Goal: Information Seeking & Learning: Check status

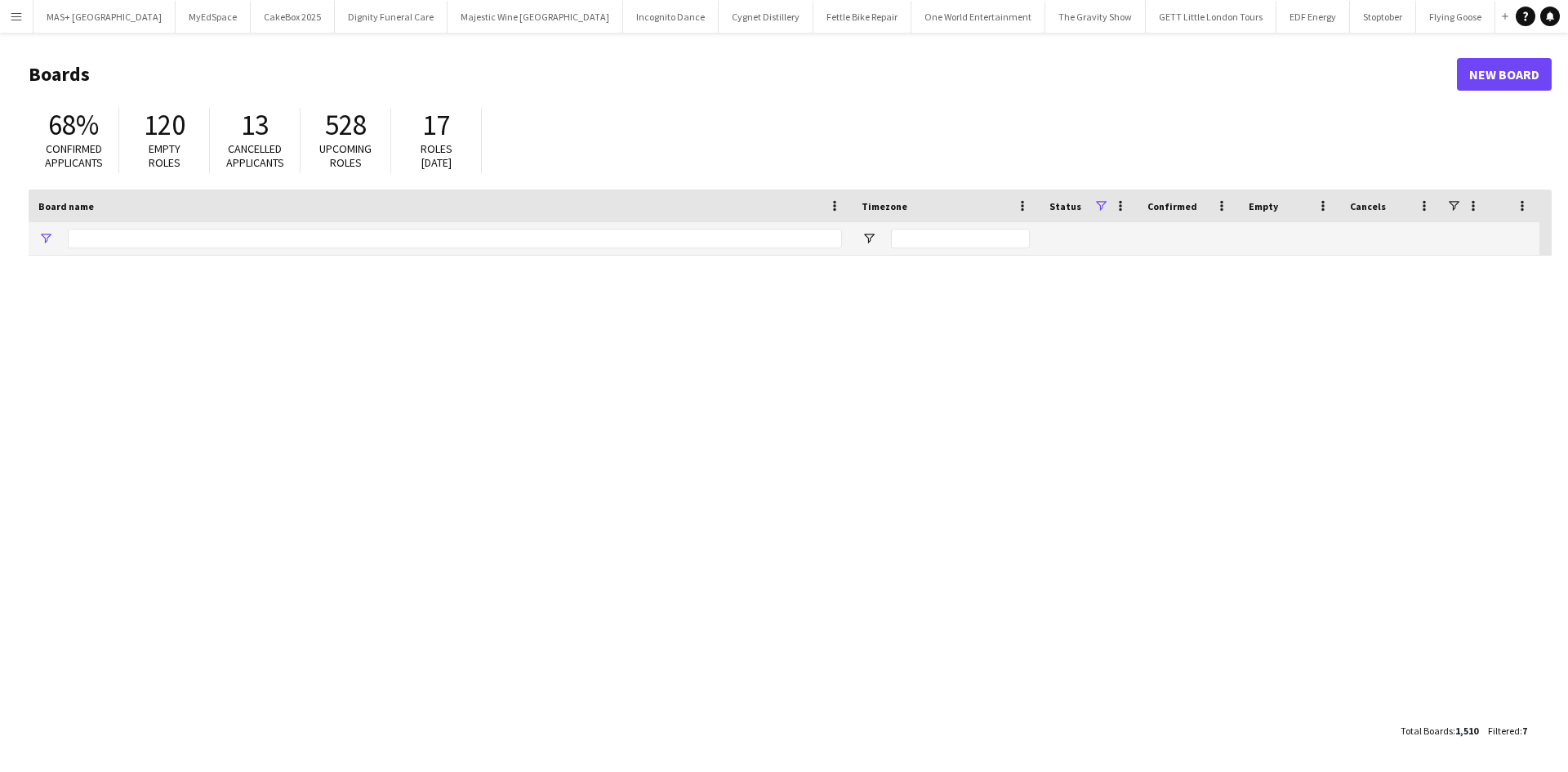
type input "**********"
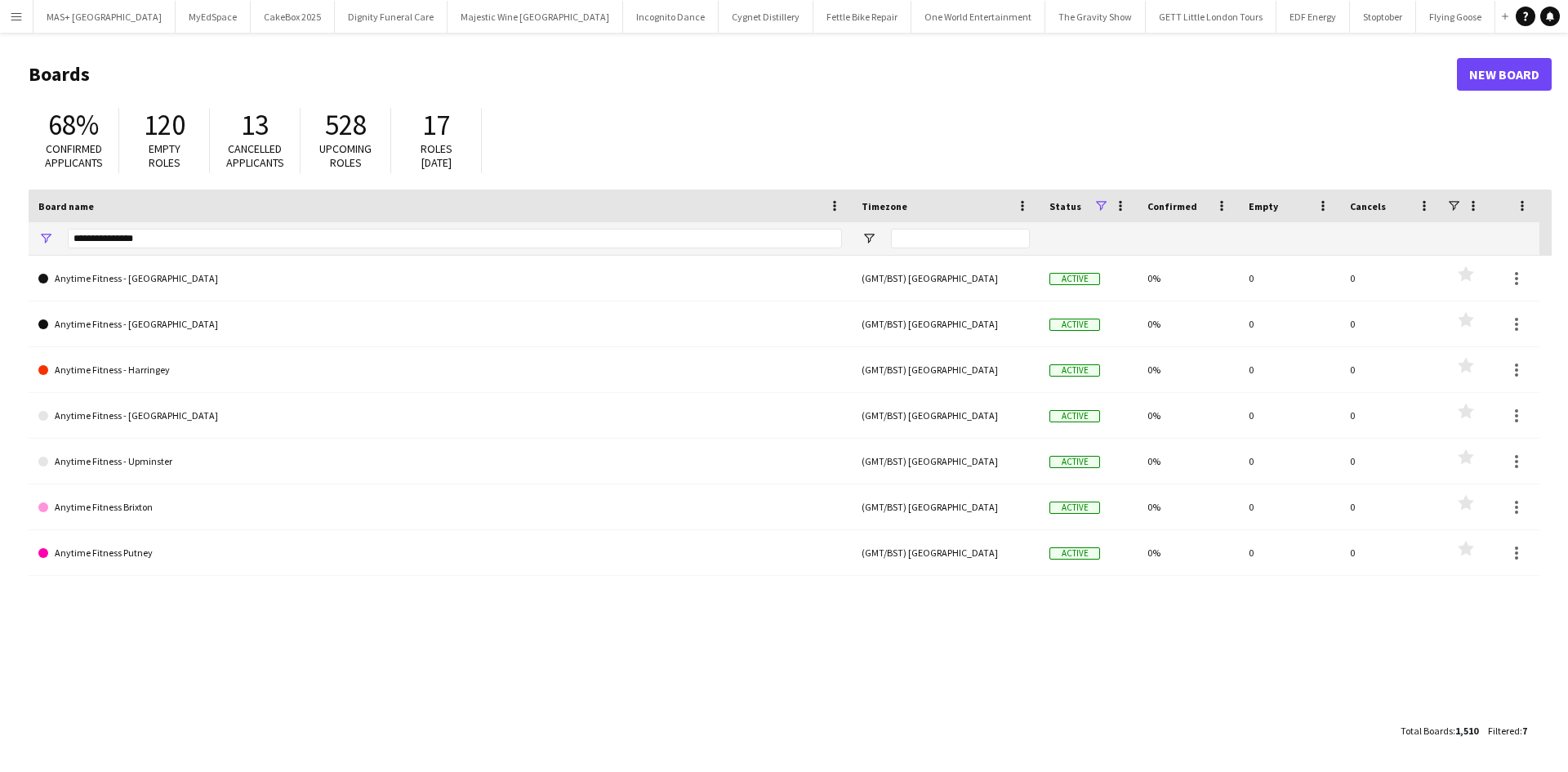
click at [17, 15] on app-icon "Menu" at bounding box center [16, 16] width 13 height 13
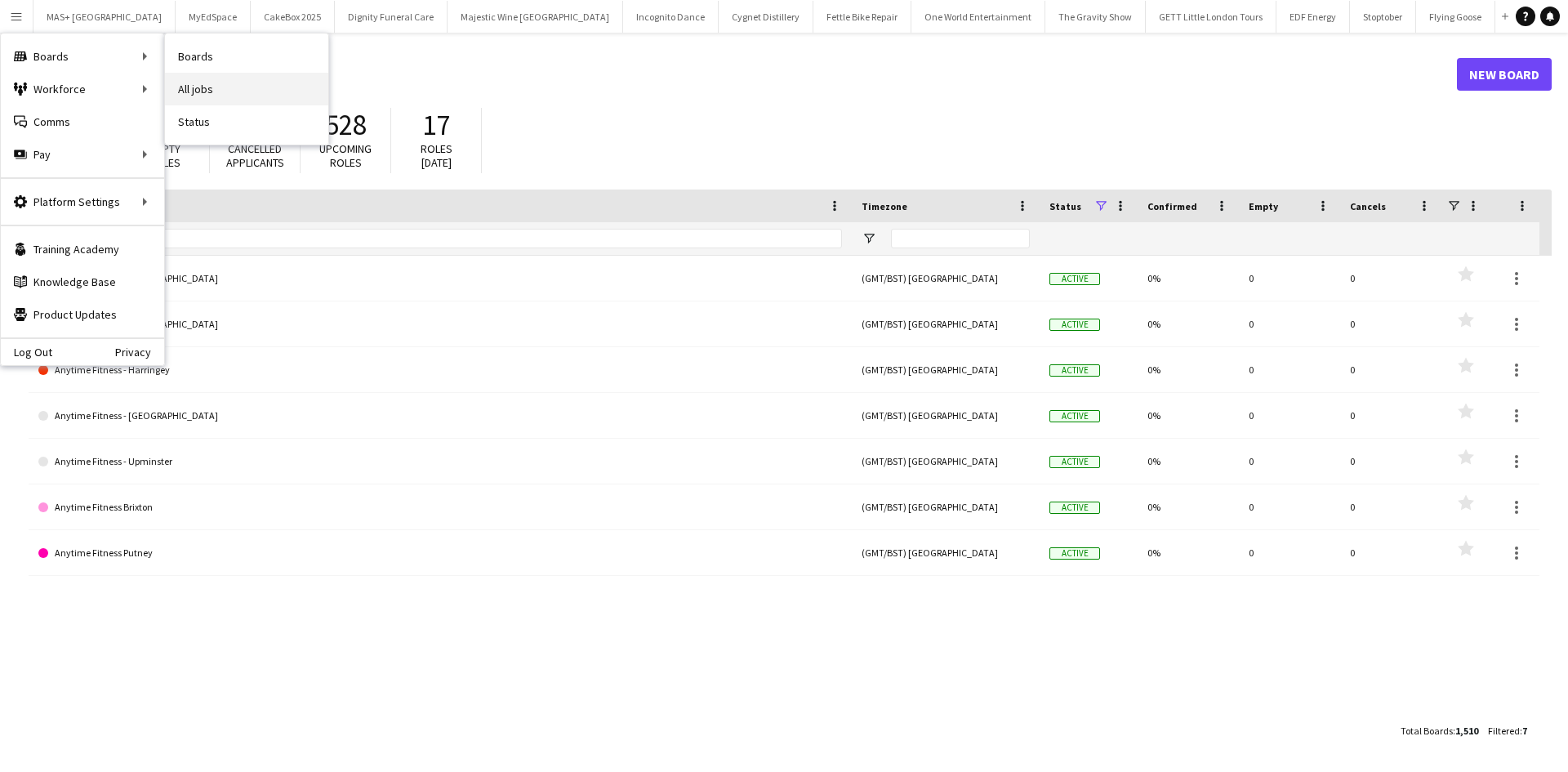
click at [204, 85] on link "All jobs" at bounding box center [246, 88] width 163 height 33
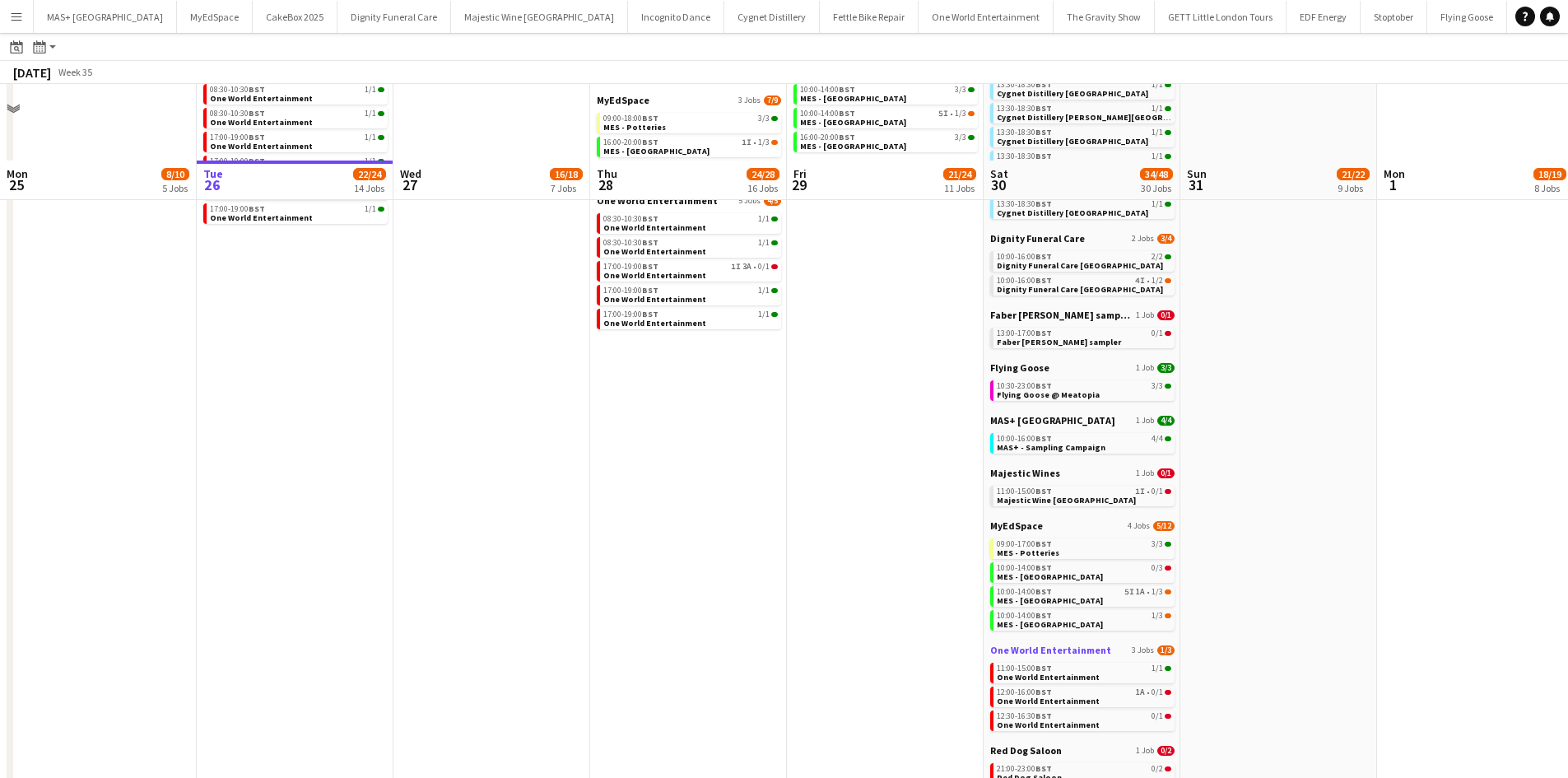
scroll to position [494, 0]
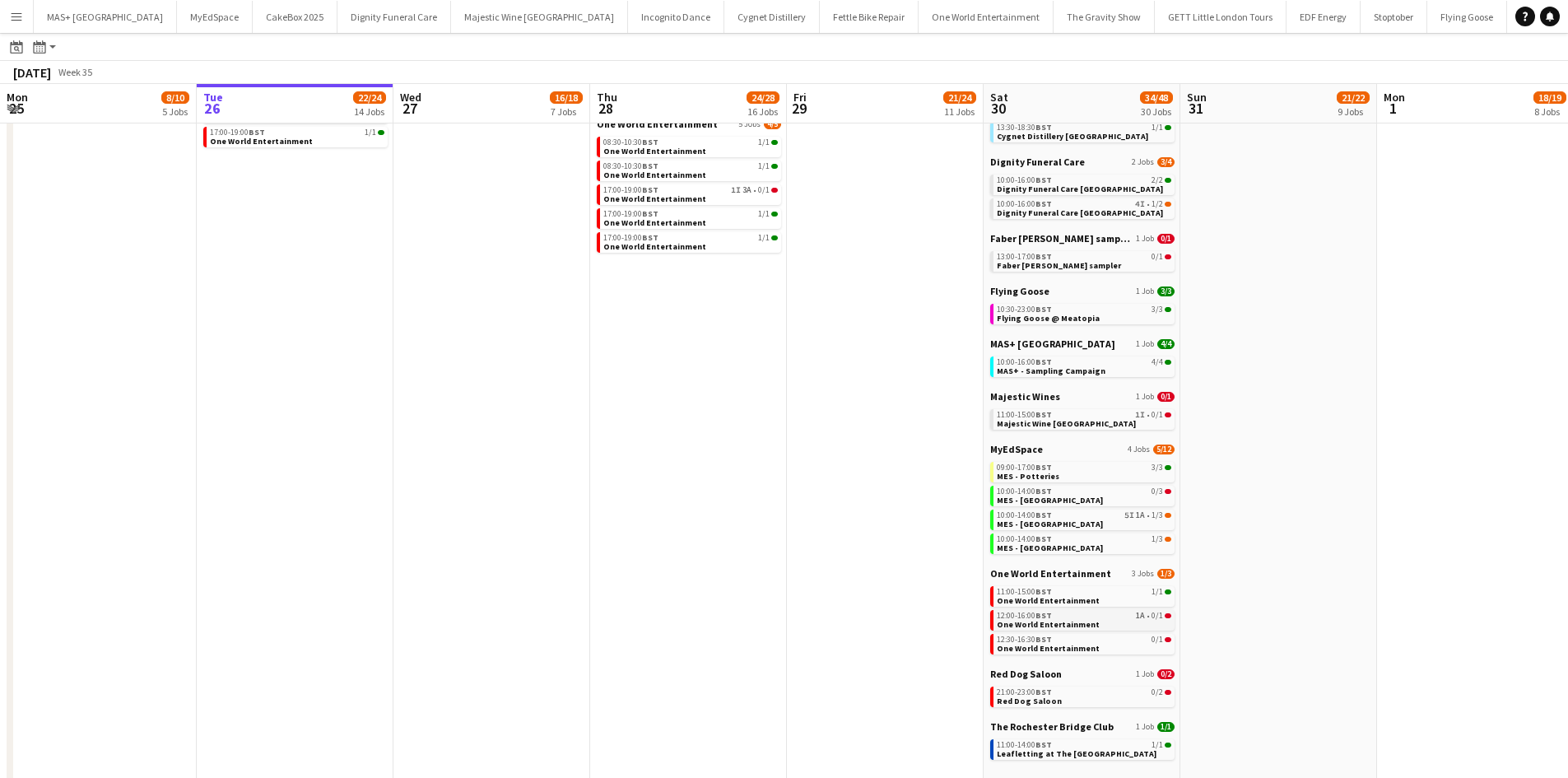
click at [1074, 618] on div "12:00-16:00 BST 1A • 0/1" at bounding box center [1084, 615] width 174 height 8
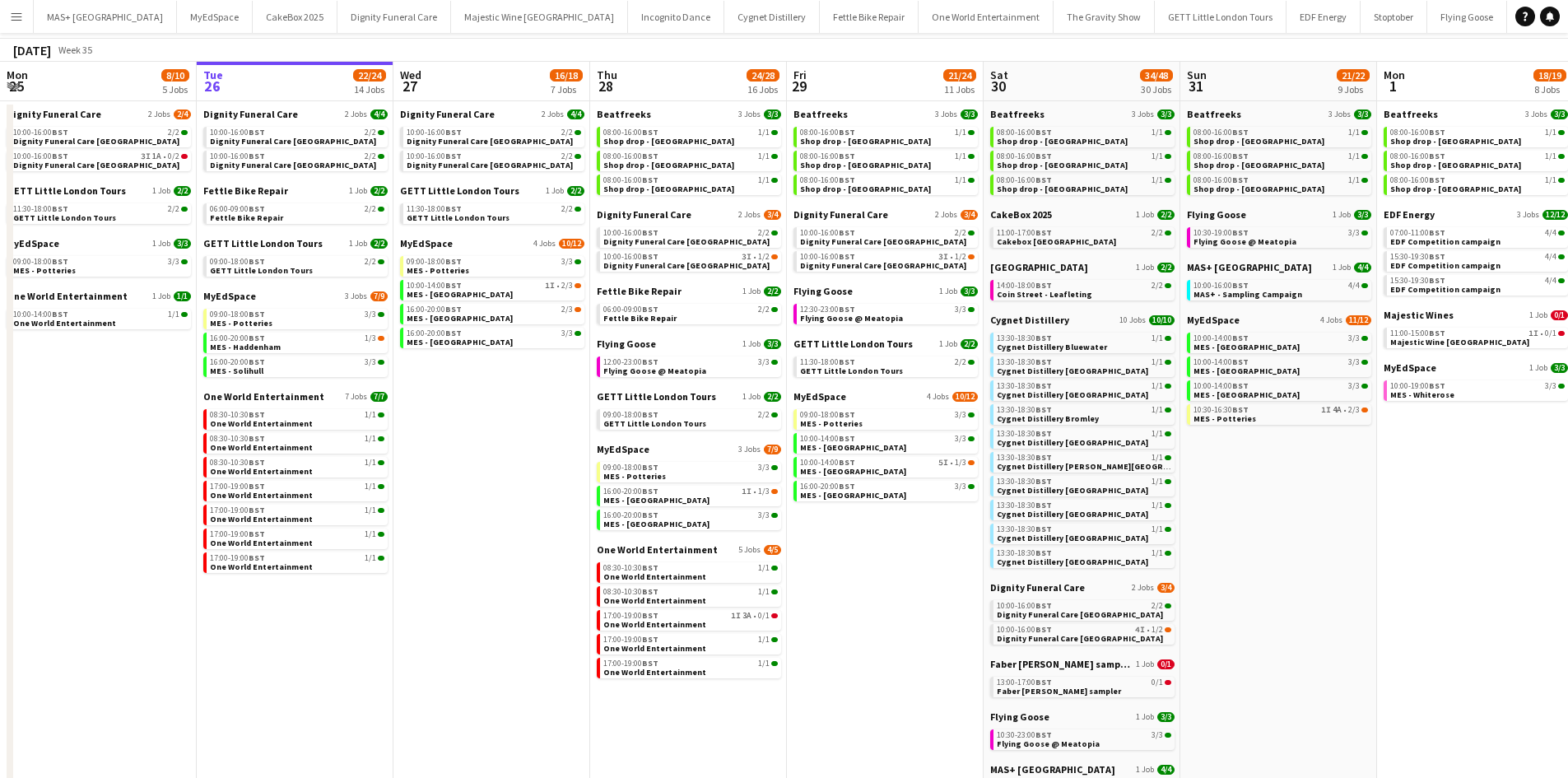
scroll to position [0, 0]
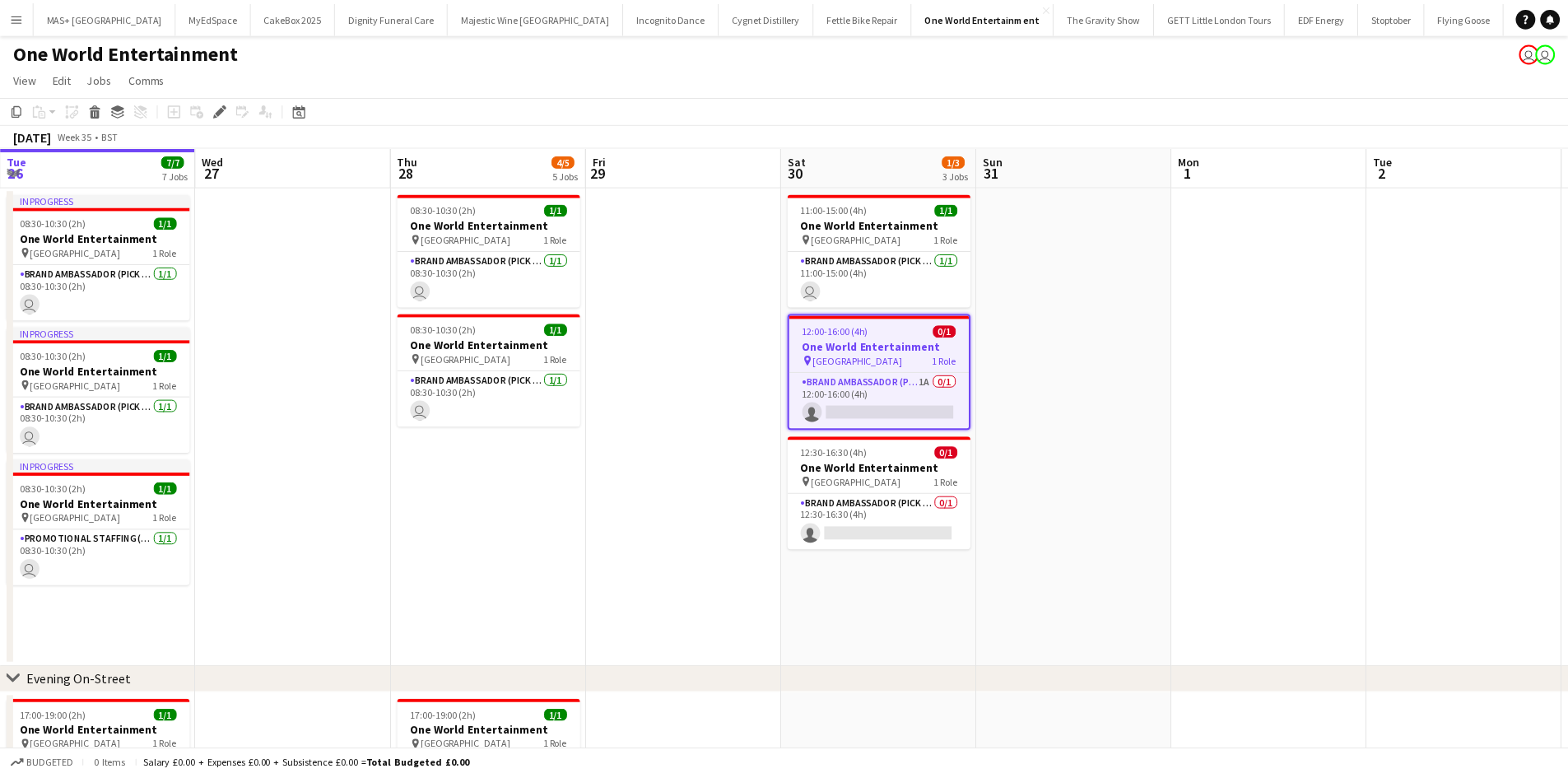
scroll to position [0, 566]
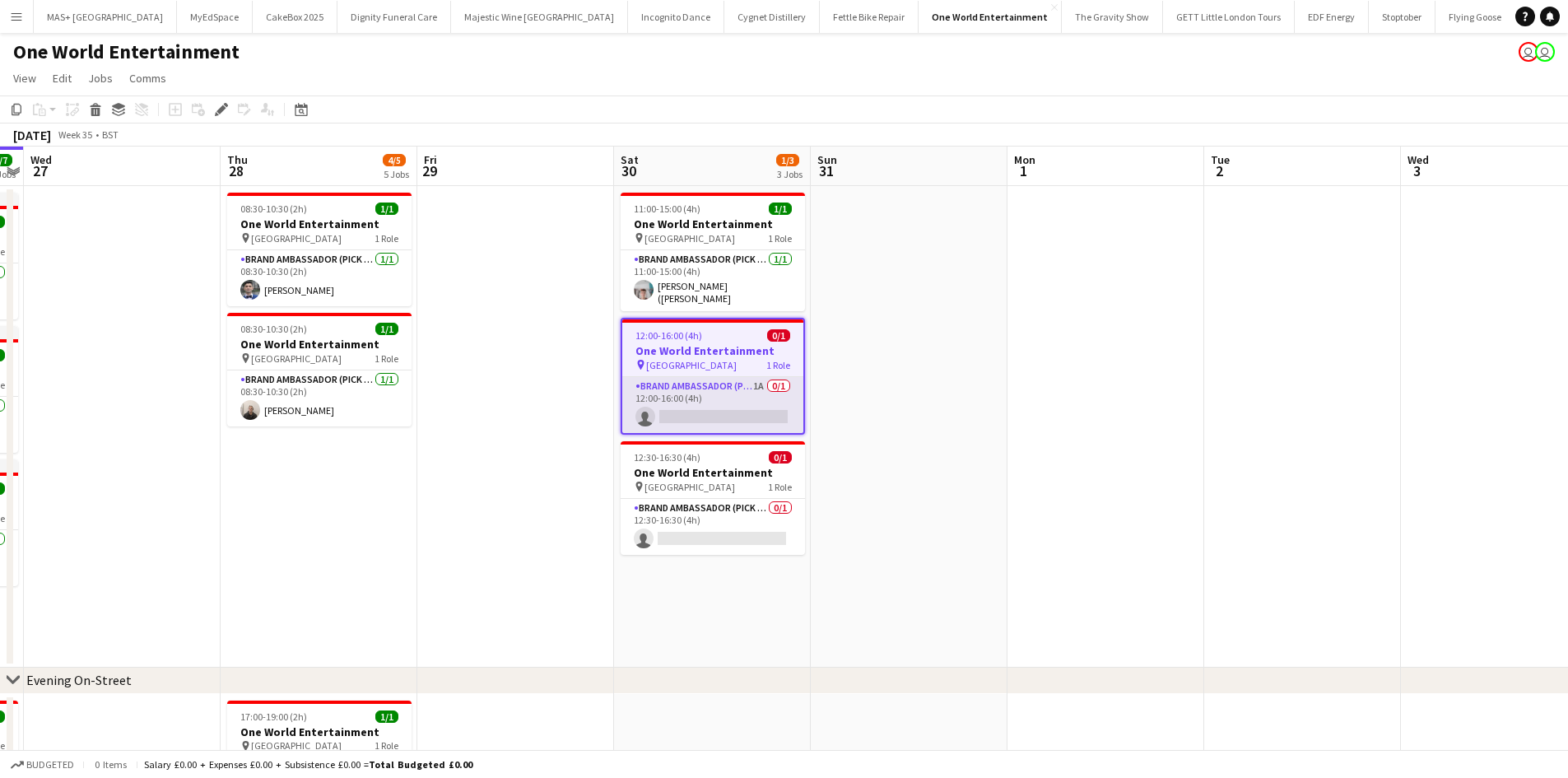
click at [740, 394] on app-card-role "Brand Ambassador (Pick up) 1A 0/1 12:00-16:00 (4h) single-neutral-actions" at bounding box center [713, 405] width 181 height 56
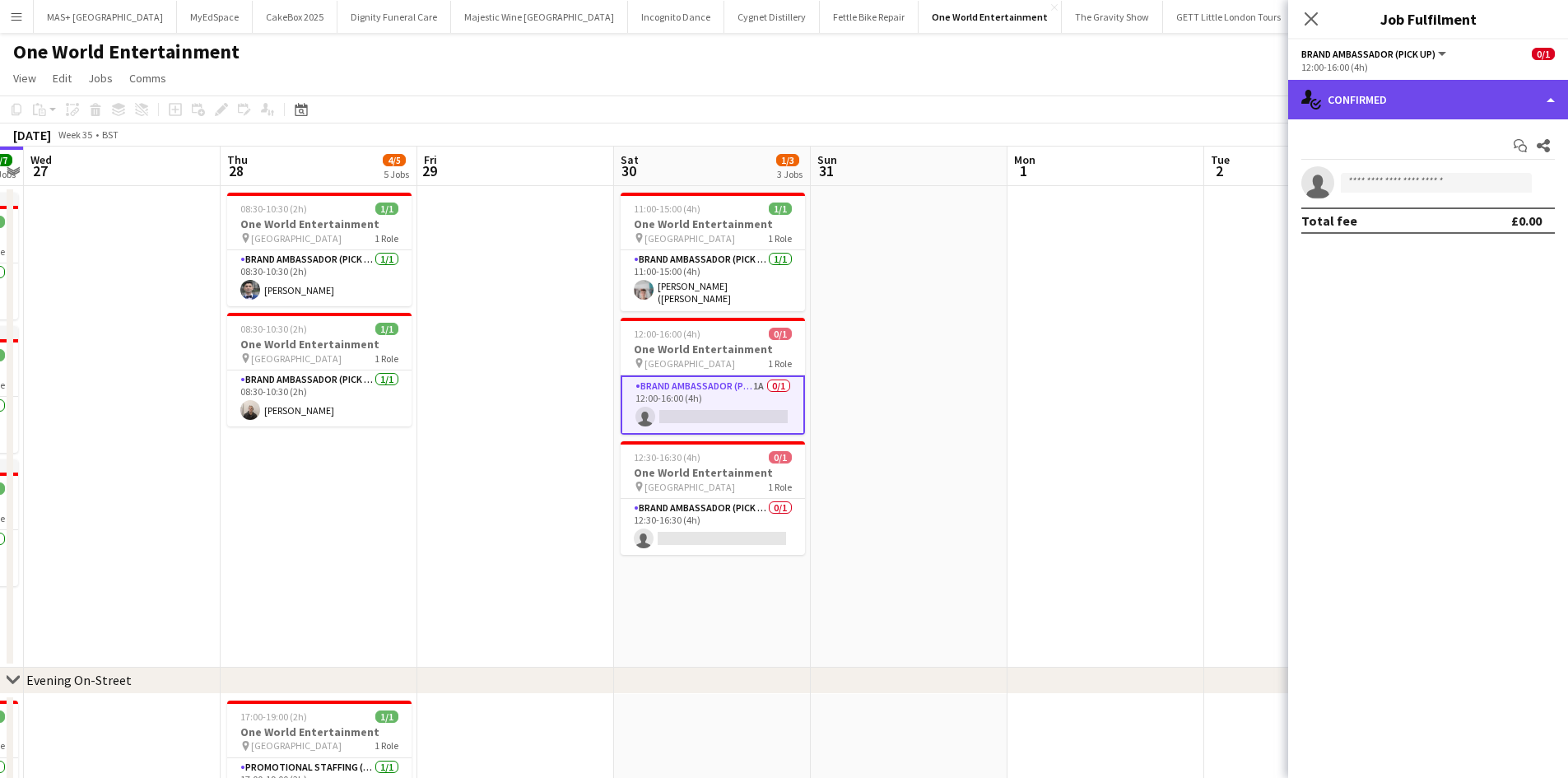
click at [1416, 97] on div "single-neutral-actions-check-2 Confirmed" at bounding box center [1427, 100] width 280 height 40
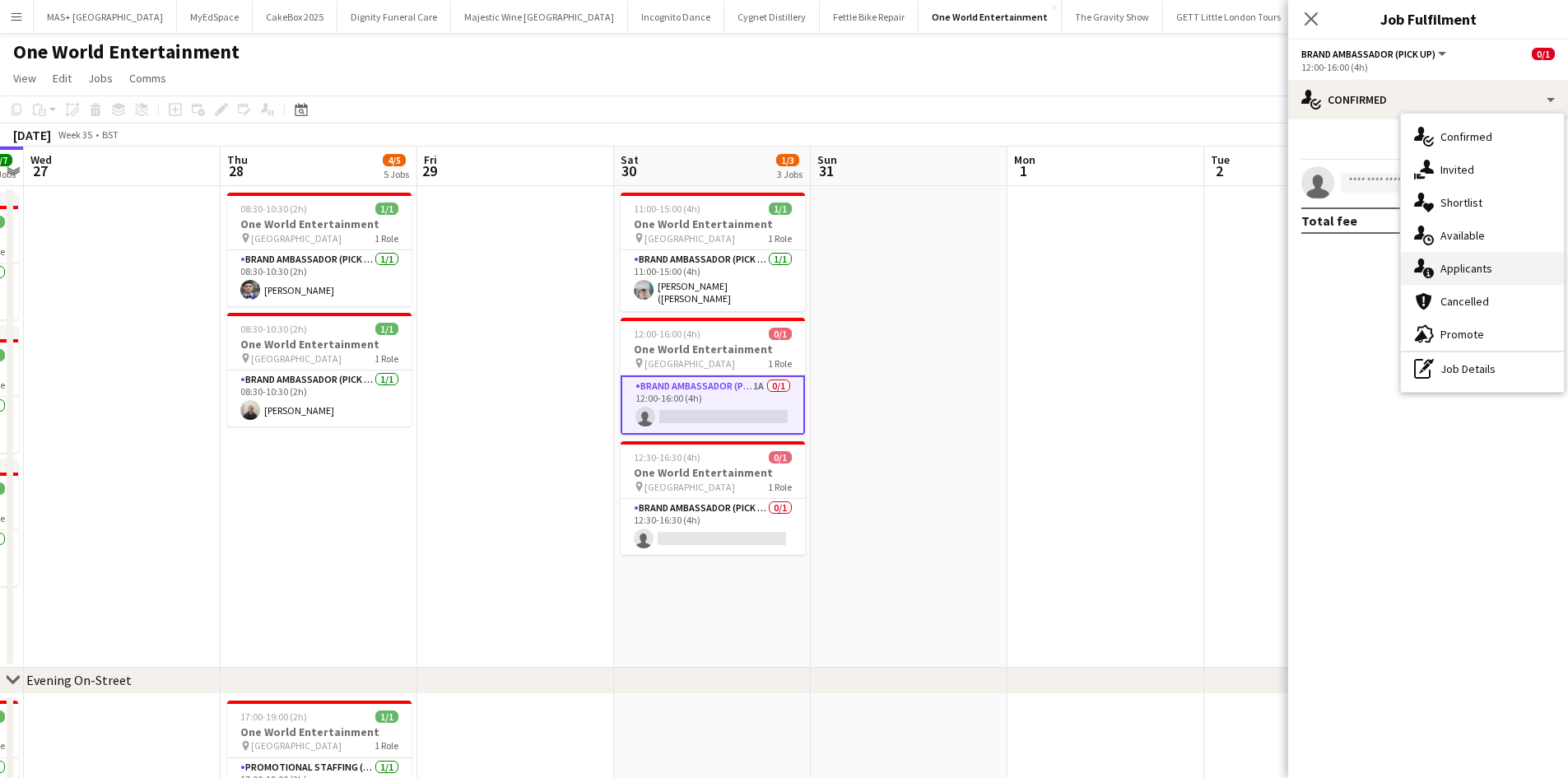
click at [1469, 271] on div "single-neutral-actions-information Applicants" at bounding box center [1481, 268] width 162 height 33
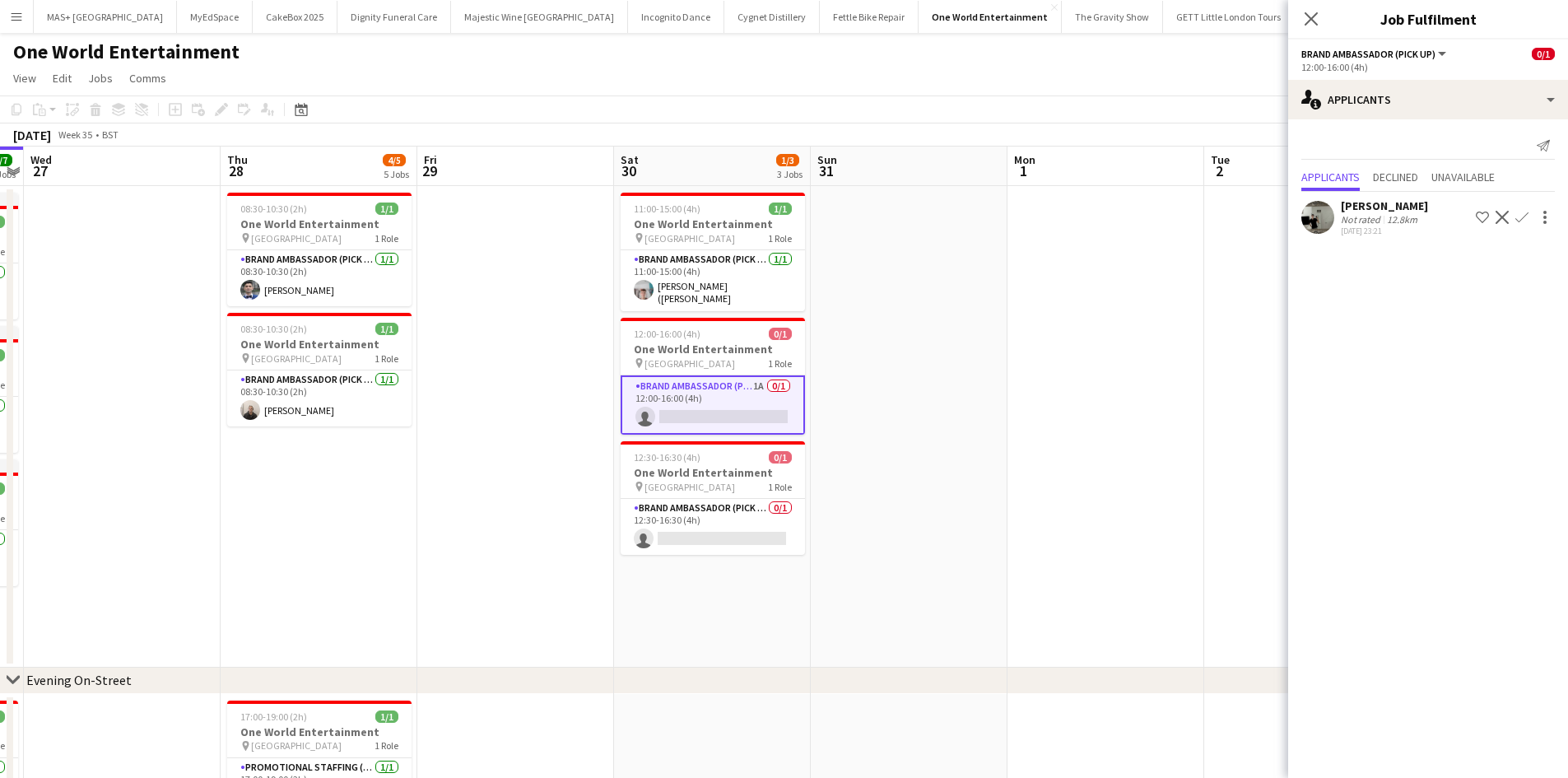
click at [1520, 218] on app-icon "Confirm" at bounding box center [1521, 216] width 13 height 13
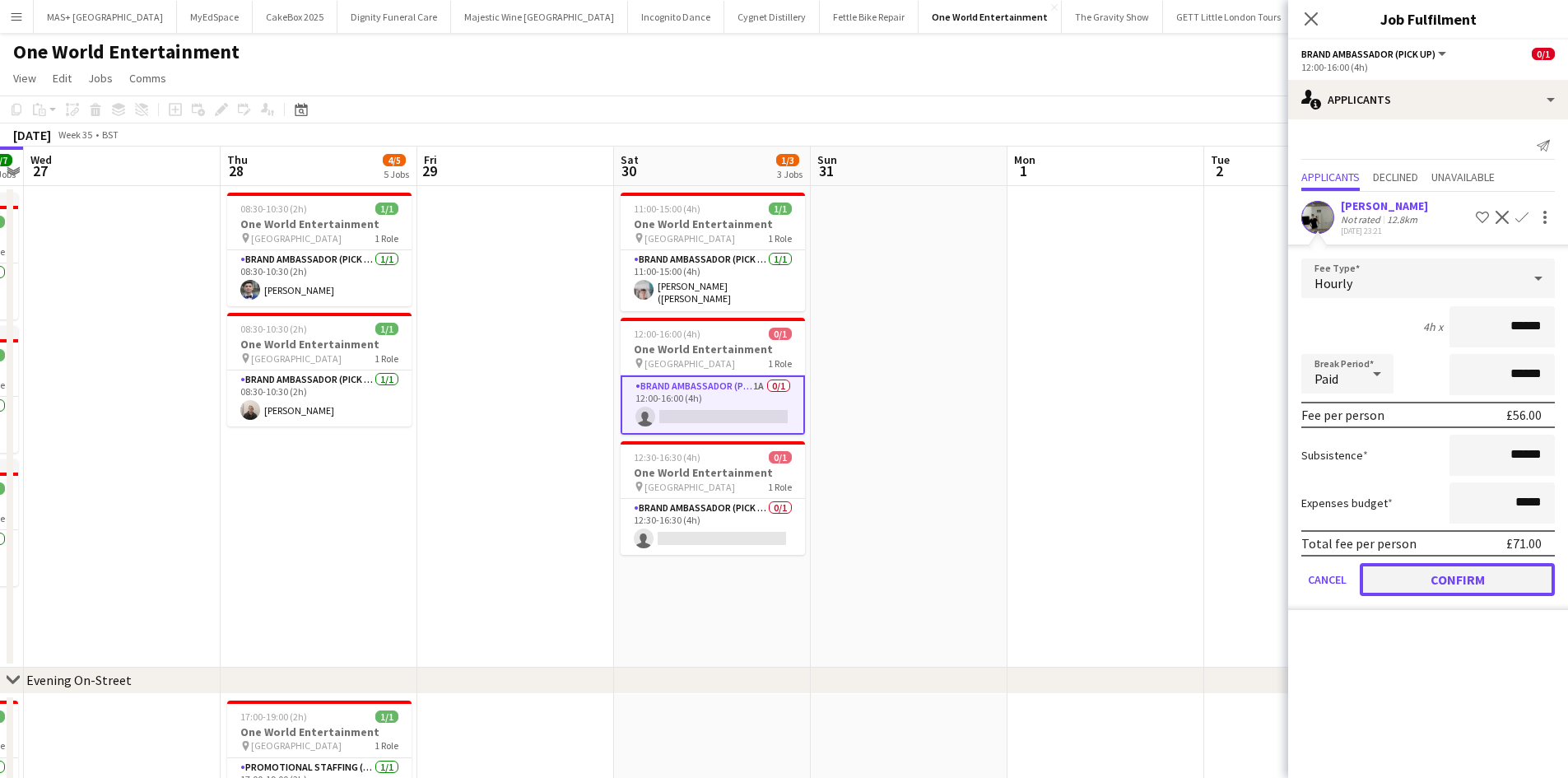
click at [1454, 583] on button "Confirm" at bounding box center [1457, 580] width 195 height 33
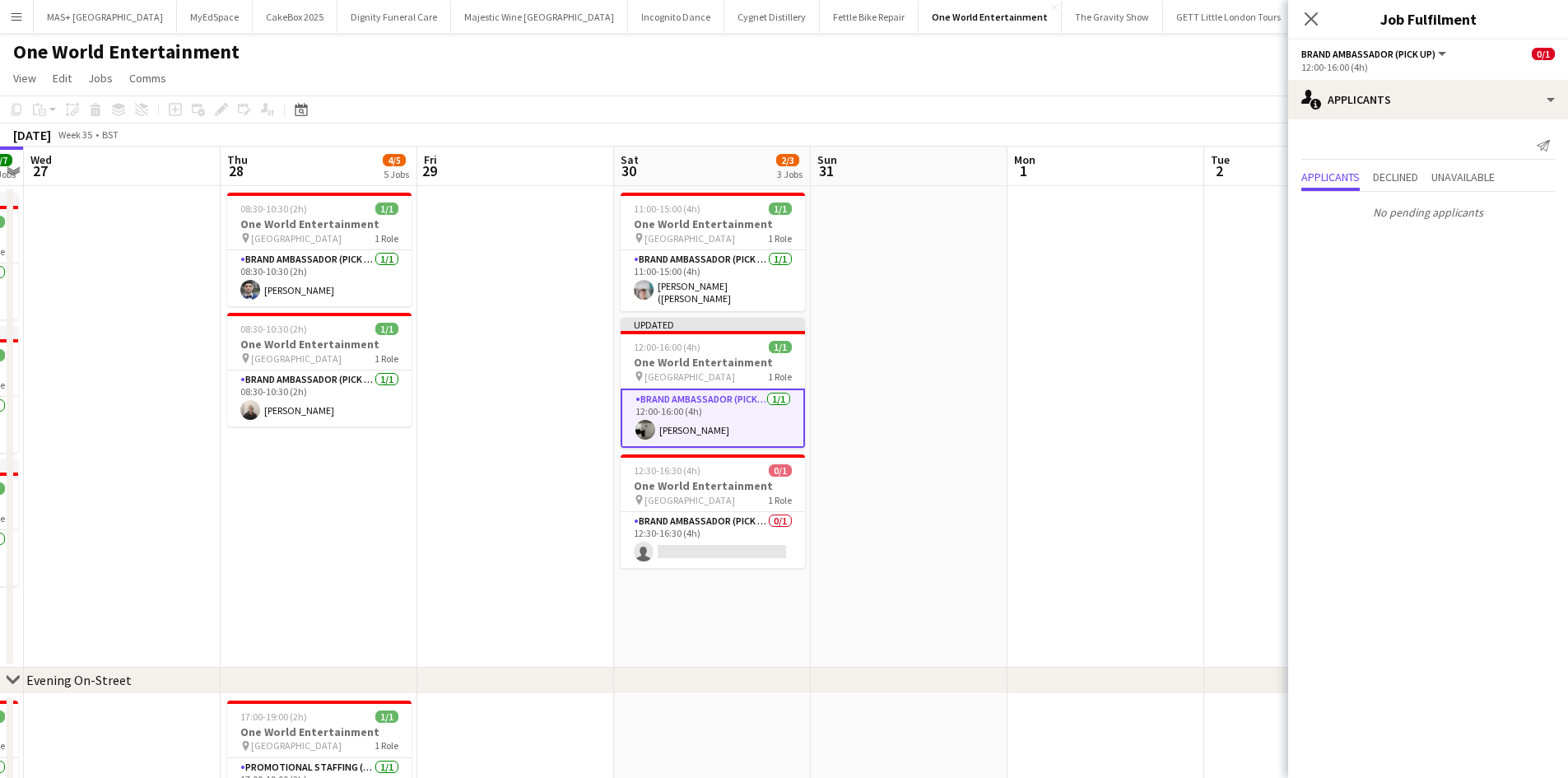
click at [1090, 457] on app-date-cell at bounding box center [1105, 427] width 196 height 482
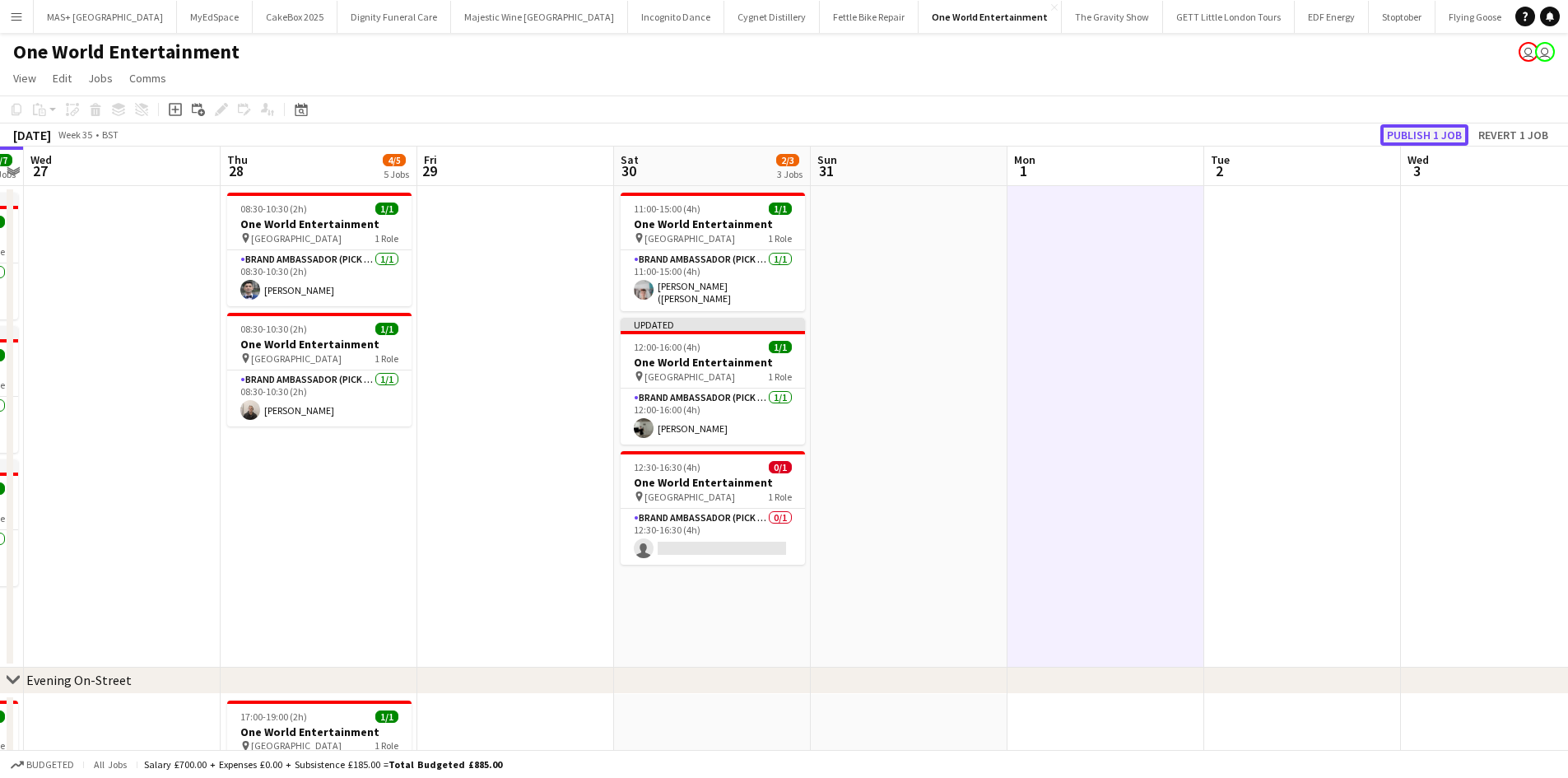
click at [1428, 130] on button "Publish 1 job" at bounding box center [1424, 135] width 88 height 21
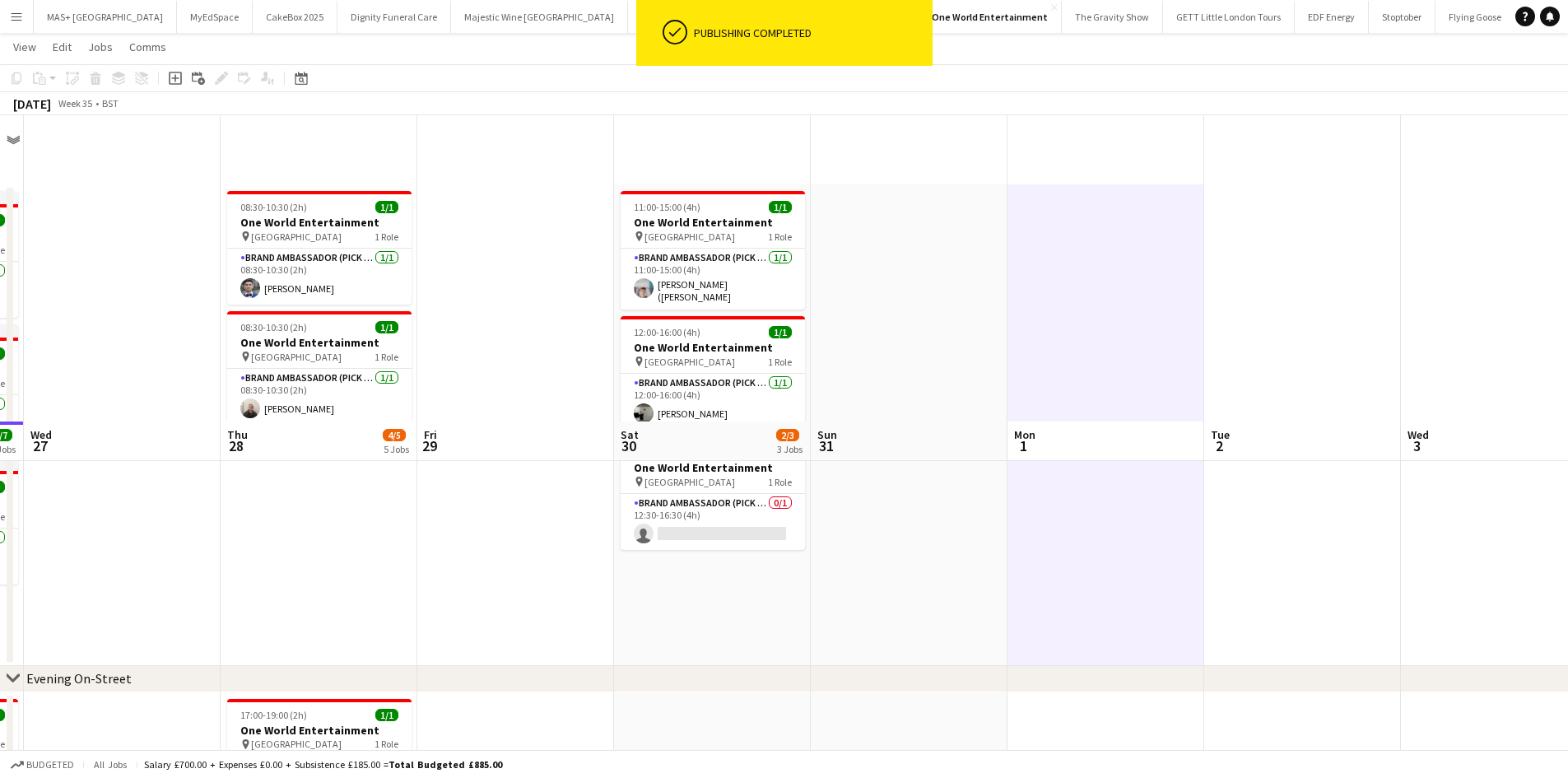
scroll to position [412, 0]
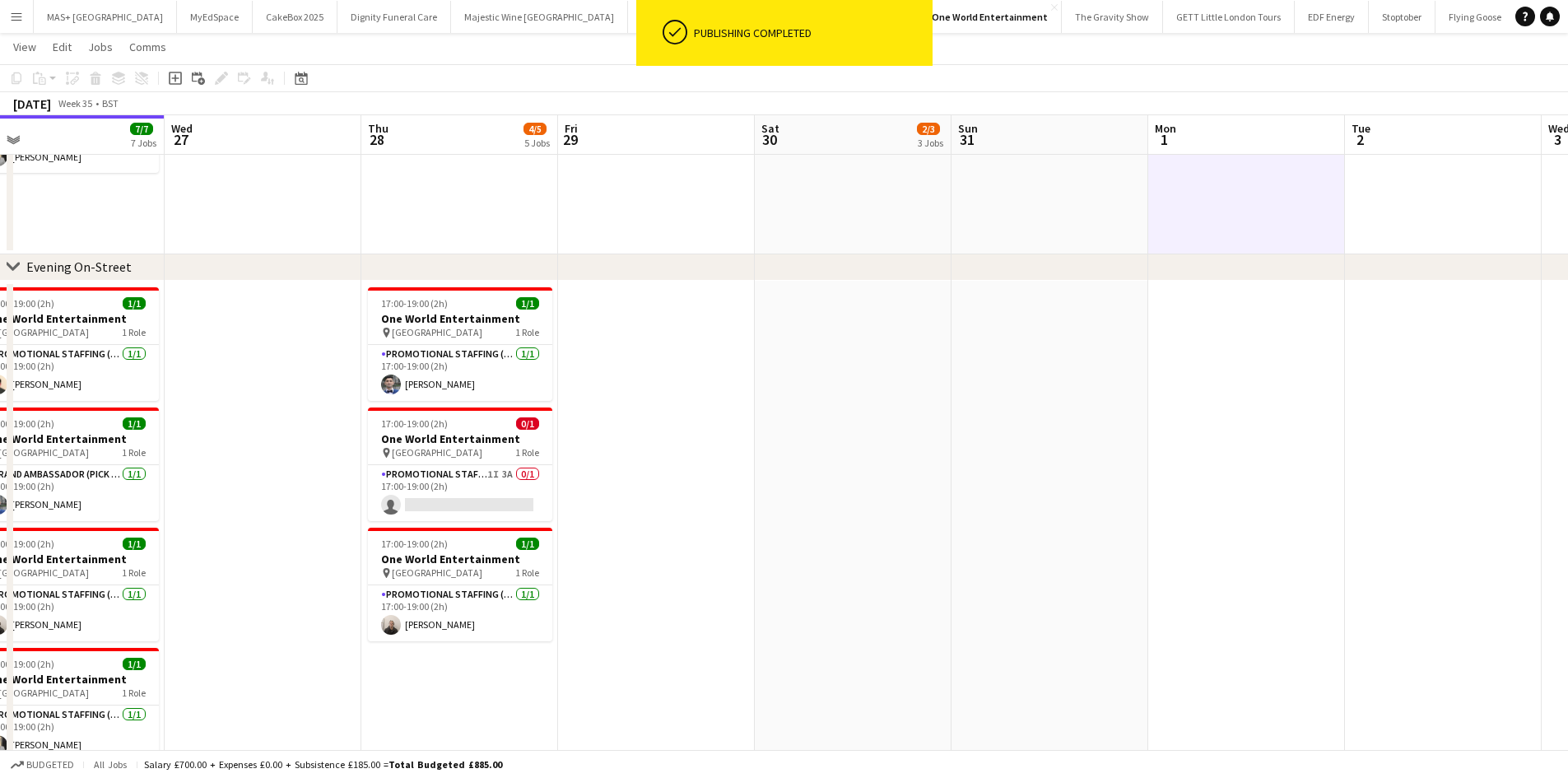
drag, startPoint x: 668, startPoint y: 460, endPoint x: 843, endPoint y: 461, distance: 175.0
click at [847, 460] on app-calendar-viewport "Sun 24 1/1 1 Job Mon 25 1/1 1 Job Tue 26 7/7 7 Jobs Wed 27 Thu 28 4/5 5 Jobs Fr…" at bounding box center [784, 256] width 1568 height 1207
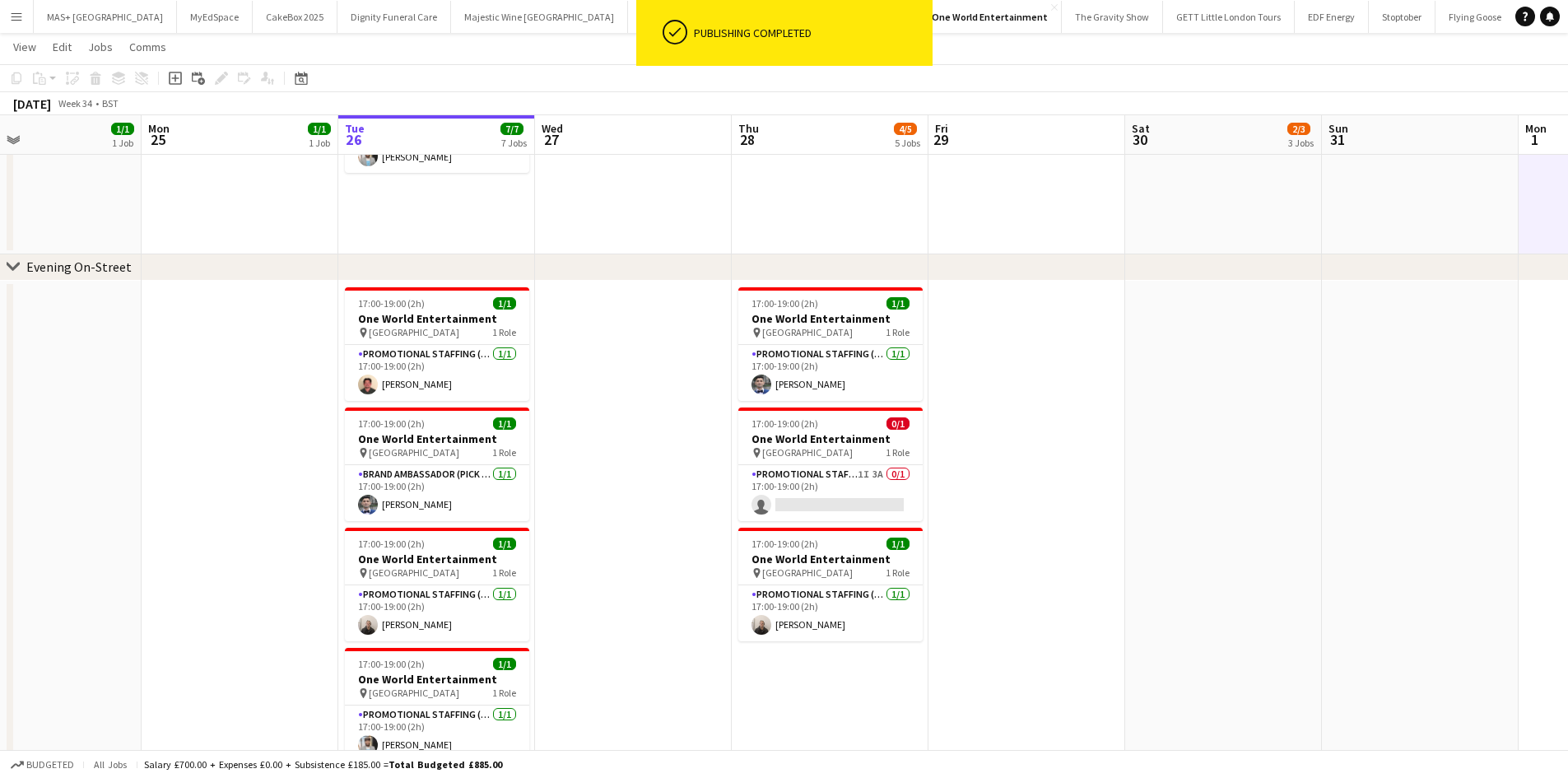
drag, startPoint x: 744, startPoint y: 482, endPoint x: 911, endPoint y: 479, distance: 167.0
click at [911, 479] on app-calendar-viewport "Fri 22 Sat 23 Sun 24 1/1 1 Job Mon 25 1/1 1 Job Tue 26 7/7 7 Jobs Wed 27 Thu 28…" at bounding box center [784, 256] width 1568 height 1207
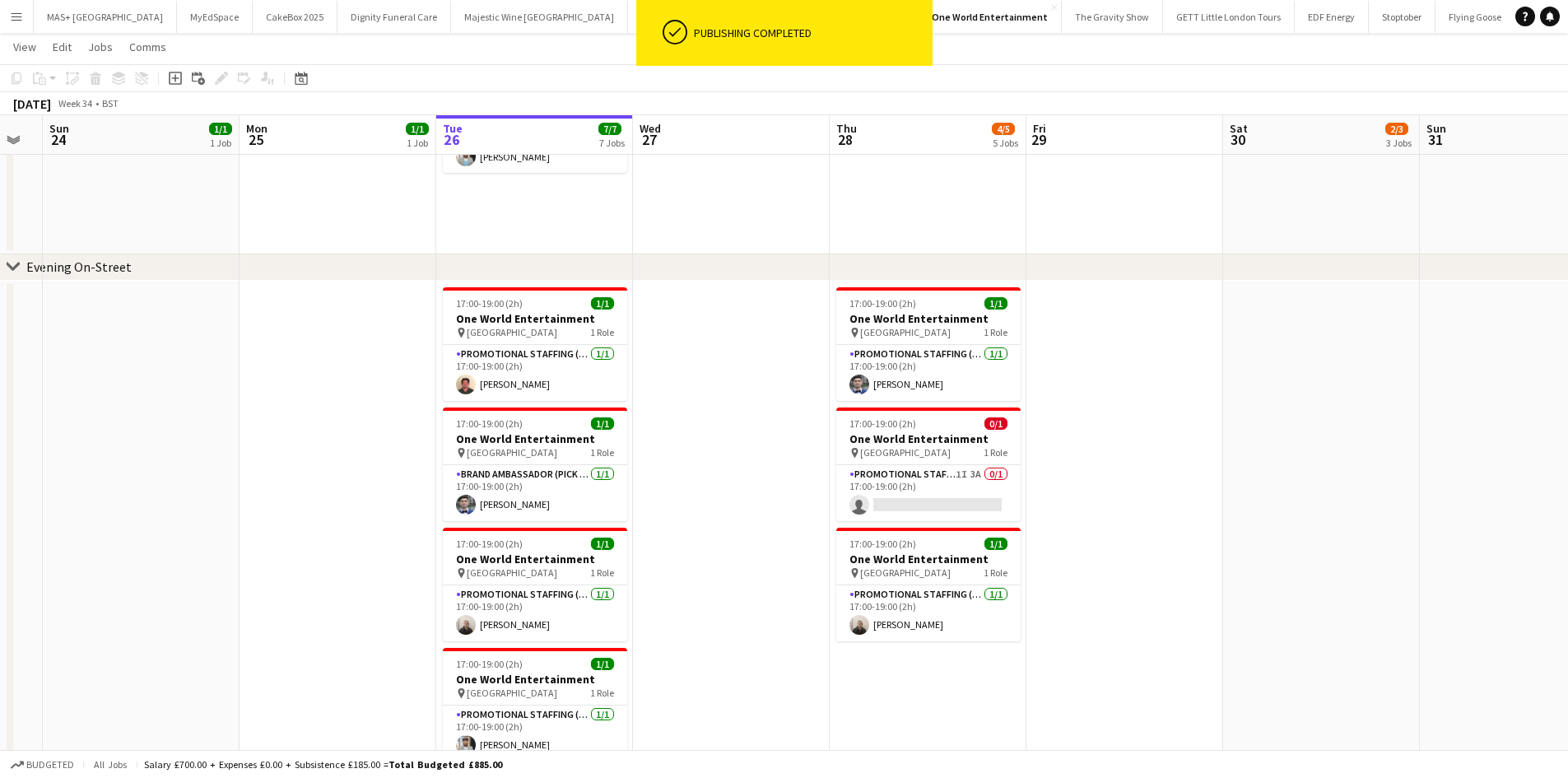
drag, startPoint x: 625, startPoint y: 487, endPoint x: 724, endPoint y: 477, distance: 99.5
click at [724, 477] on app-calendar-viewport "Fri 22 Sat 23 Sun 24 1/1 1 Job Mon 25 1/1 1 Job Tue 26 7/7 7 Jobs Wed 27 Thu 28…" at bounding box center [784, 256] width 1568 height 1207
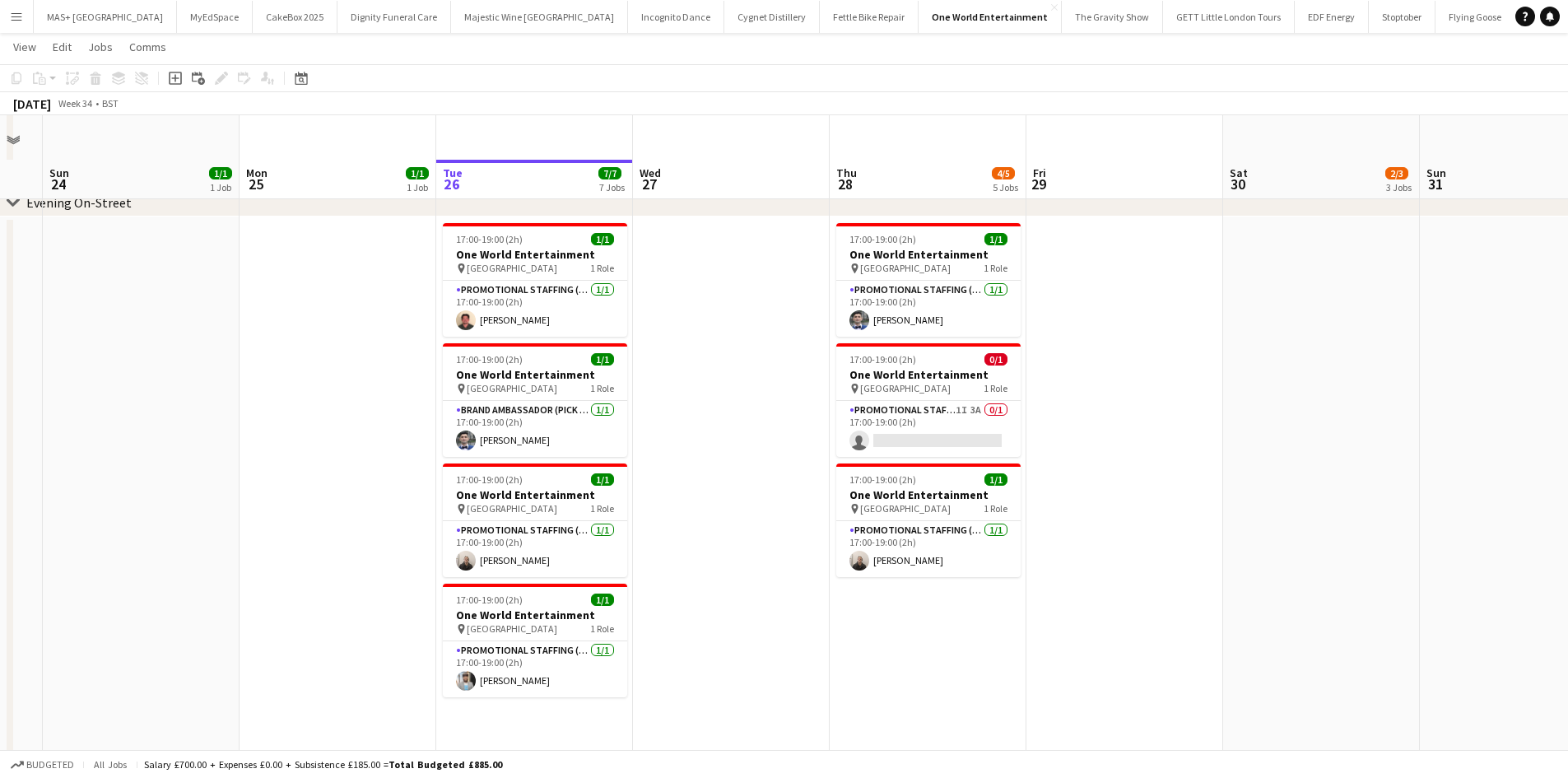
scroll to position [521, 0]
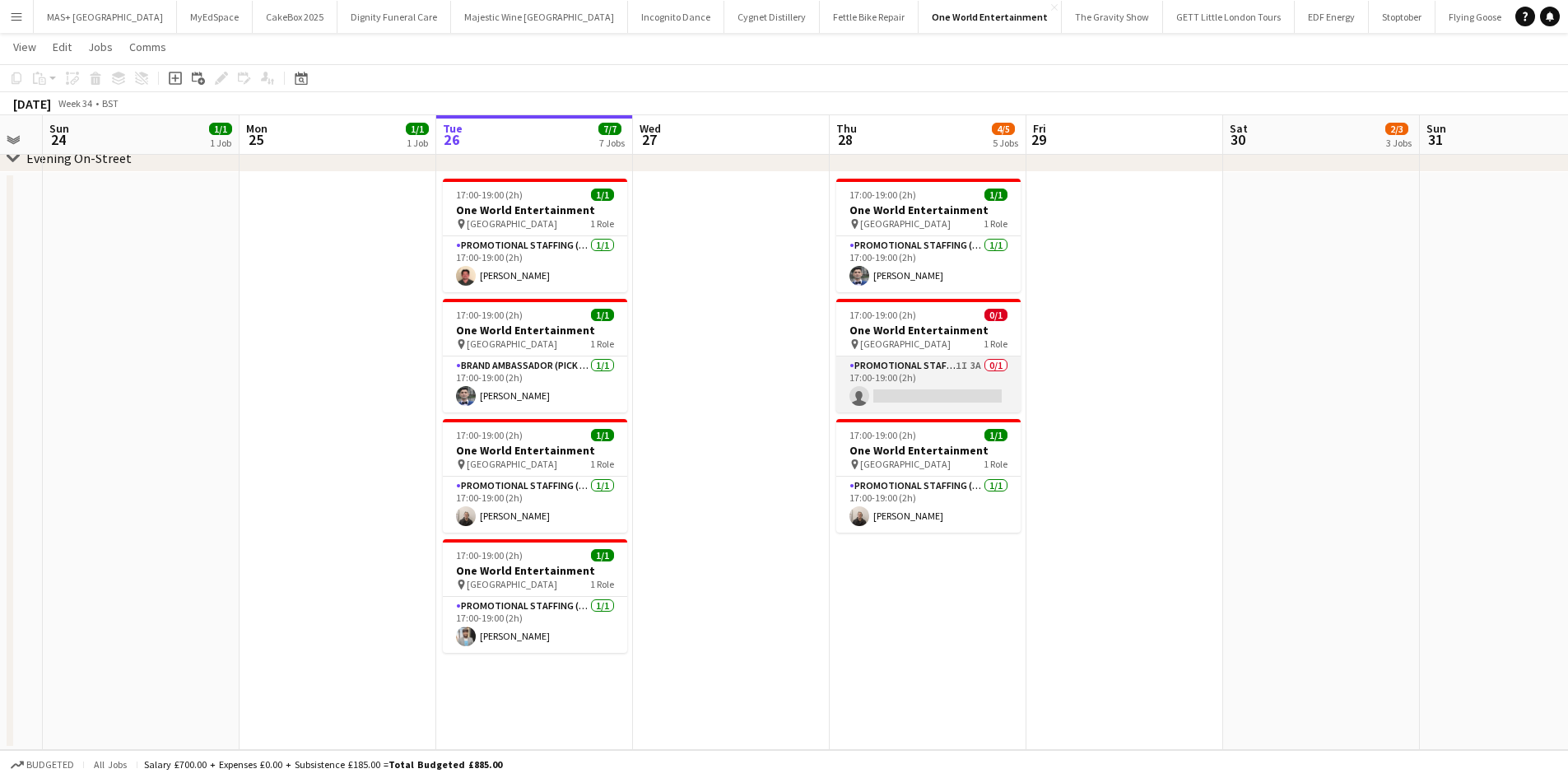
click at [875, 379] on app-card-role "Promotional Staffing (Brand Ambassadors) 1I 3A 0/1 17:00-19:00 (2h) single-neut…" at bounding box center [928, 385] width 184 height 56
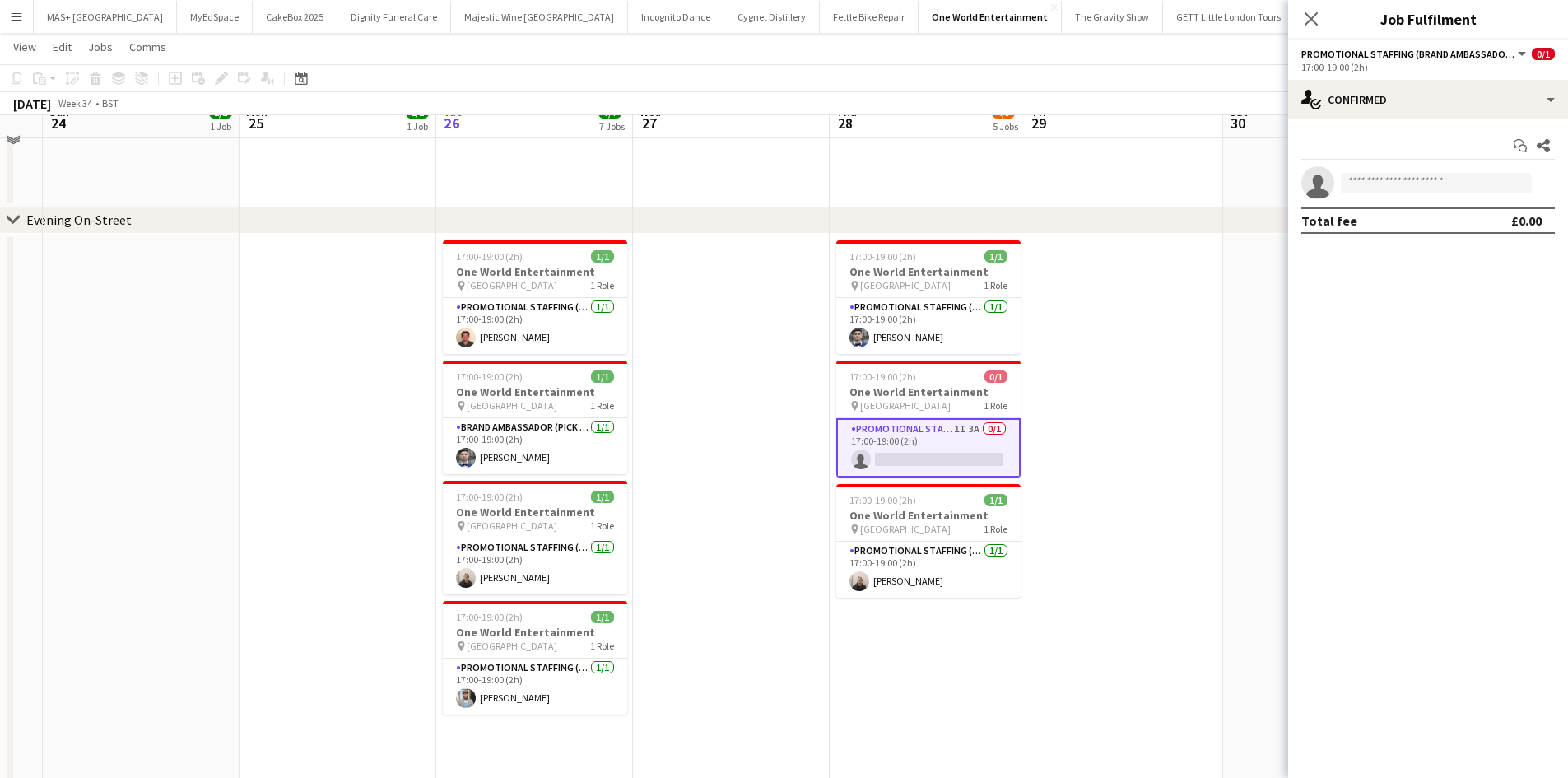
scroll to position [438, 0]
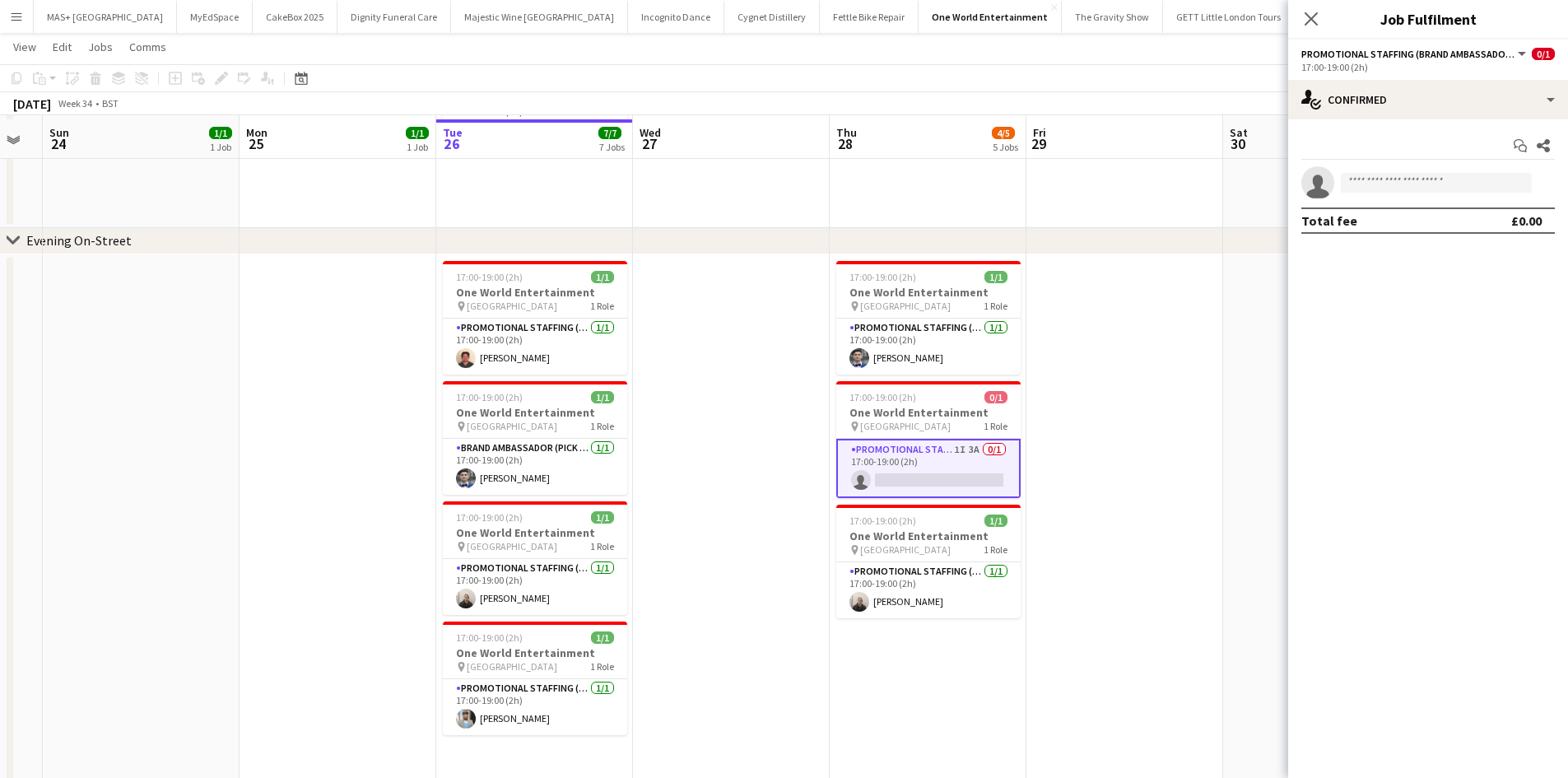
click at [1123, 399] on app-date-cell at bounding box center [1124, 544] width 196 height 579
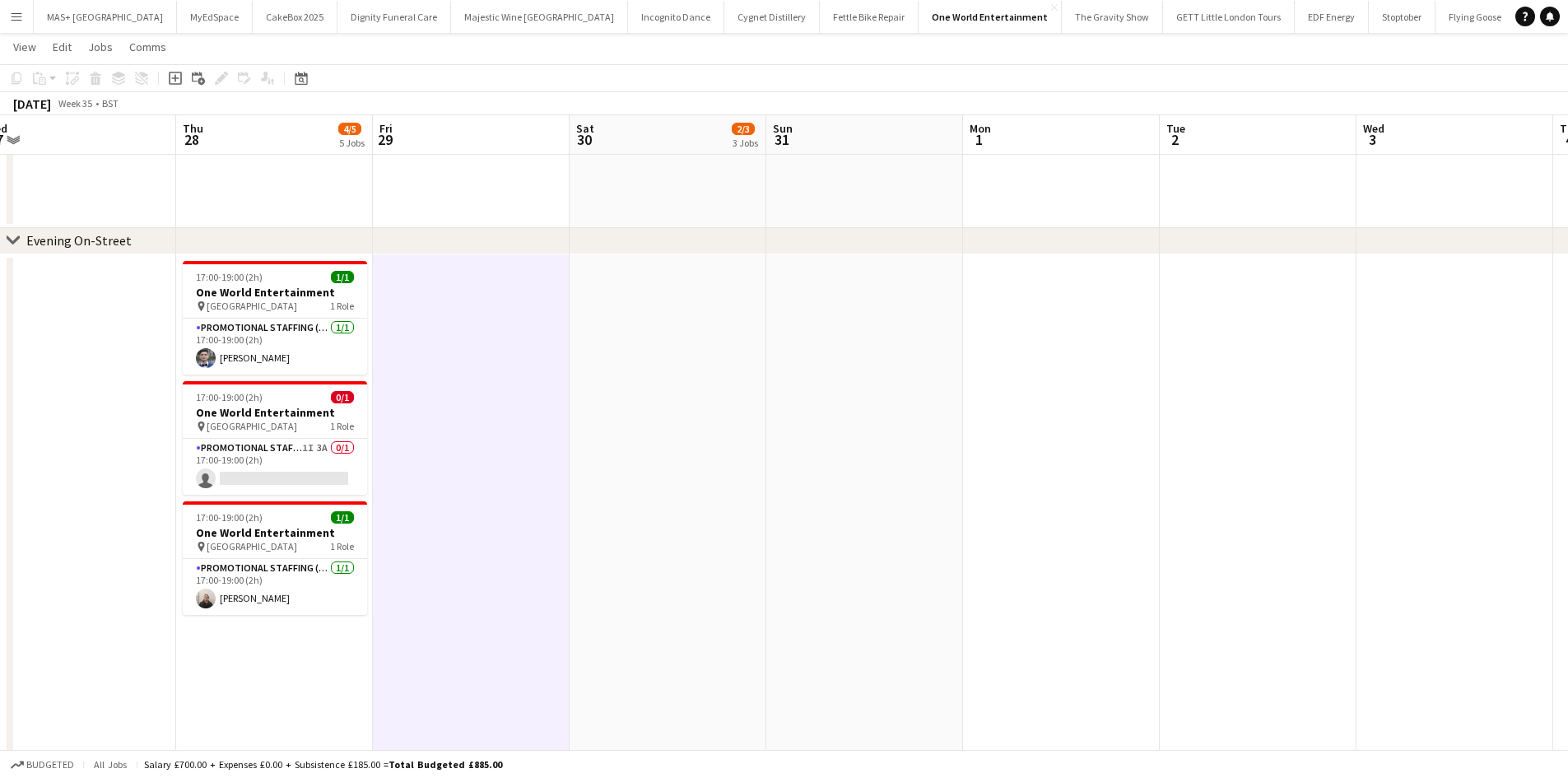
drag, startPoint x: 492, startPoint y: 468, endPoint x: 562, endPoint y: 463, distance: 70.2
click at [500, 467] on app-calendar-viewport "Sun 24 1/1 1 Job Mon 25 1/1 1 Job Tue 26 7/7 7 Jobs Wed 27 Thu 28 4/5 5 Jobs Fr…" at bounding box center [784, 229] width 1568 height 1207
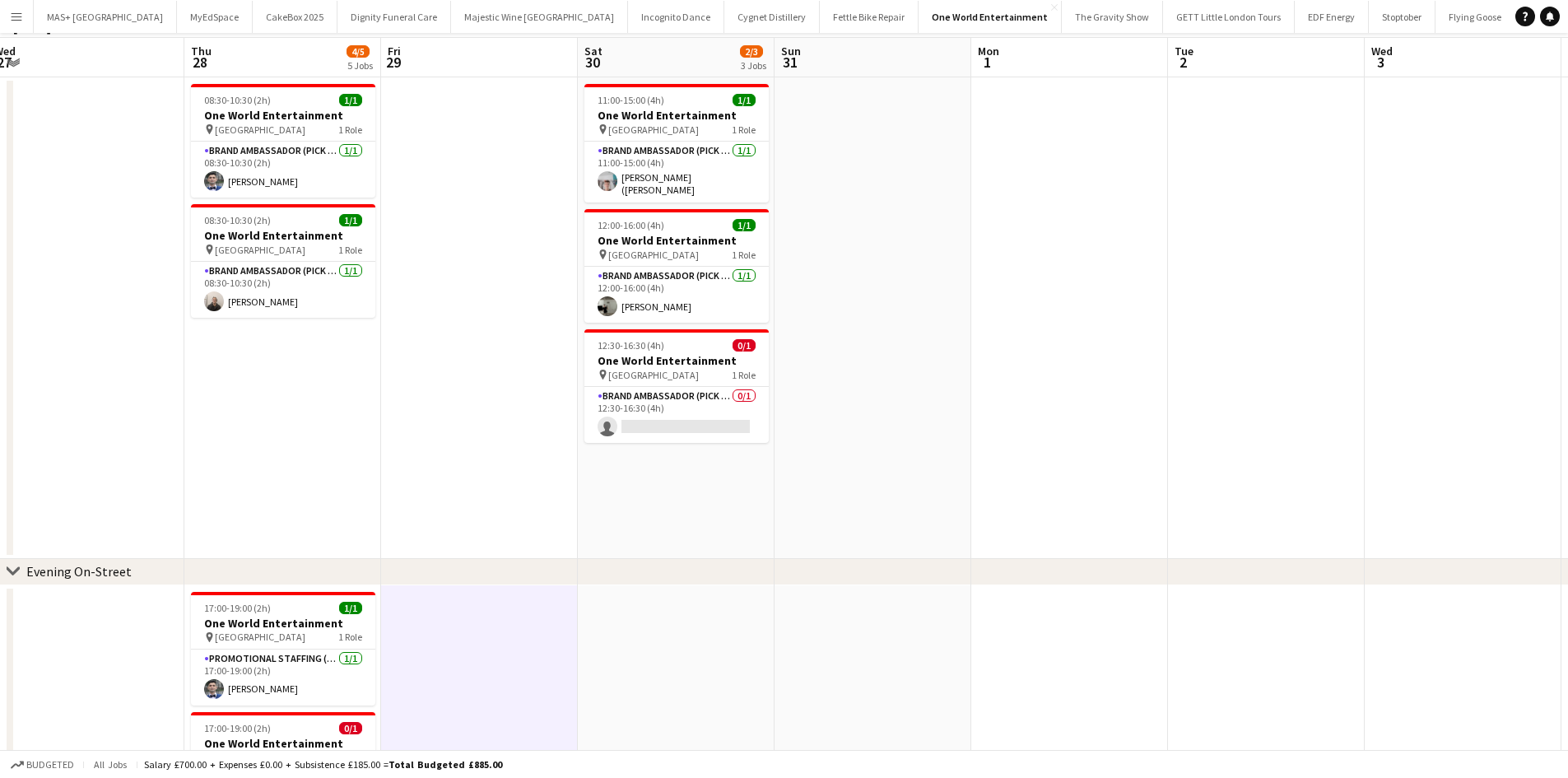
scroll to position [0, 0]
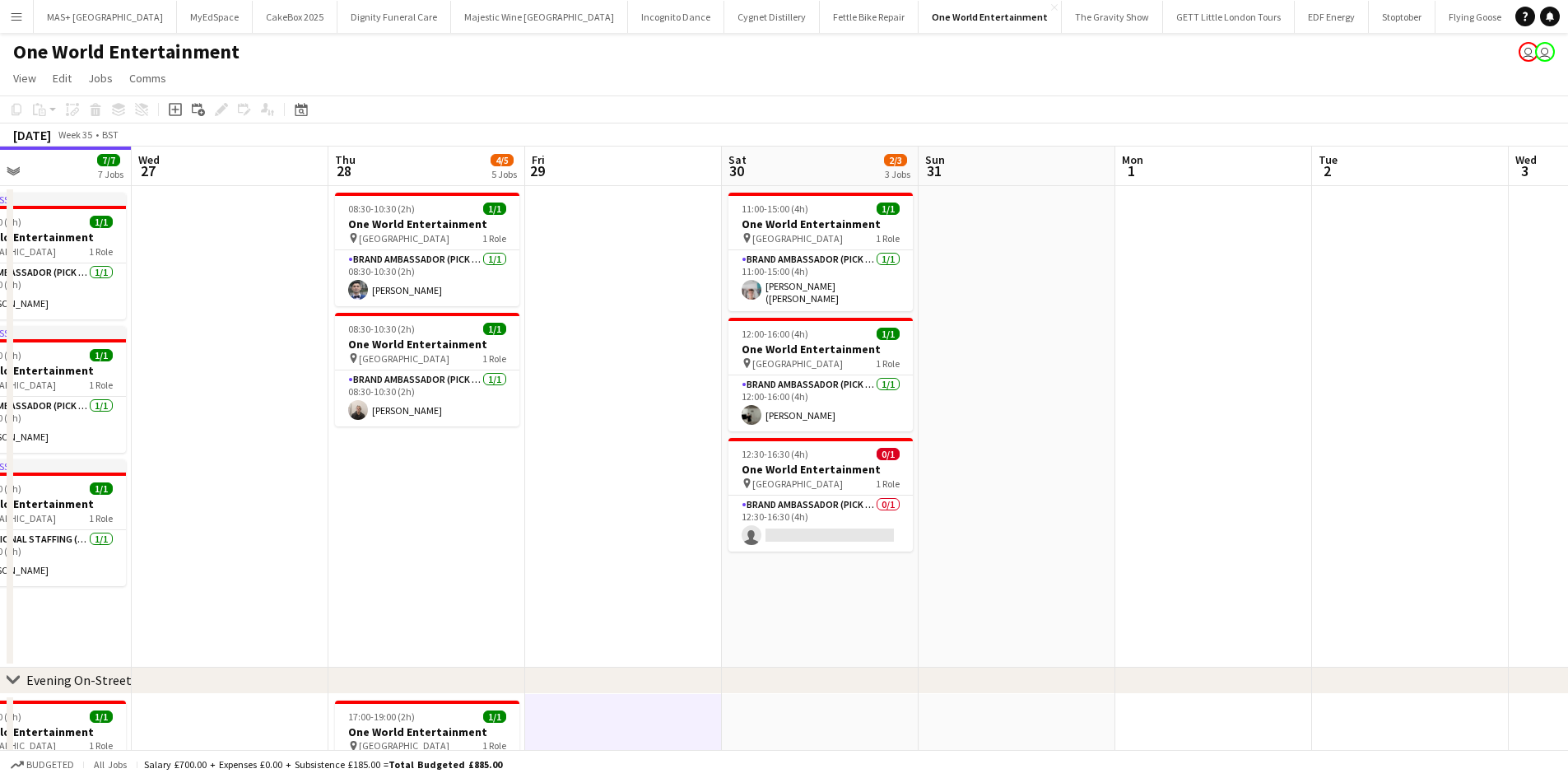
drag, startPoint x: 533, startPoint y: 451, endPoint x: 596, endPoint y: 448, distance: 63.1
click at [596, 448] on app-calendar-viewport "Sun 24 1/1 1 Job Mon 25 1/1 1 Job Tue 26 7/7 7 Jobs Wed 27 Thu 28 4/5 5 Jobs Fr…" at bounding box center [784, 709] width 1568 height 1126
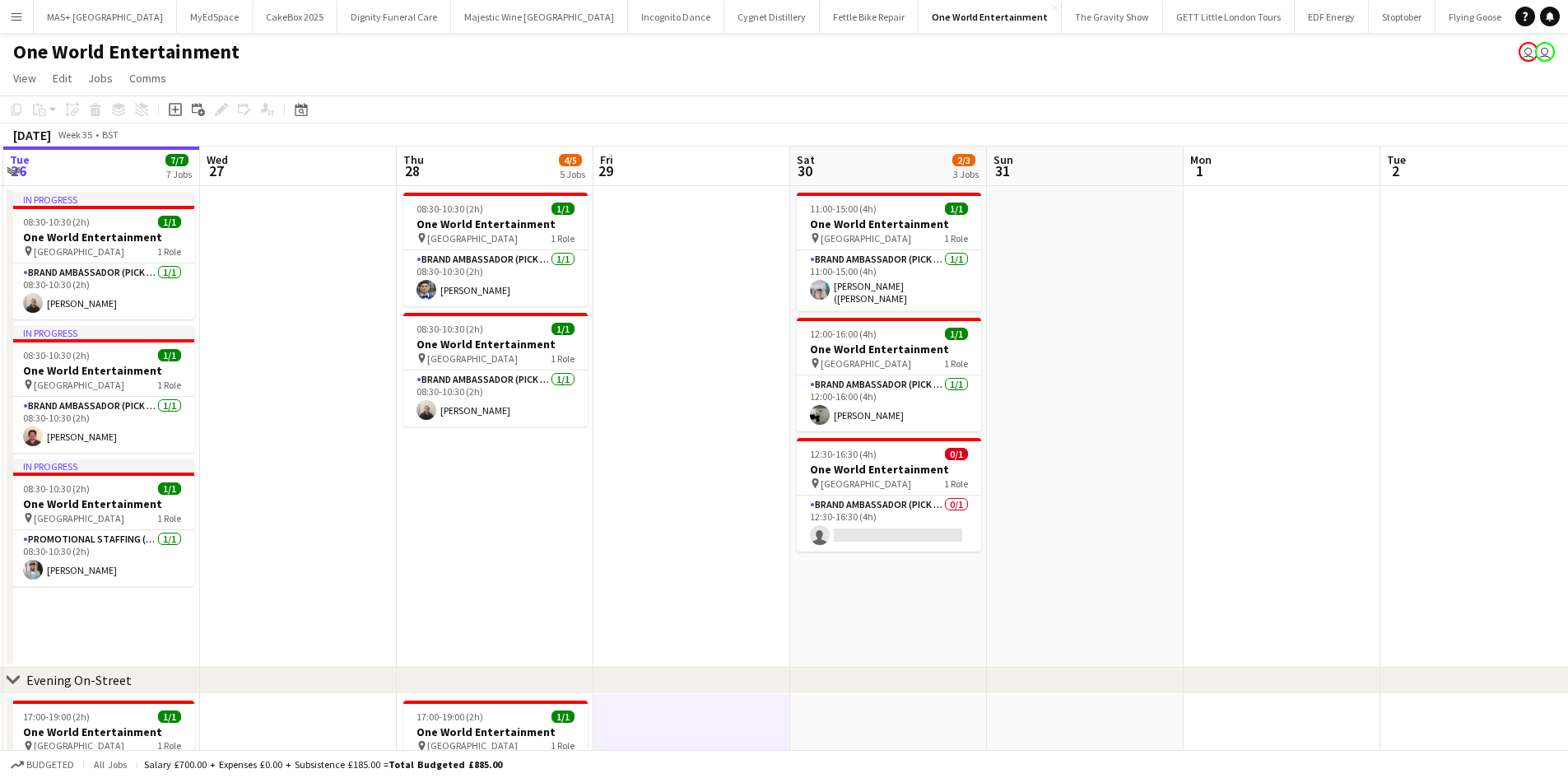
drag, startPoint x: 571, startPoint y: 447, endPoint x: 640, endPoint y: 437, distance: 69.7
click at [640, 437] on app-calendar-viewport "Sun 24 1/1 1 Job Mon 25 1/1 1 Job Tue 26 7/7 7 Jobs Wed 27 Thu 28 4/5 5 Jobs Fr…" at bounding box center [784, 709] width 1568 height 1126
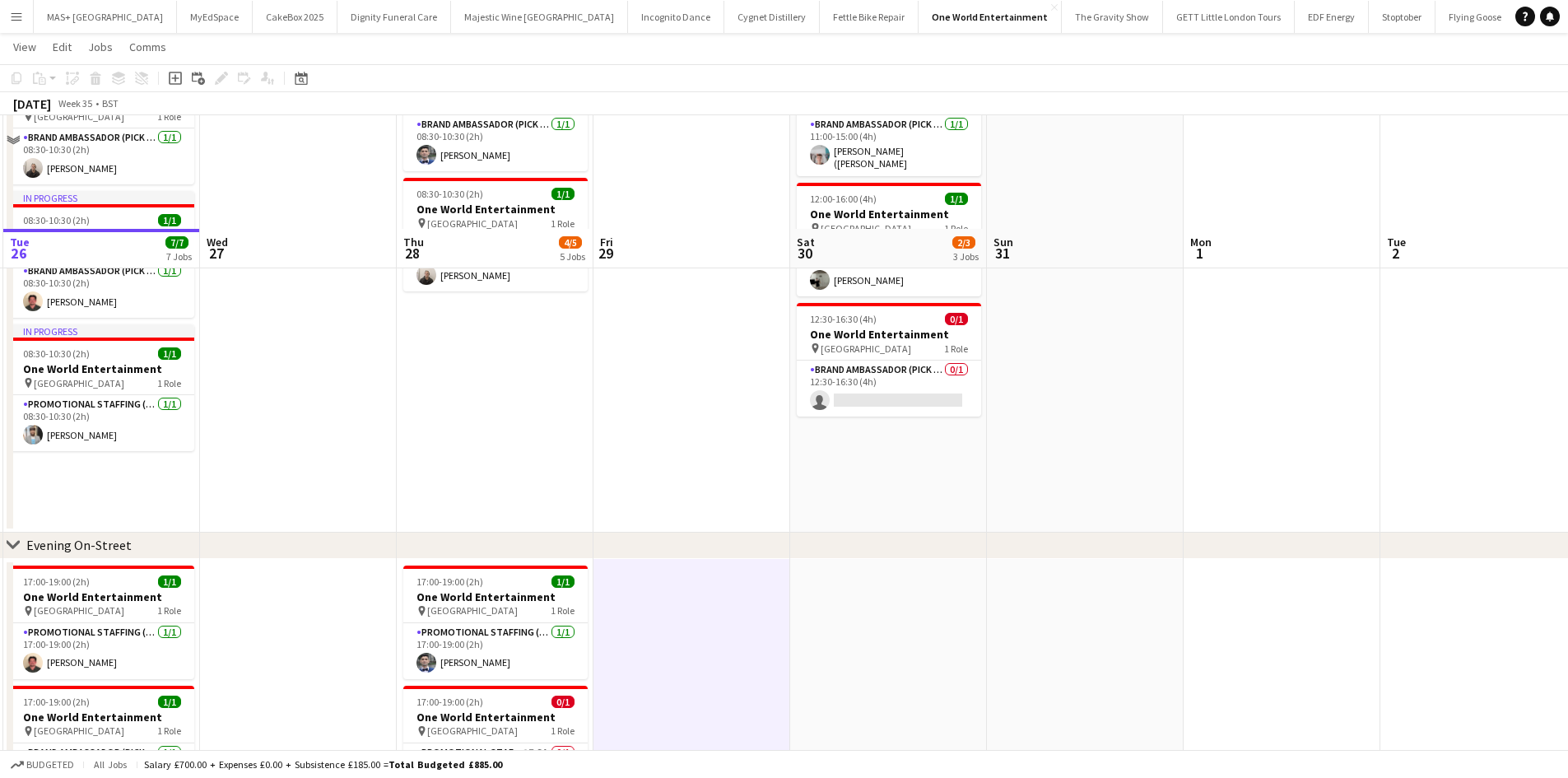
scroll to position [247, 0]
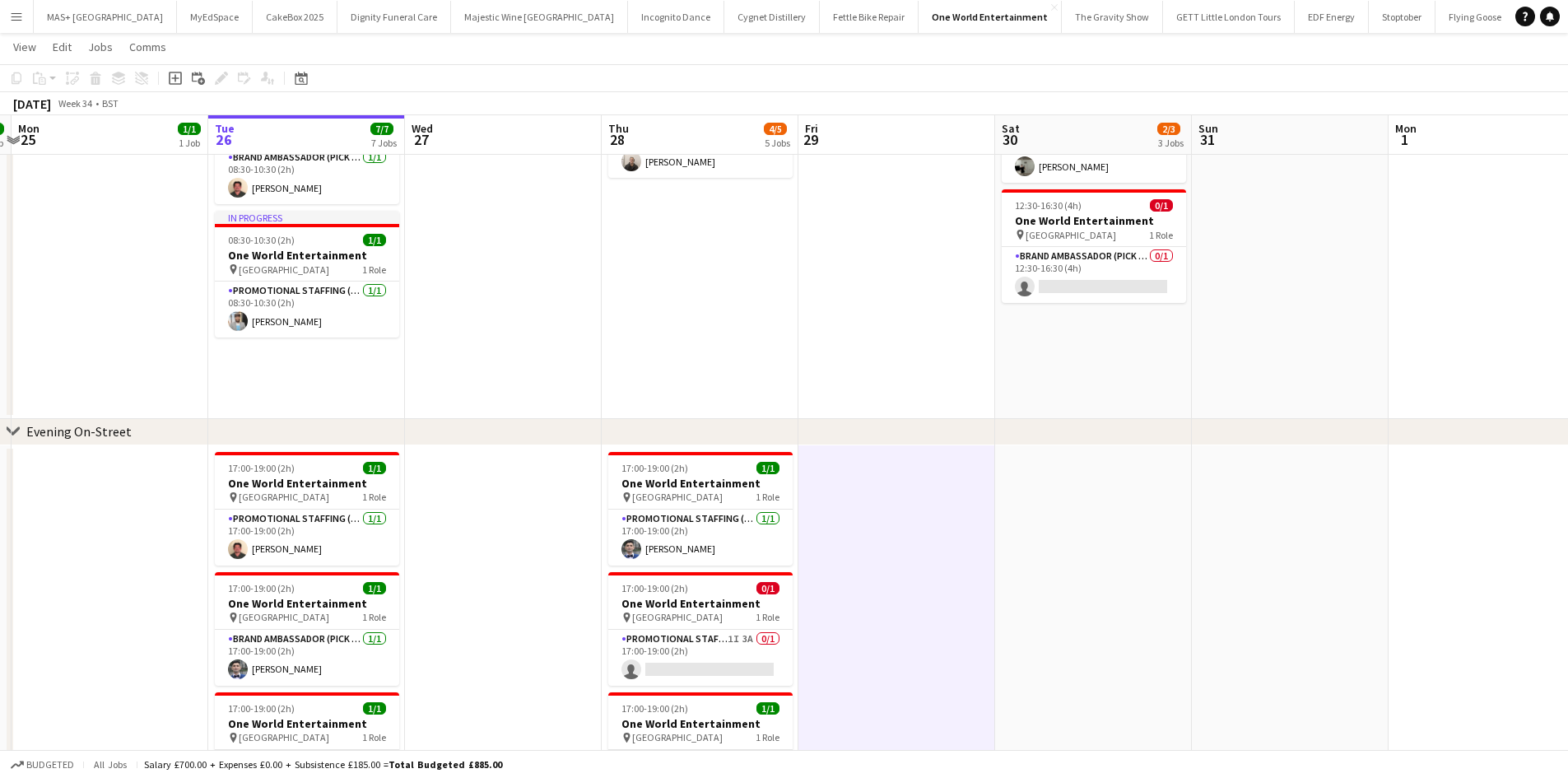
drag, startPoint x: 609, startPoint y: 523, endPoint x: 795, endPoint y: 518, distance: 186.1
click at [809, 516] on app-calendar-viewport "Fri 22 Sat 23 Sun 24 1/1 1 Job Mon 25 1/1 1 Job Tue 26 7/7 7 Jobs Wed 27 Thu 28…" at bounding box center [784, 421] width 1568 height 1207
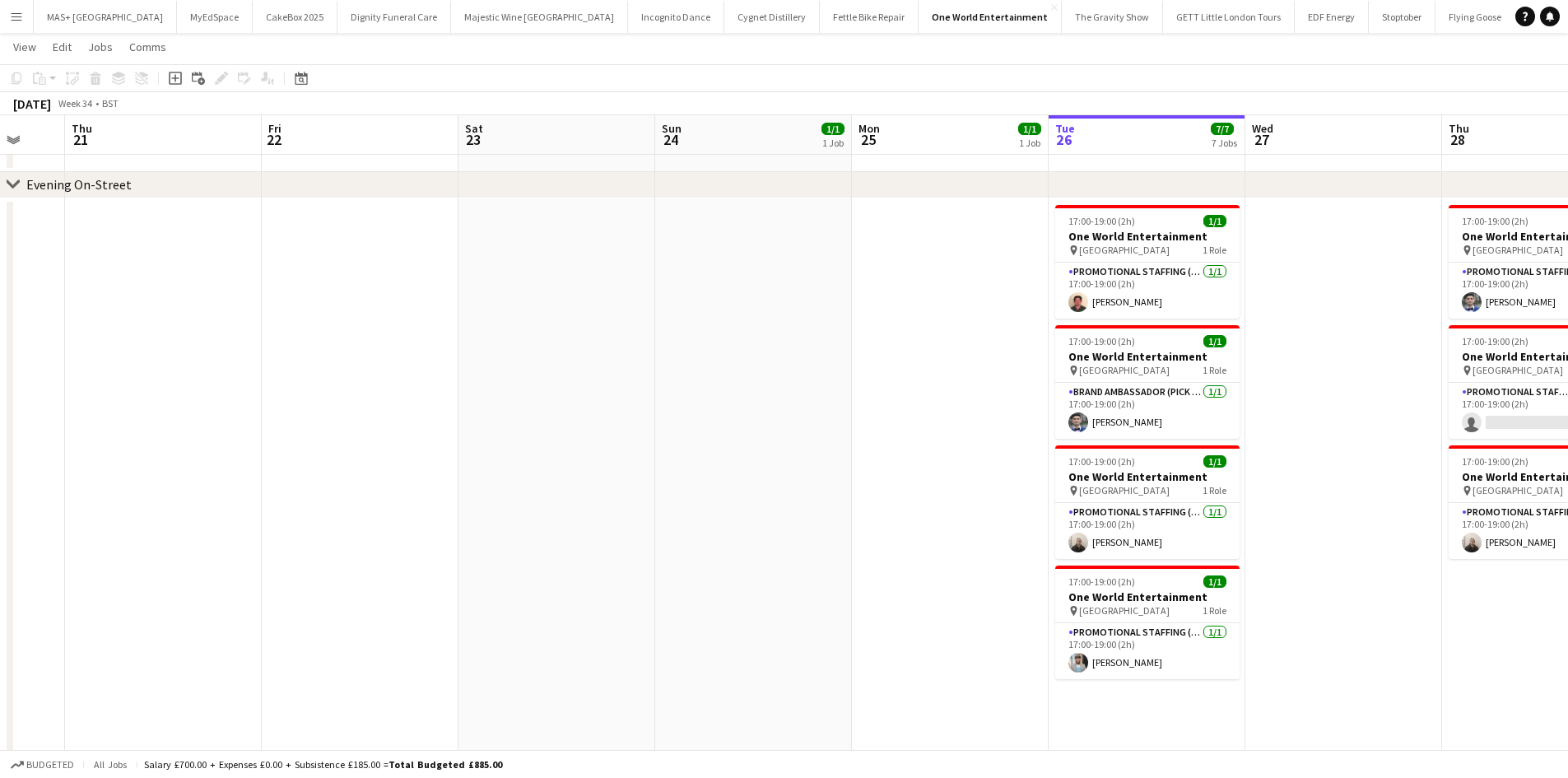
scroll to position [0, 493]
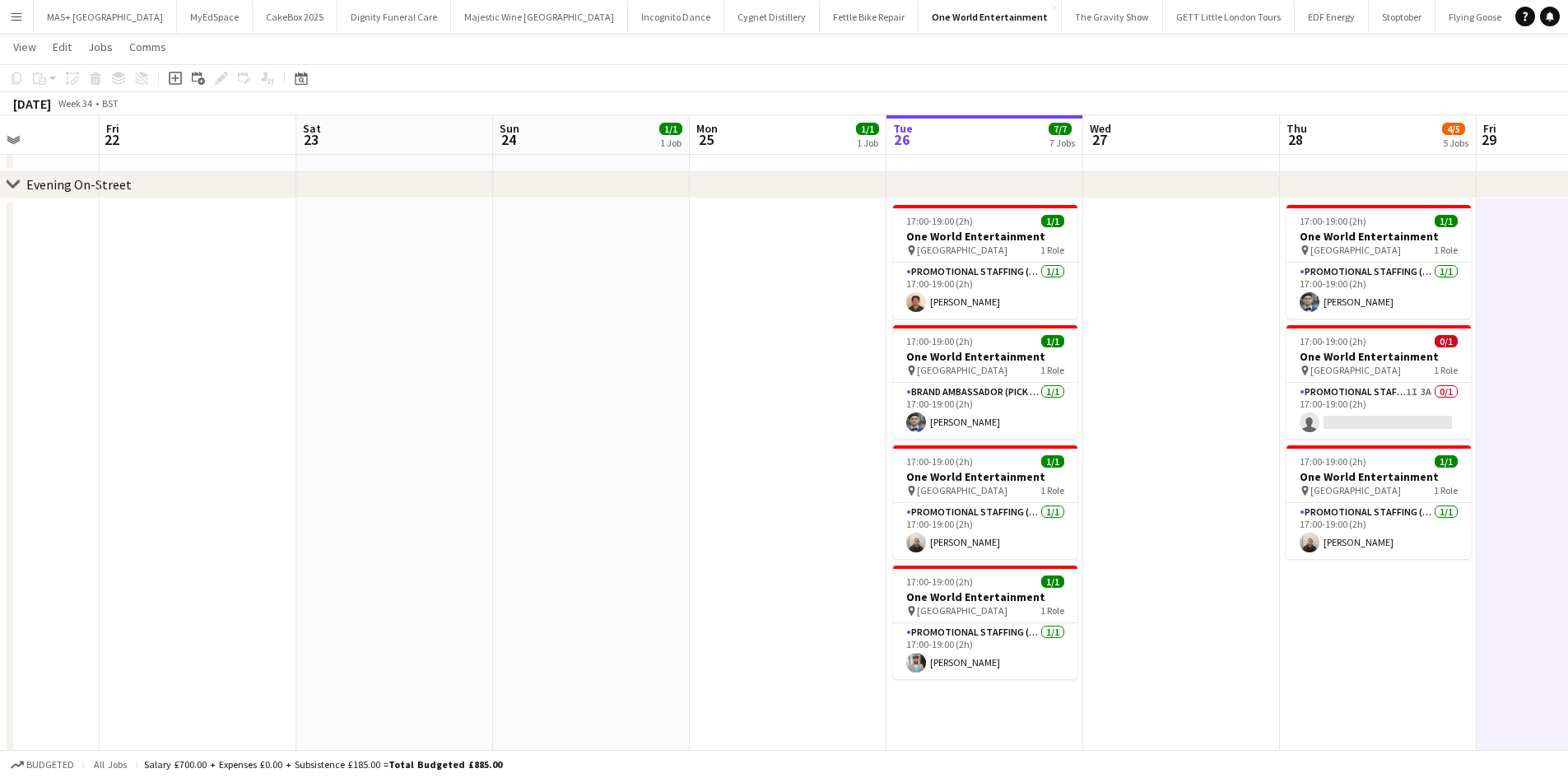
drag, startPoint x: 399, startPoint y: 492, endPoint x: 607, endPoint y: 474, distance: 208.8
click at [1079, 492] on app-calendar-viewport "Tue 19 Wed 20 Thu 21 Fri 22 Sat 23 Sun 24 1/1 1 Job Mon 25 1/1 1 Job Tue 26 7/7…" at bounding box center [784, 174] width 1568 height 1207
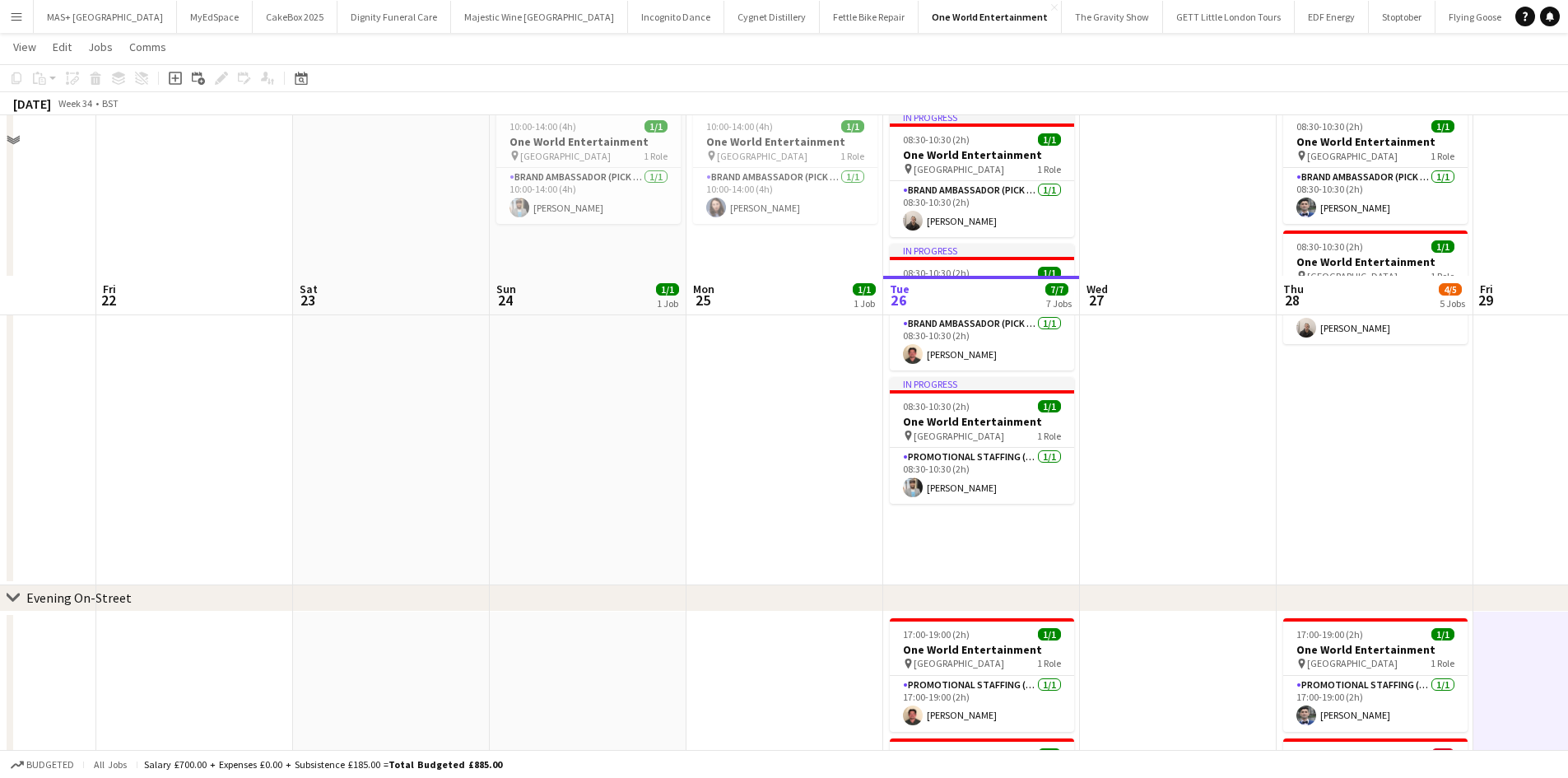
scroll to position [0, 0]
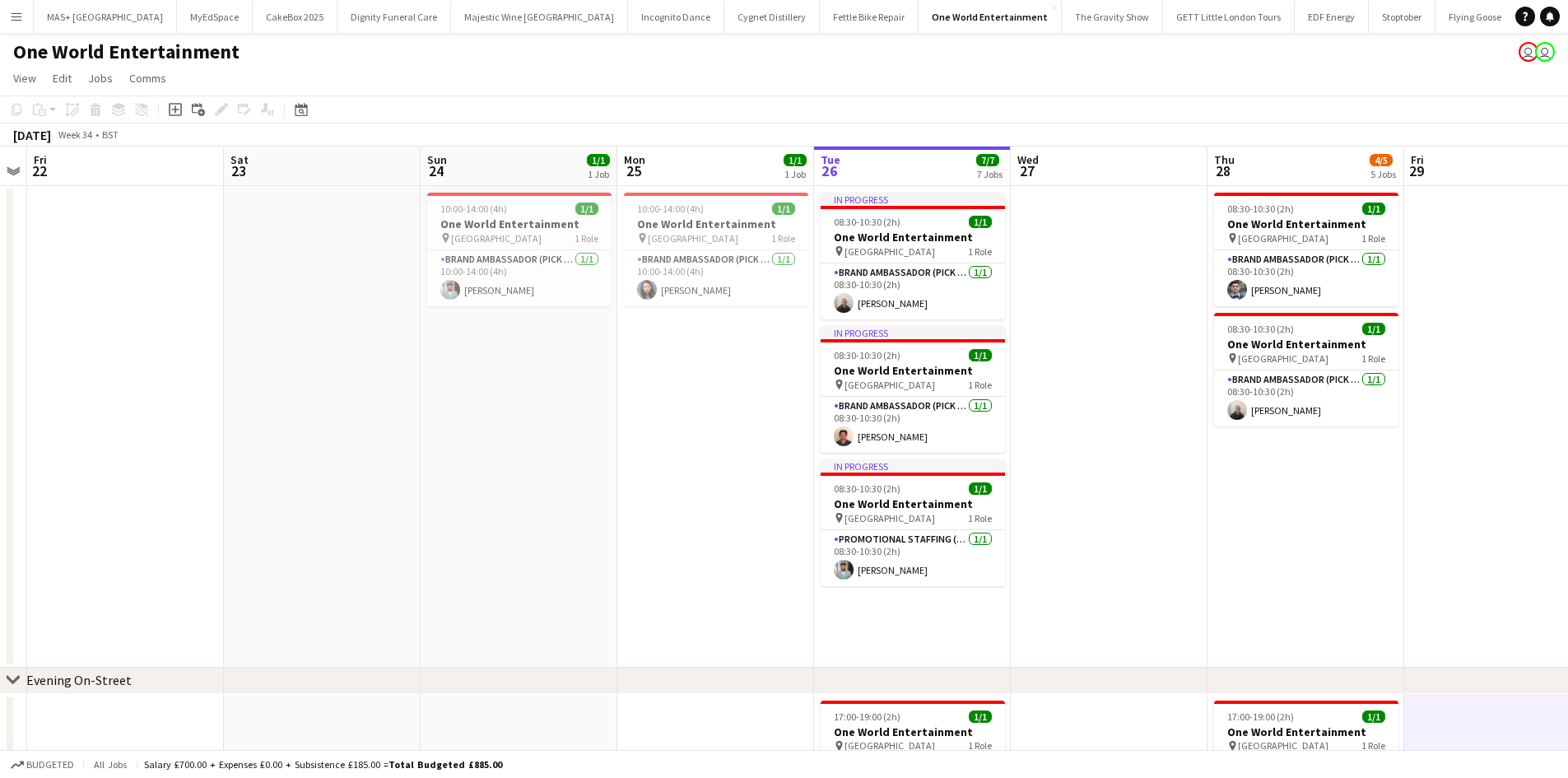
drag, startPoint x: 696, startPoint y: 451, endPoint x: 681, endPoint y: 451, distance: 15.0
click at [681, 451] on app-calendar-viewport "Tue 19 Wed 20 Thu 21 Fri 22 Sat 23 Sun 24 1/1 1 Job Mon 25 1/1 1 Job Tue 26 7/7…" at bounding box center [784, 709] width 1568 height 1126
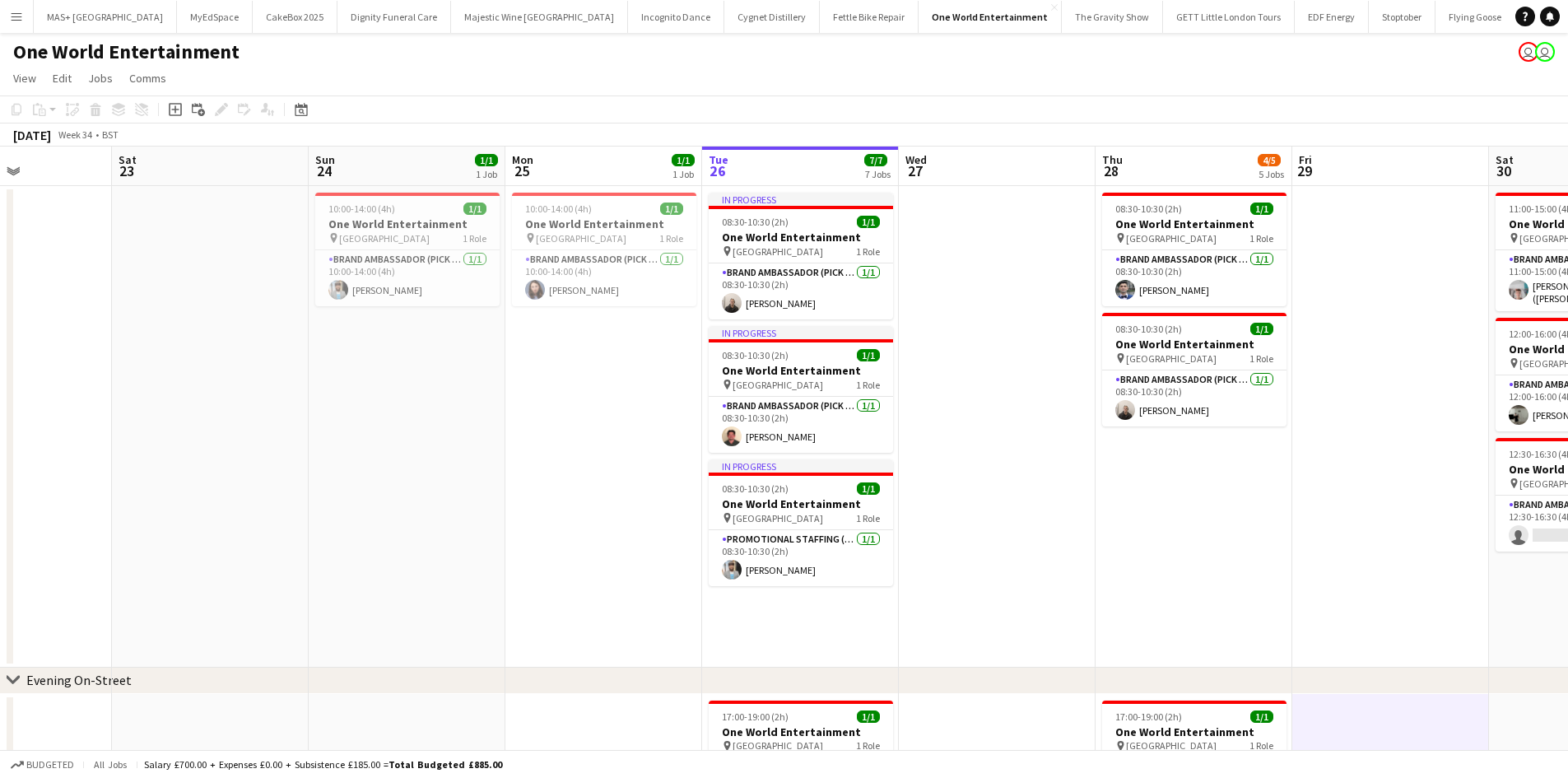
scroll to position [0, 689]
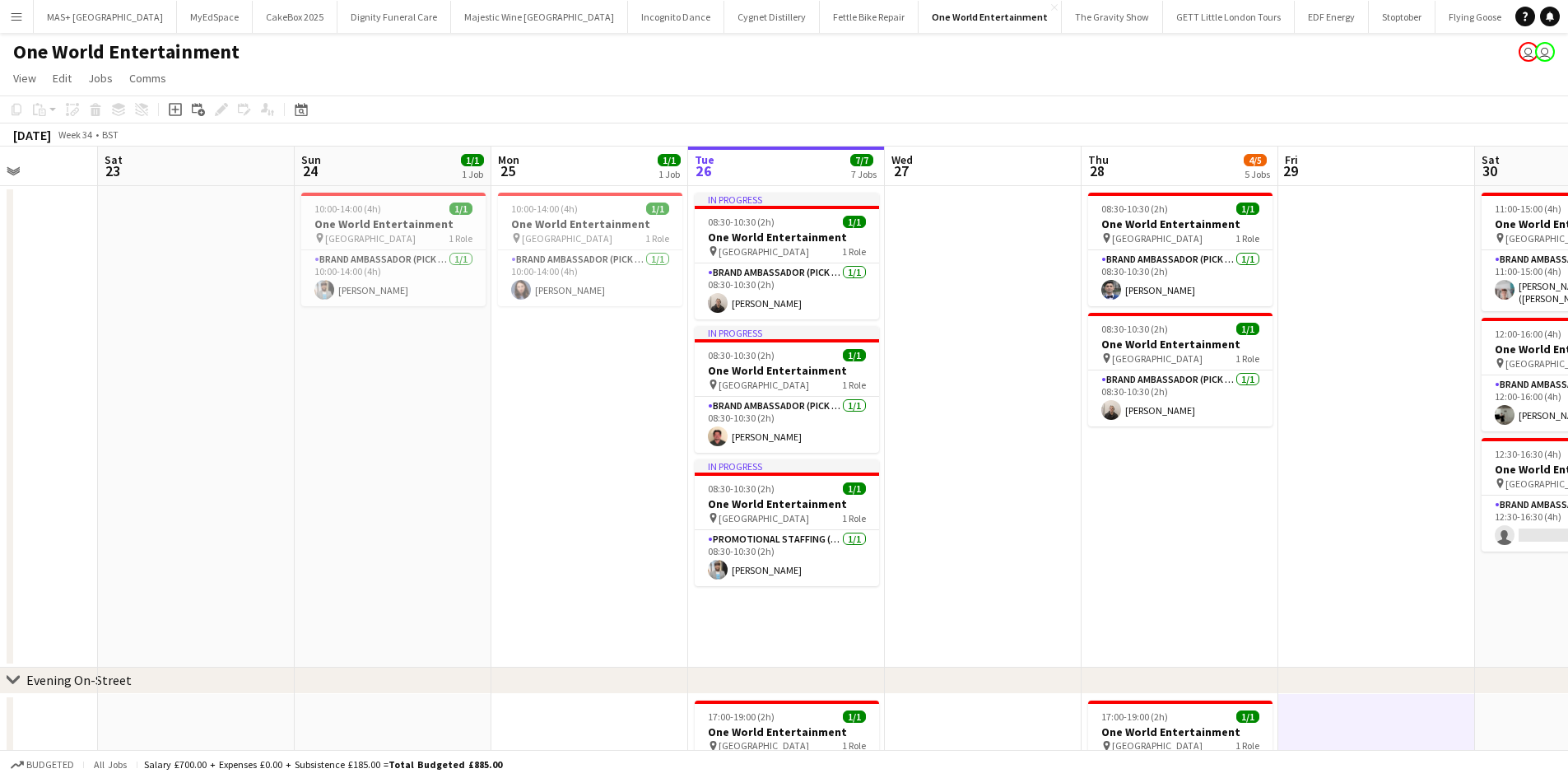
drag, startPoint x: 708, startPoint y: 433, endPoint x: 582, endPoint y: 429, distance: 126.1
click at [582, 429] on app-calendar-viewport "Tue 19 Wed 20 Thu 21 Fri 22 Sat 23 Sun 24 1/1 1 Job Mon 25 1/1 1 Job Tue 26 7/7…" at bounding box center [784, 709] width 1568 height 1126
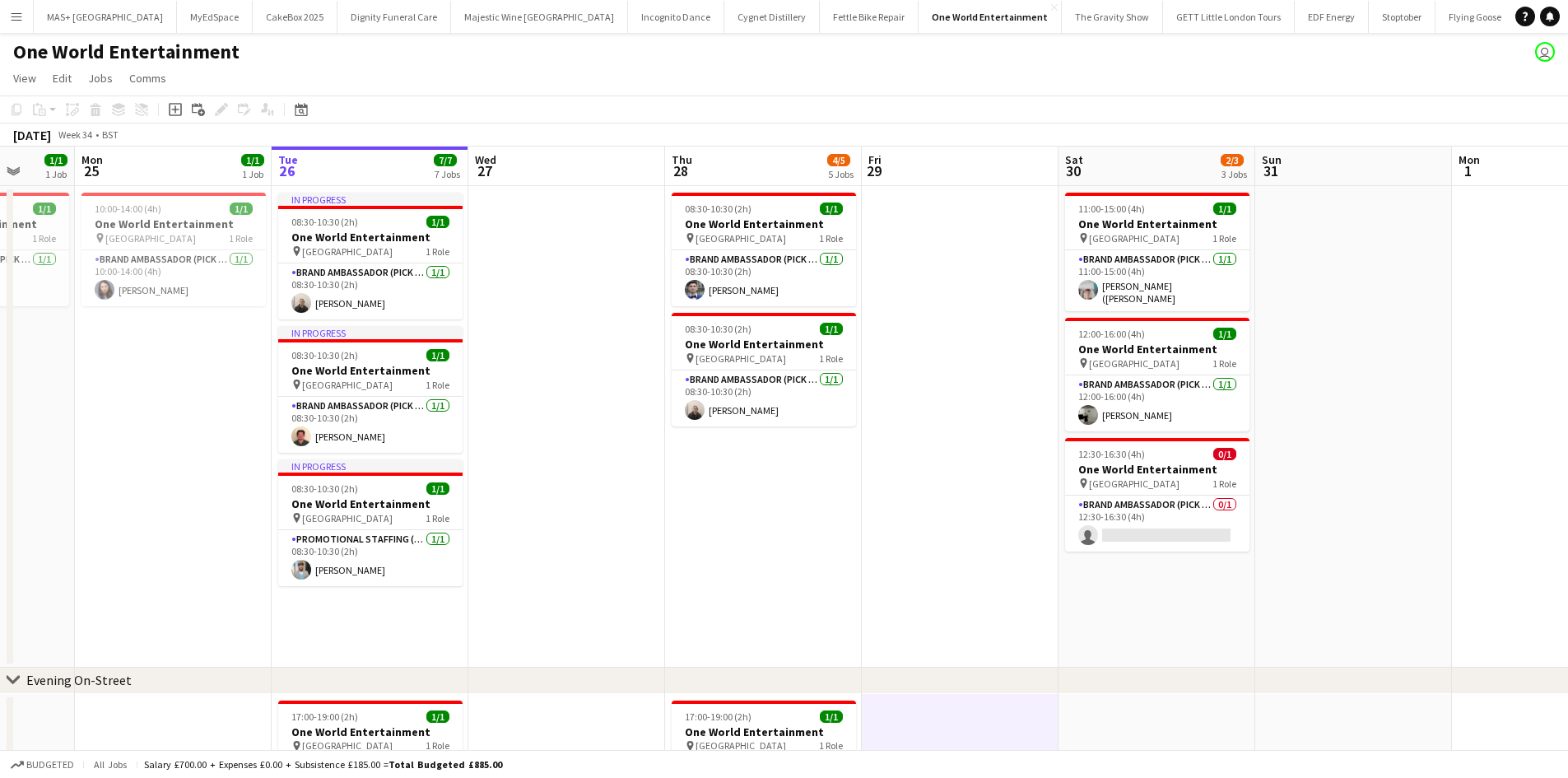
scroll to position [0, 781]
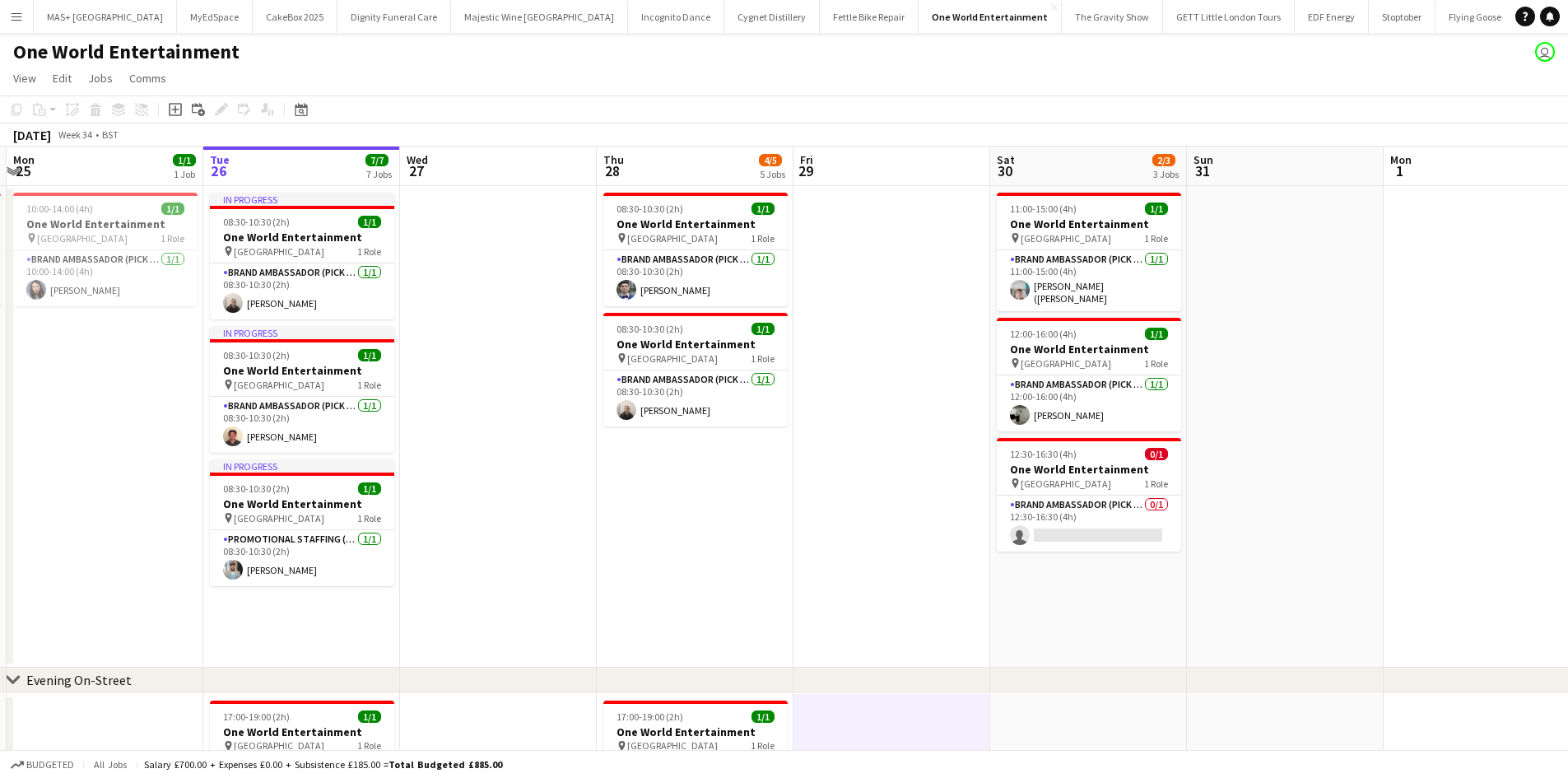
drag, startPoint x: 940, startPoint y: 413, endPoint x: 456, endPoint y: 357, distance: 487.2
click at [456, 357] on app-calendar-viewport "Thu 21 Fri 22 Sat 23 Sun 24 1/1 1 Job Mon 25 1/1 1 Job Tue 26 7/7 7 Jobs Wed 27…" at bounding box center [784, 709] width 1568 height 1126
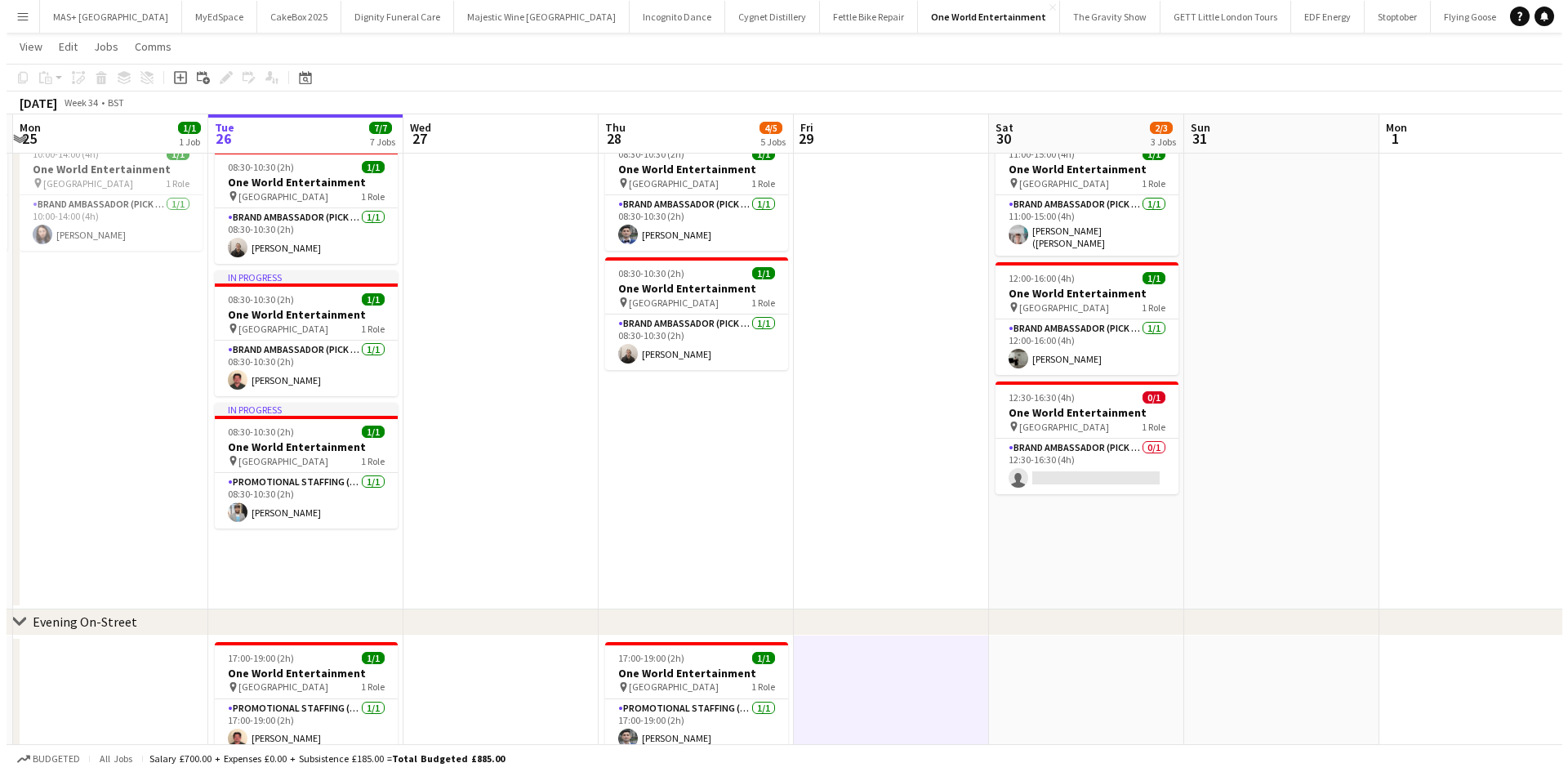
scroll to position [0, 0]
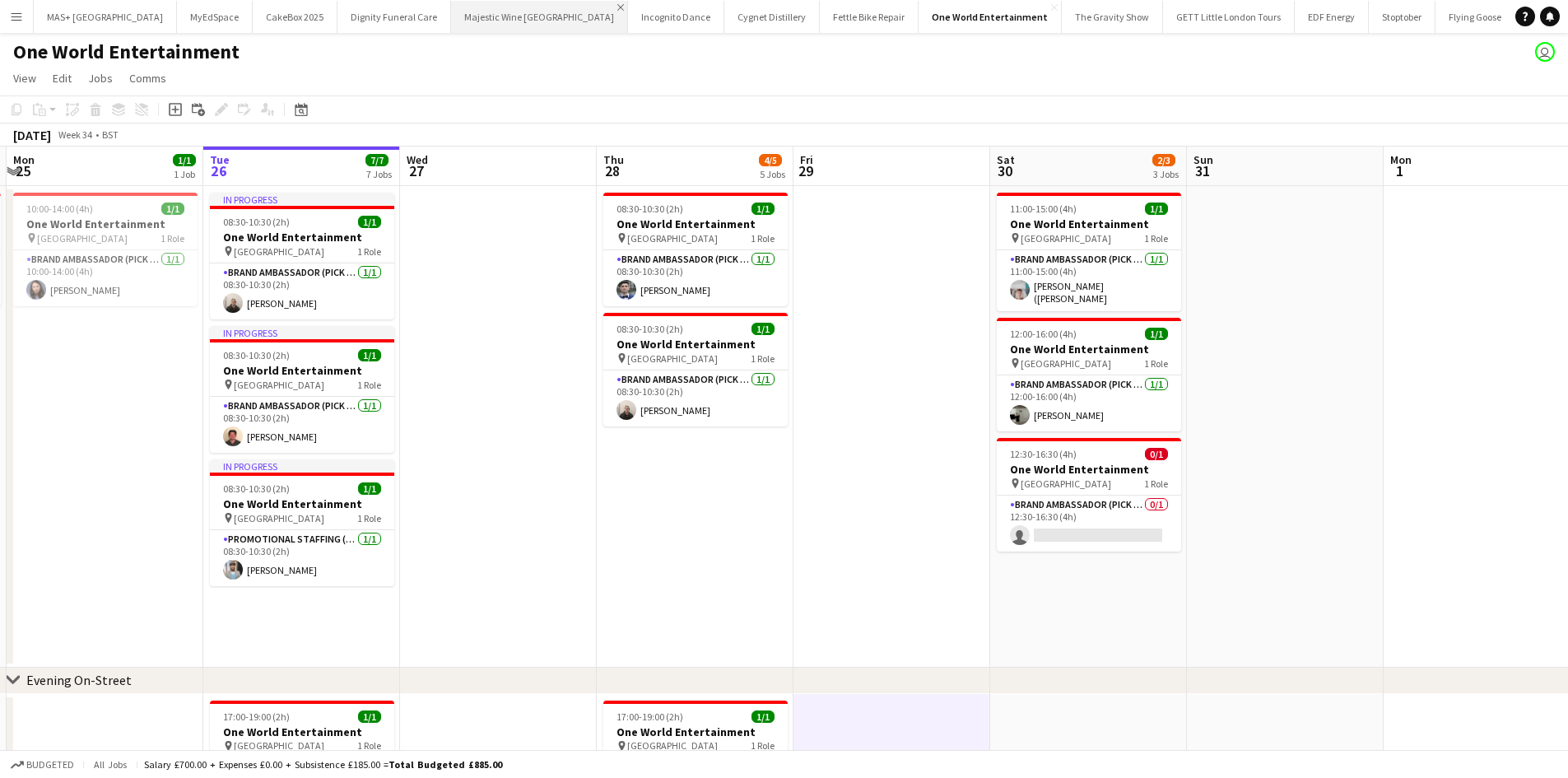
click at [617, 7] on app-icon "Close" at bounding box center [620, 7] width 7 height 7
click at [632, 7] on app-icon "Close" at bounding box center [635, 7] width 7 height 7
click at [635, 7] on app-icon "Close" at bounding box center [638, 7] width 7 height 7
click at [451, 13] on button "Incognito Dance Close" at bounding box center [498, 17] width 97 height 32
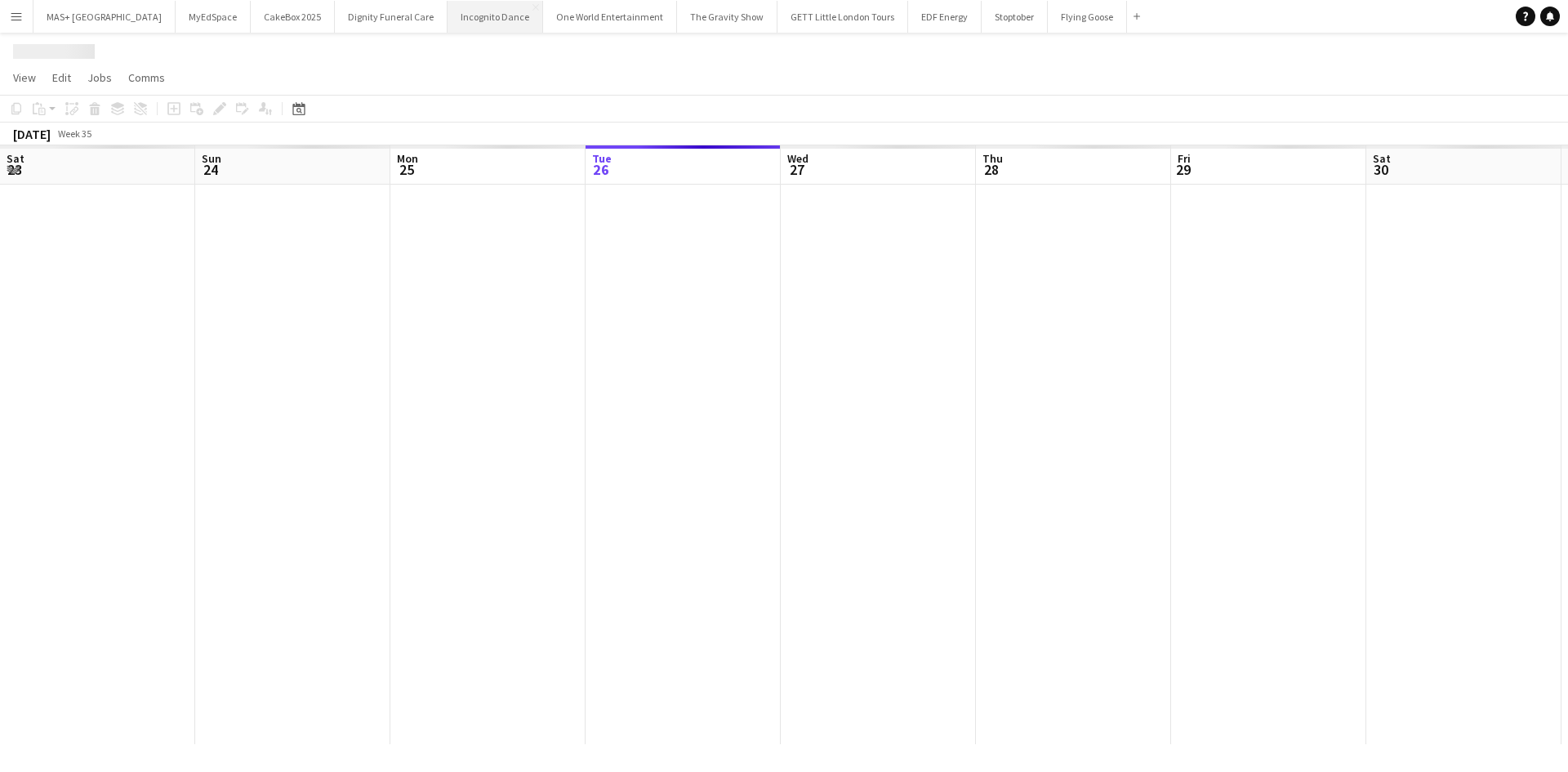
scroll to position [0, 391]
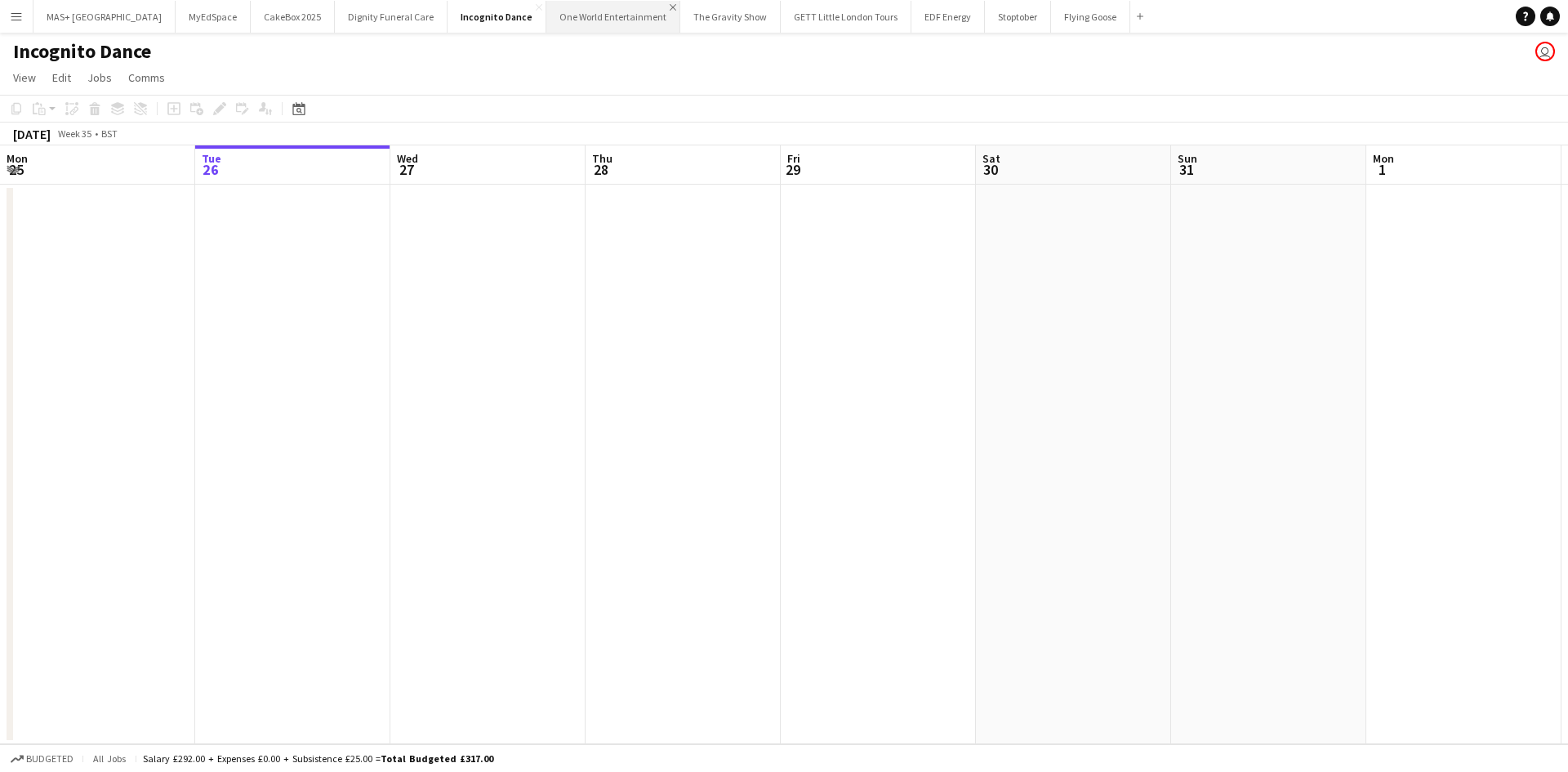
click at [670, 7] on app-icon "Close" at bounding box center [673, 7] width 7 height 7
click at [636, 7] on app-icon "Close" at bounding box center [639, 7] width 7 height 7
click at [555, 12] on button "GETT Little London Tours Close" at bounding box center [611, 17] width 131 height 32
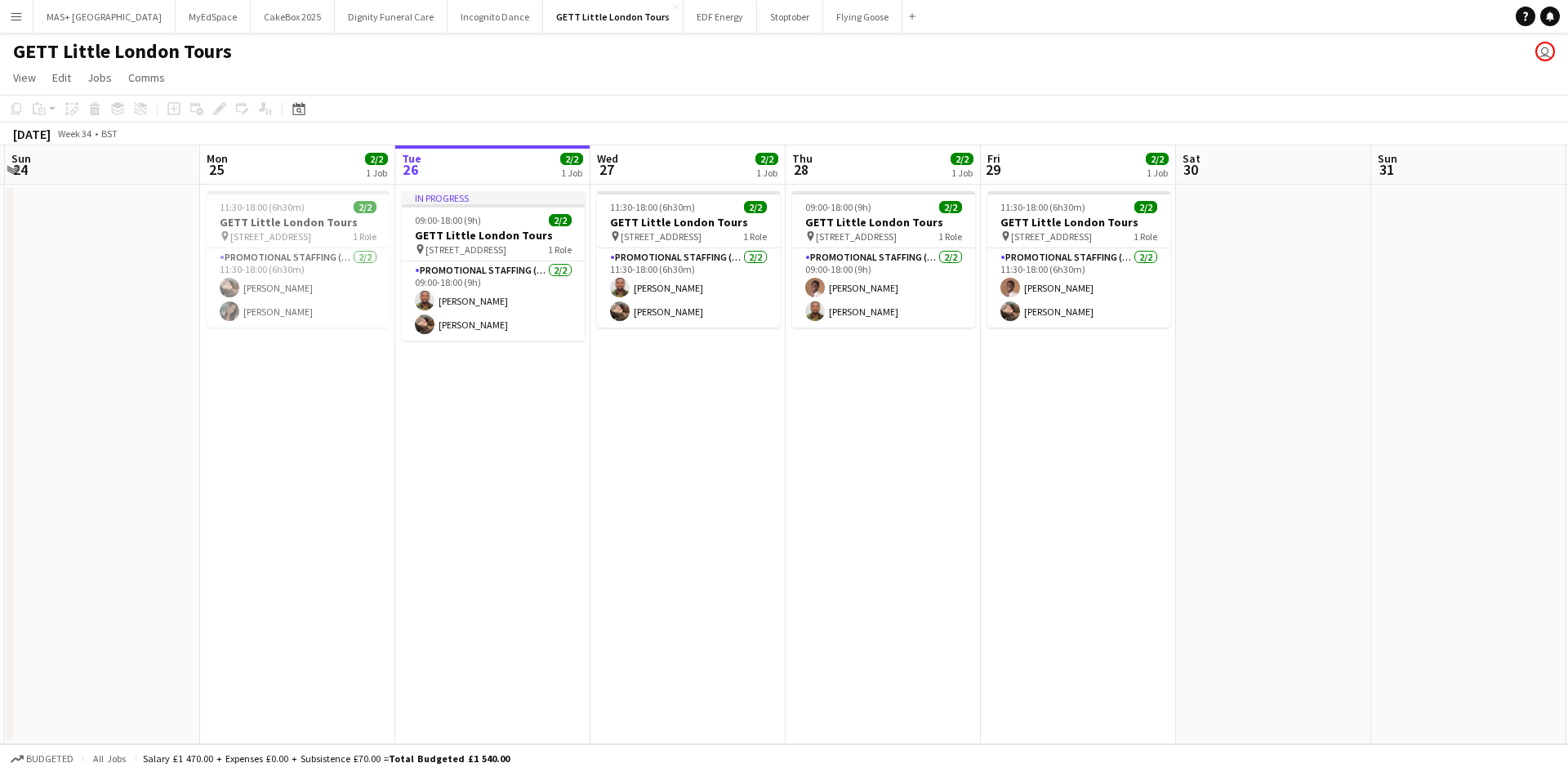
scroll to position [0, 347]
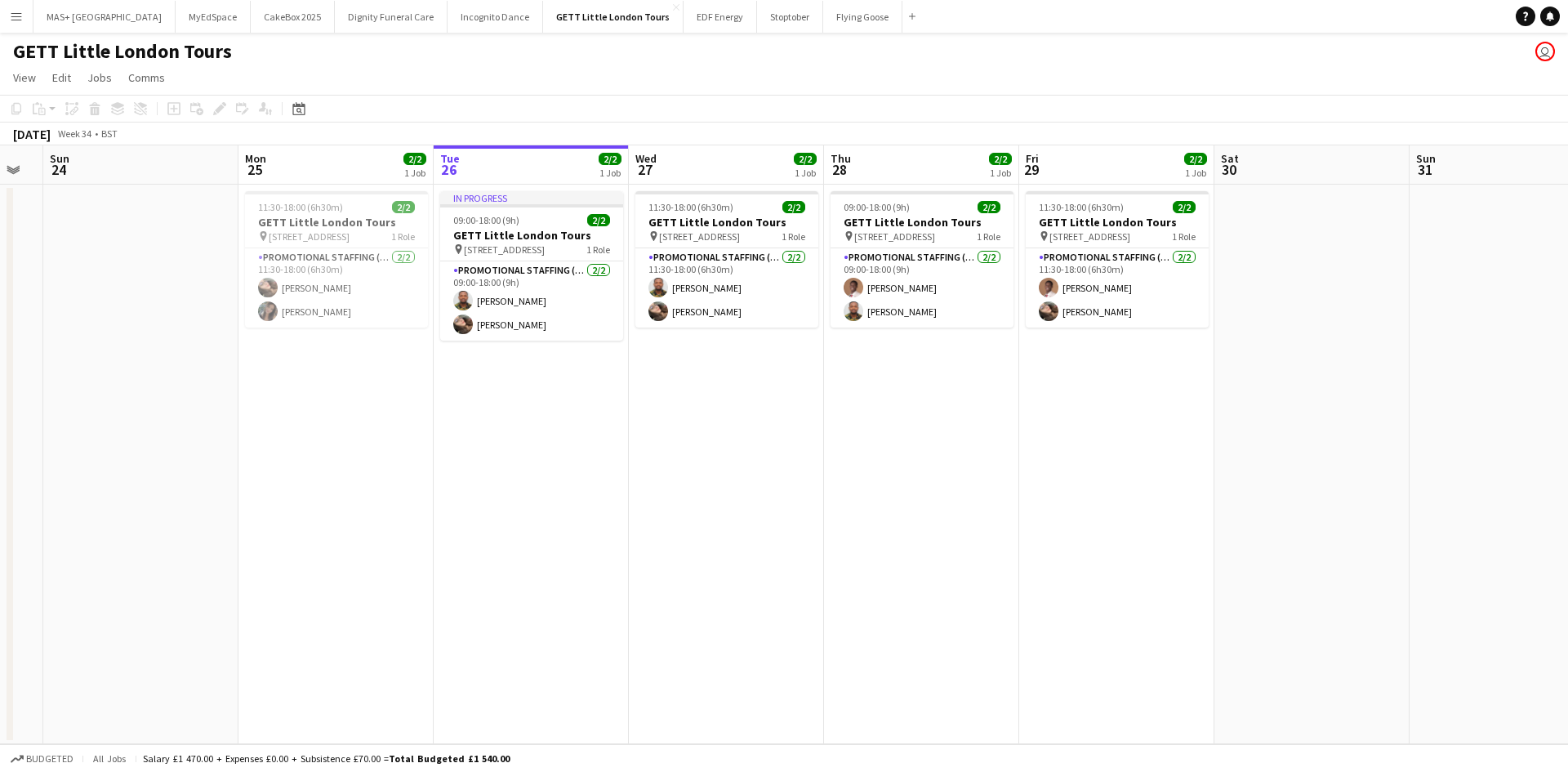
drag, startPoint x: 631, startPoint y: 362, endPoint x: 870, endPoint y: 349, distance: 239.4
click at [870, 349] on app-calendar-viewport "Fri 22 2/2 1 Job Sat 23 Sun 24 Mon 25 2/2 1 Job Tue 26 2/2 1 Job Wed 27 2/2 1 J…" at bounding box center [784, 444] width 1568 height 599
click at [684, 11] on button "EDF Energy Close" at bounding box center [720, 17] width 73 height 32
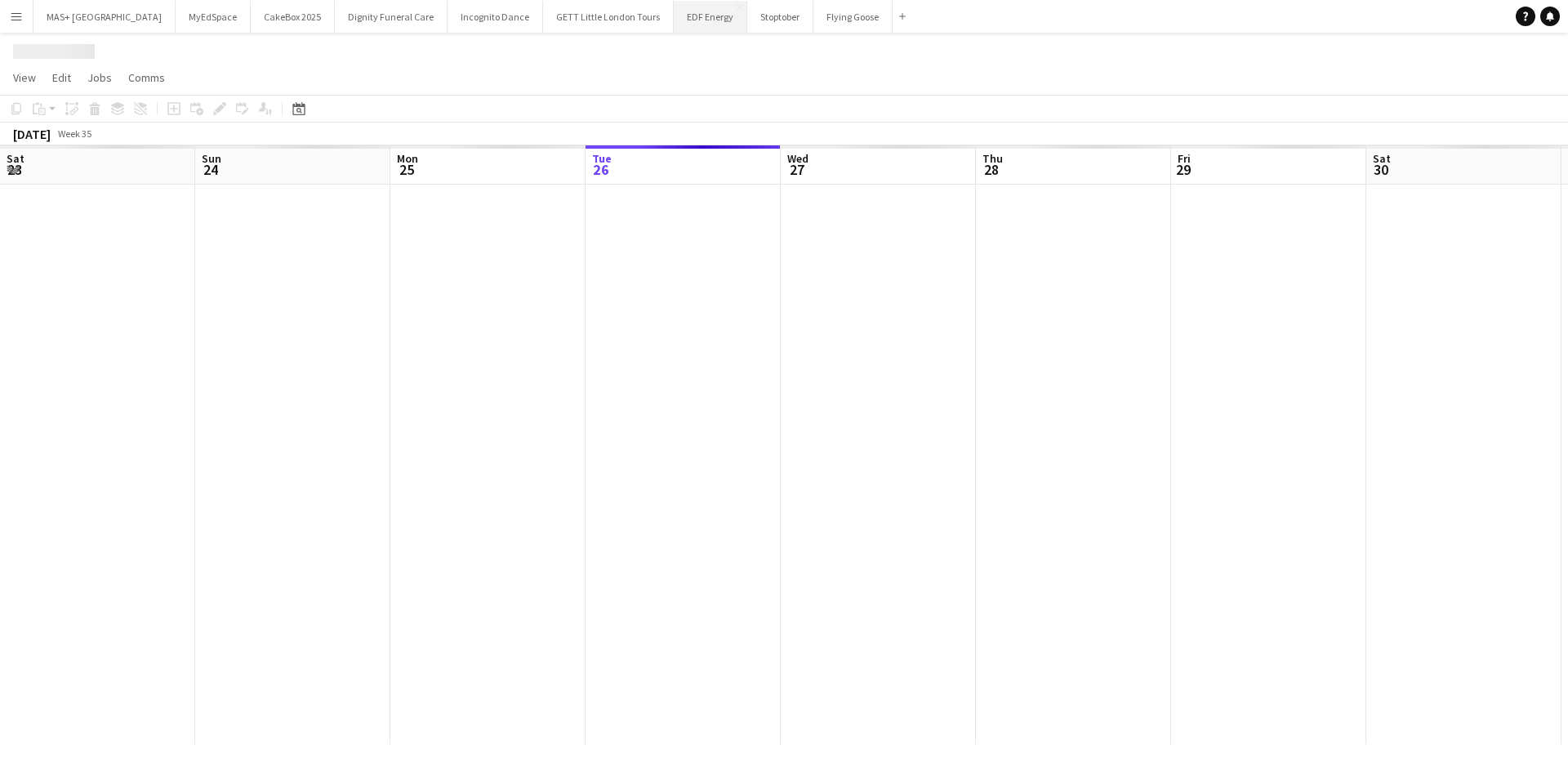
scroll to position [0, 391]
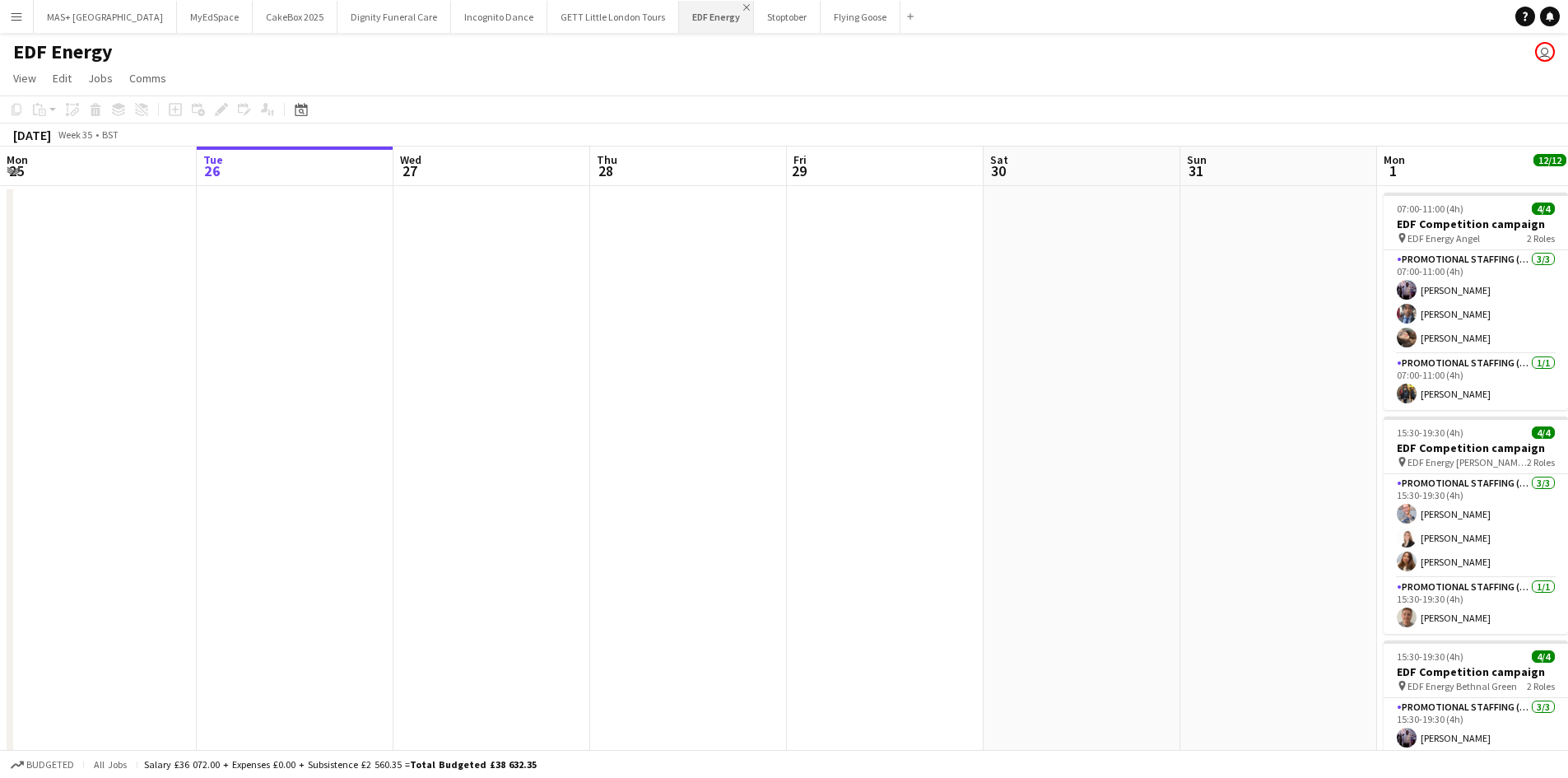
click at [744, 7] on app-icon "Close" at bounding box center [747, 7] width 7 height 7
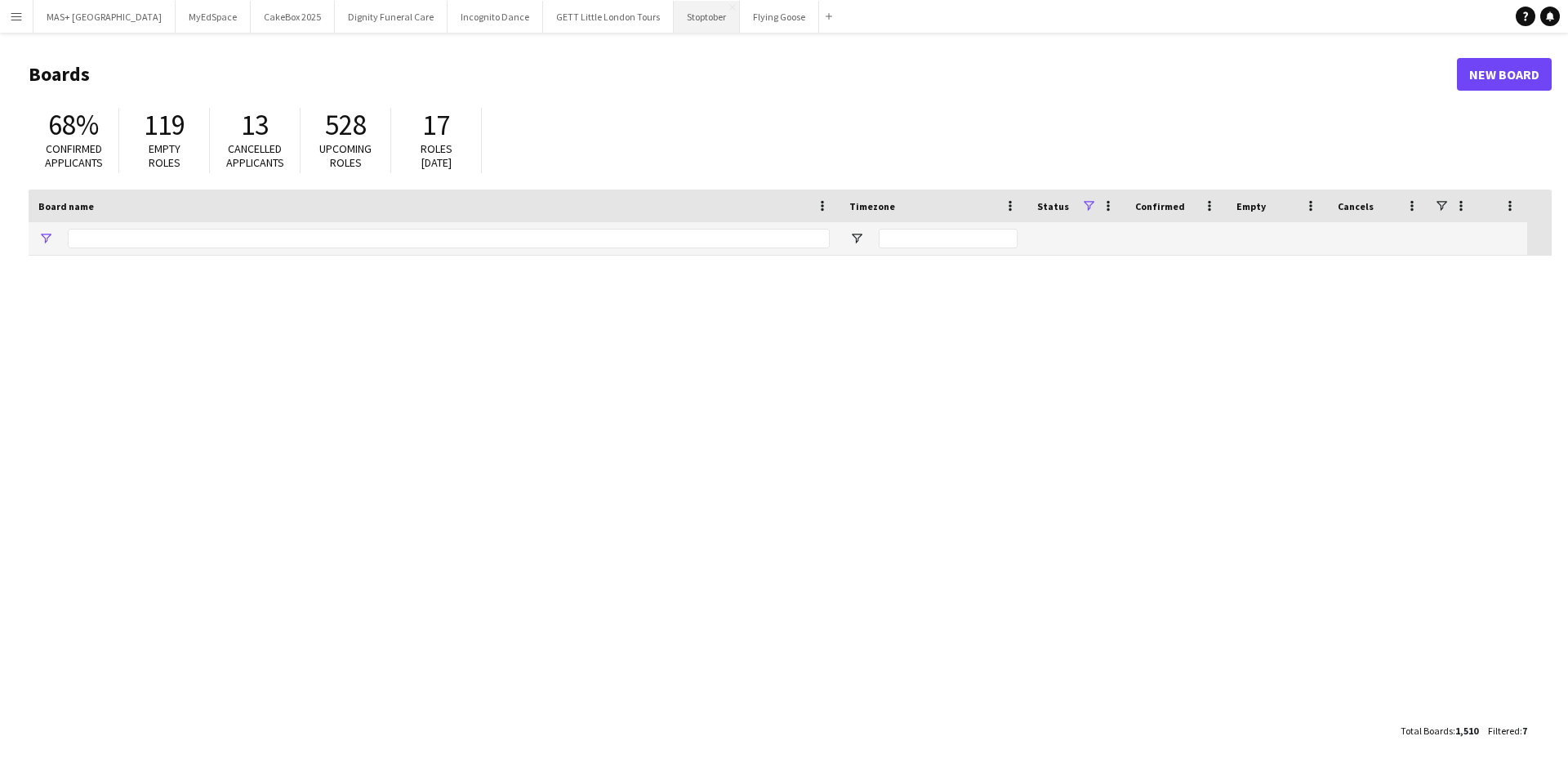
type input "**********"
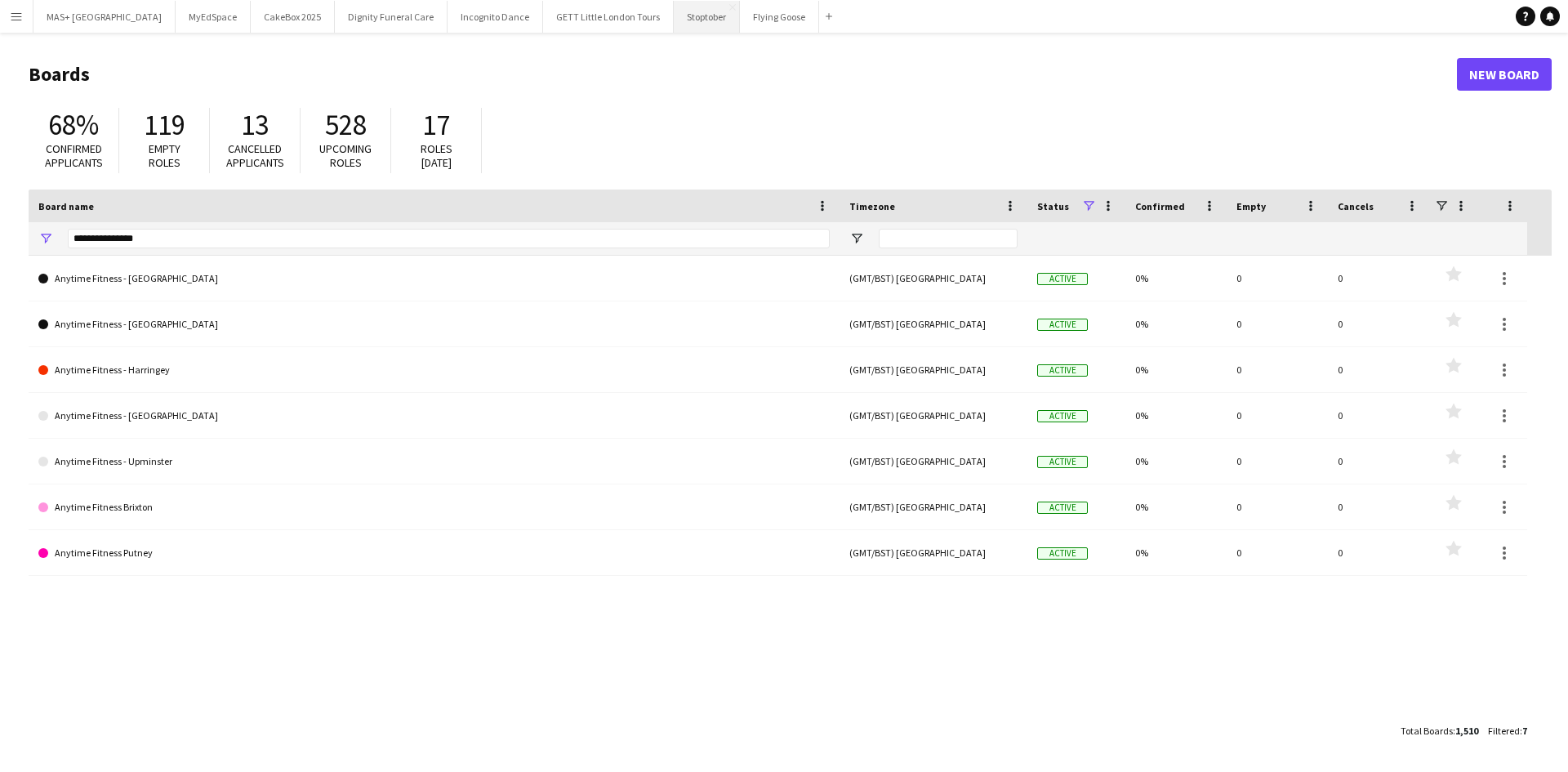
click at [674, 21] on button "Stoptober Close" at bounding box center [706, 17] width 66 height 32
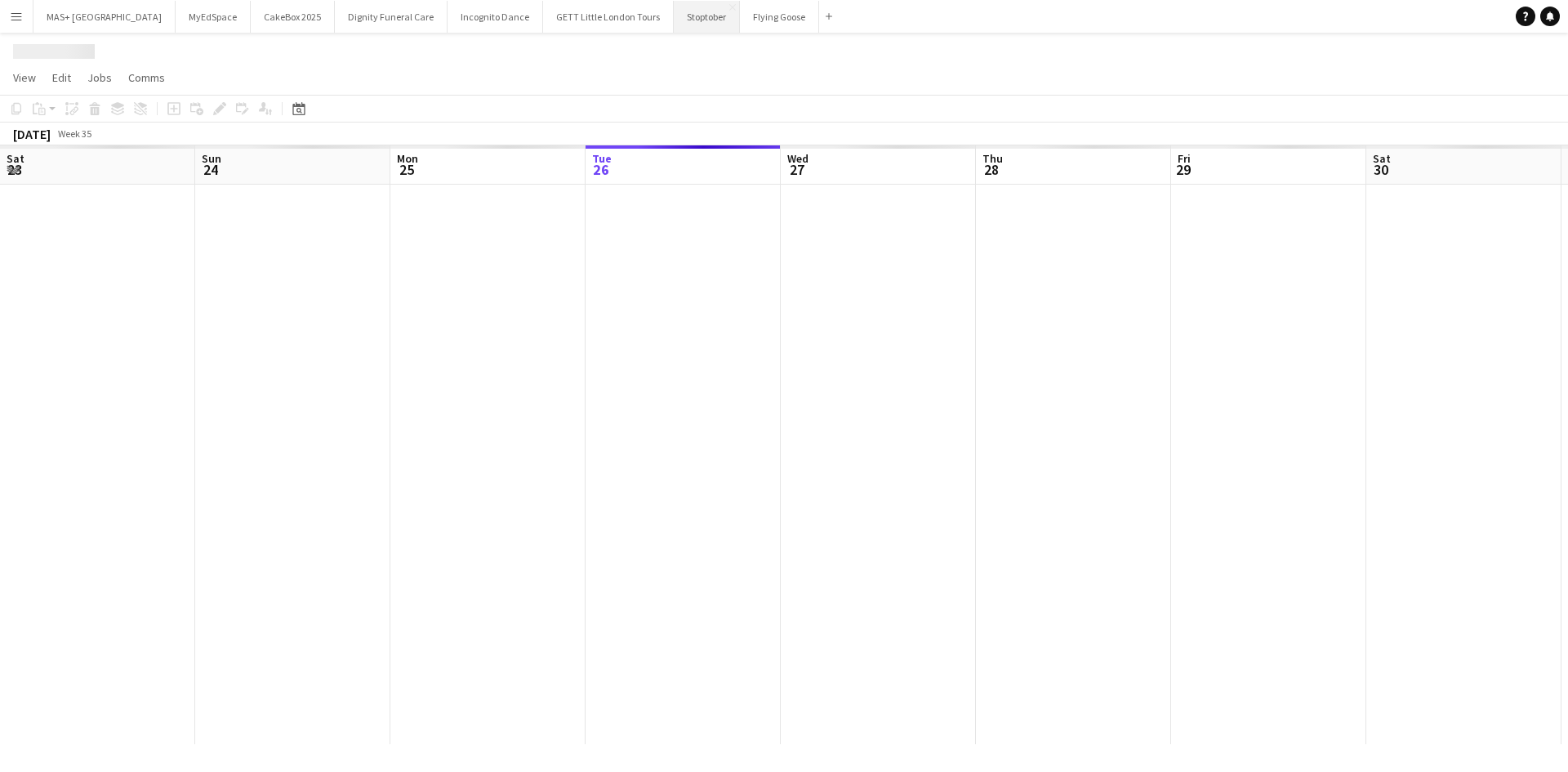
scroll to position [0, 391]
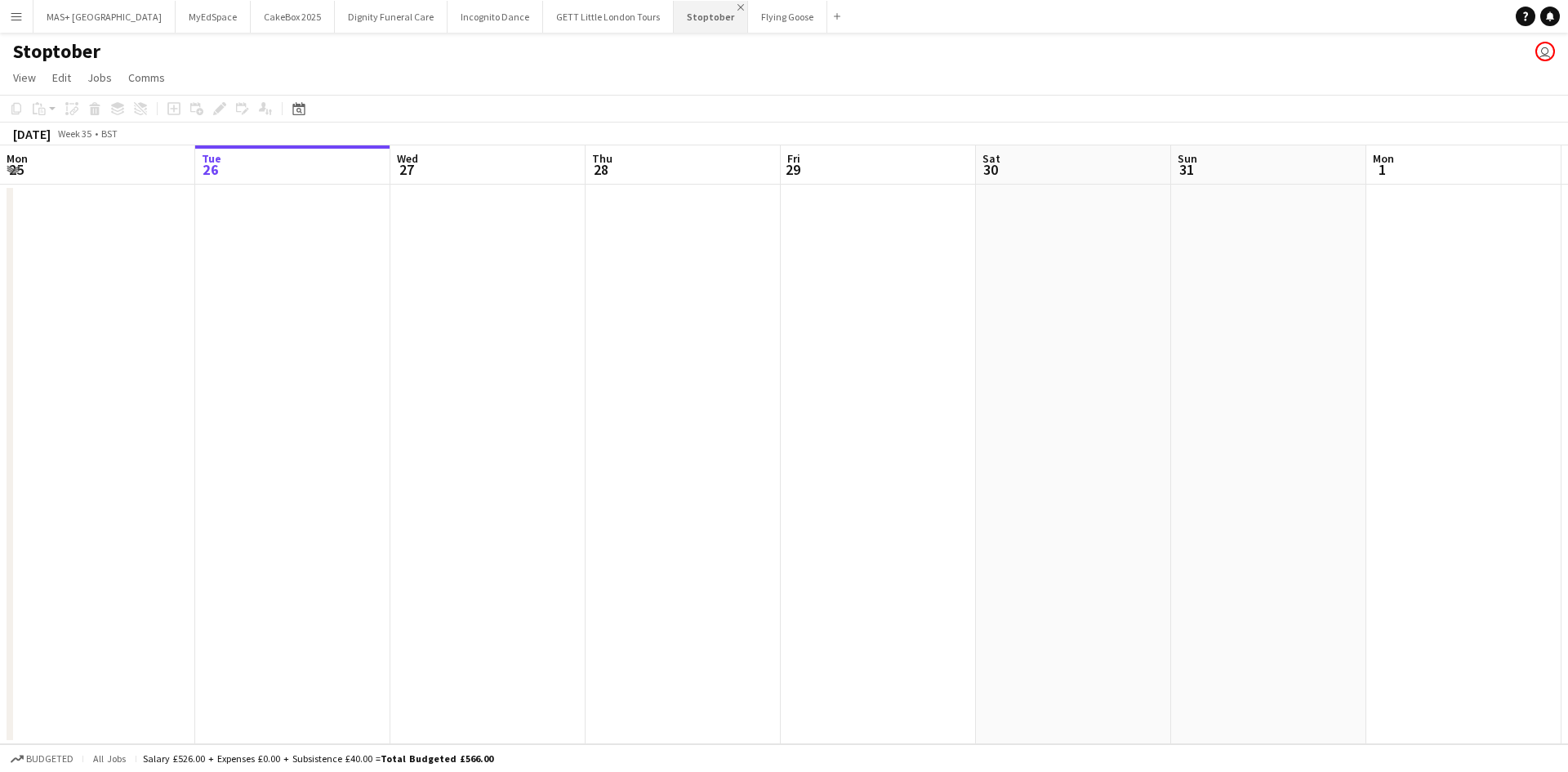
click at [738, 7] on app-icon "Close" at bounding box center [741, 7] width 7 height 7
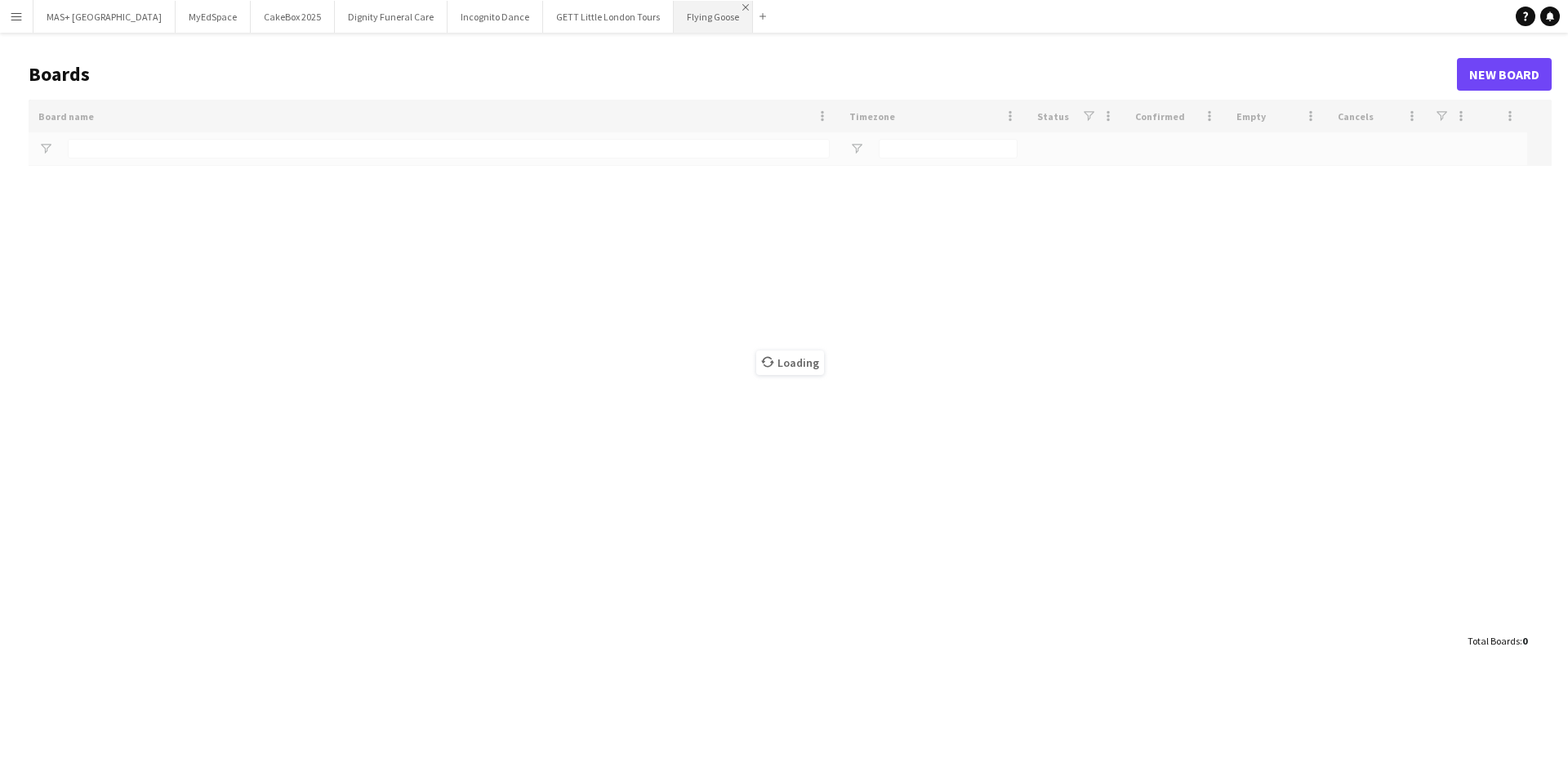
type input "**********"
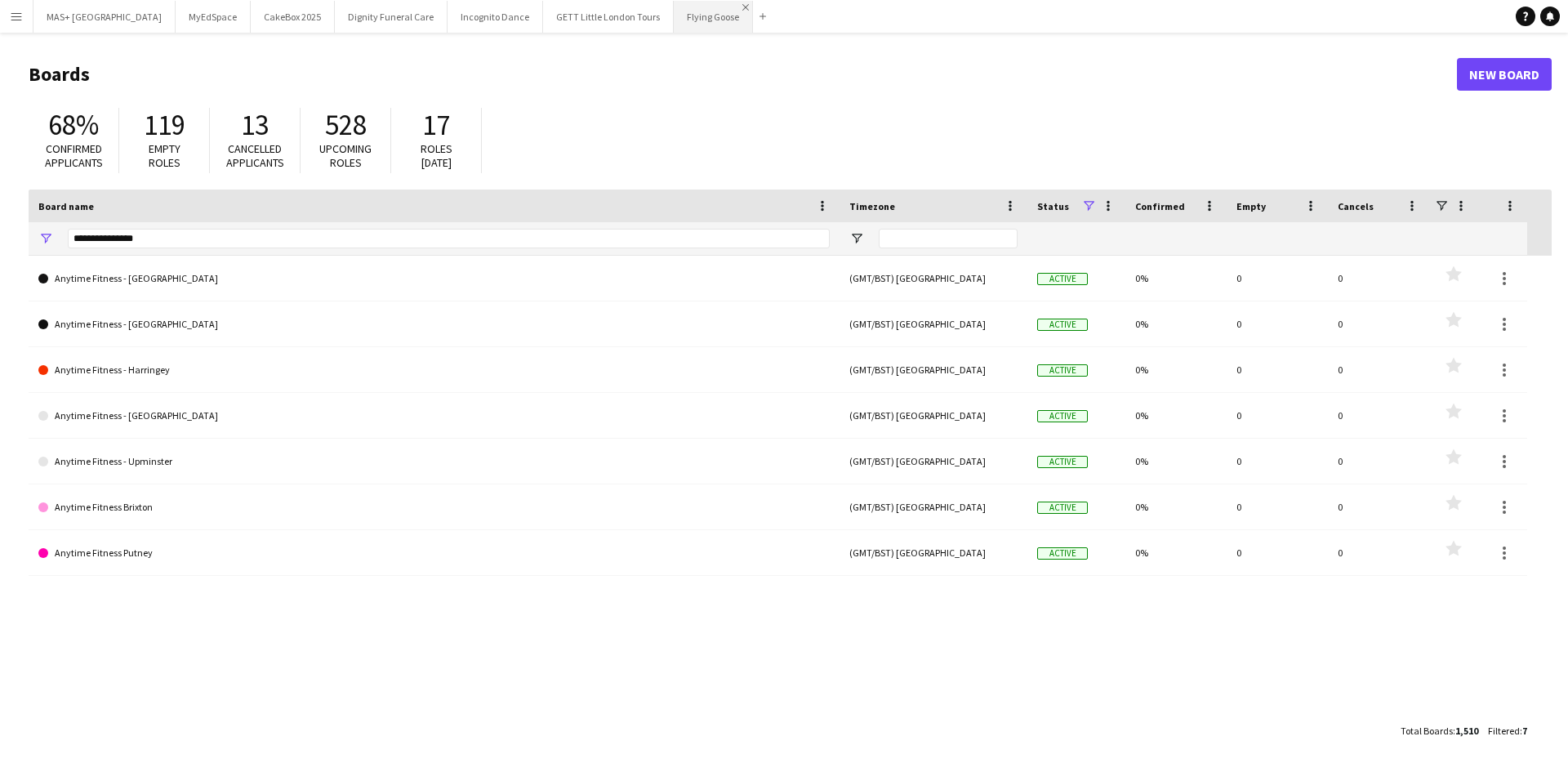
click at [743, 6] on app-icon "Close" at bounding box center [746, 7] width 7 height 7
click at [24, 23] on button "Menu" at bounding box center [16, 16] width 33 height 33
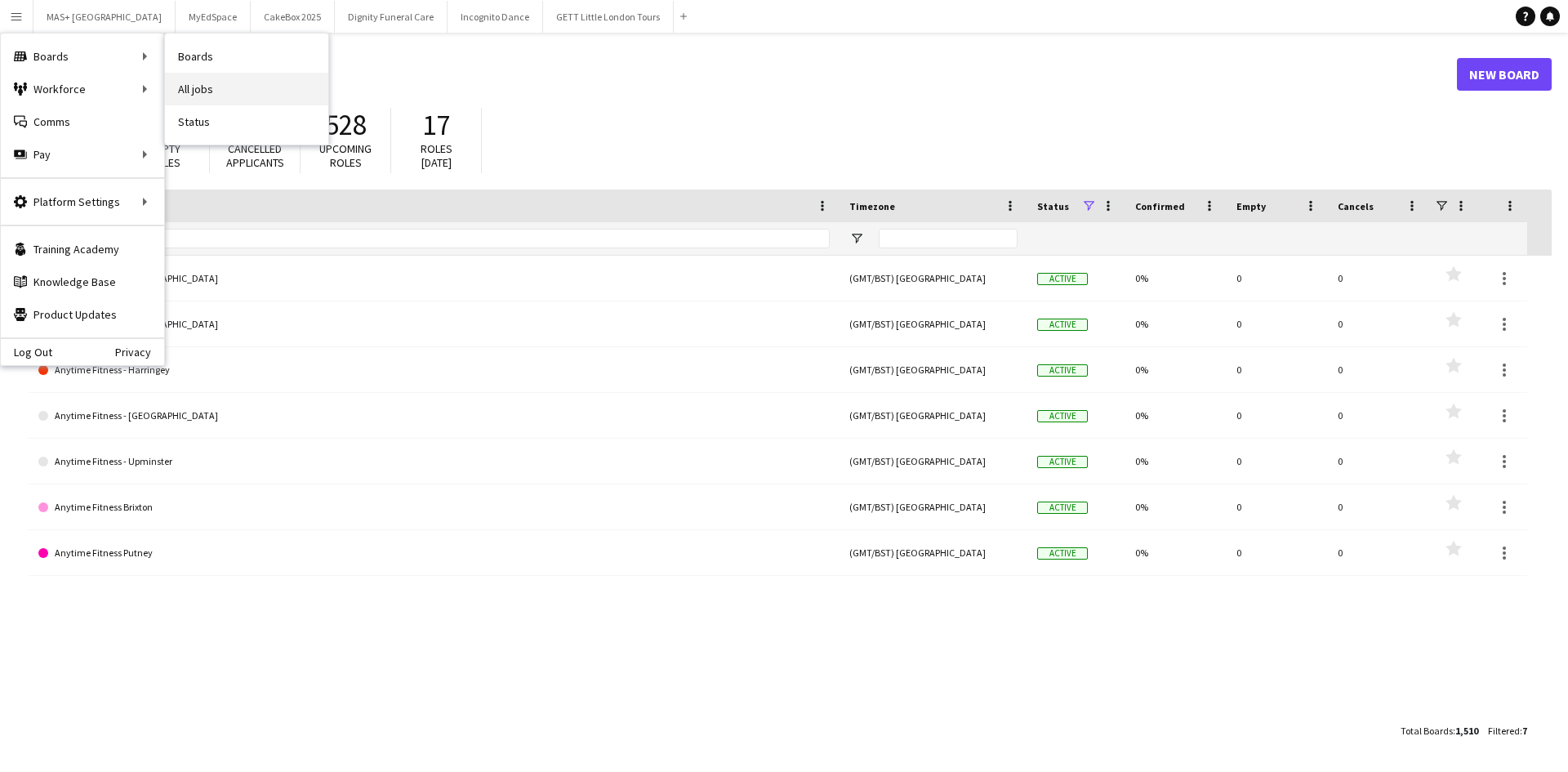
click at [218, 82] on link "All jobs" at bounding box center [246, 88] width 163 height 33
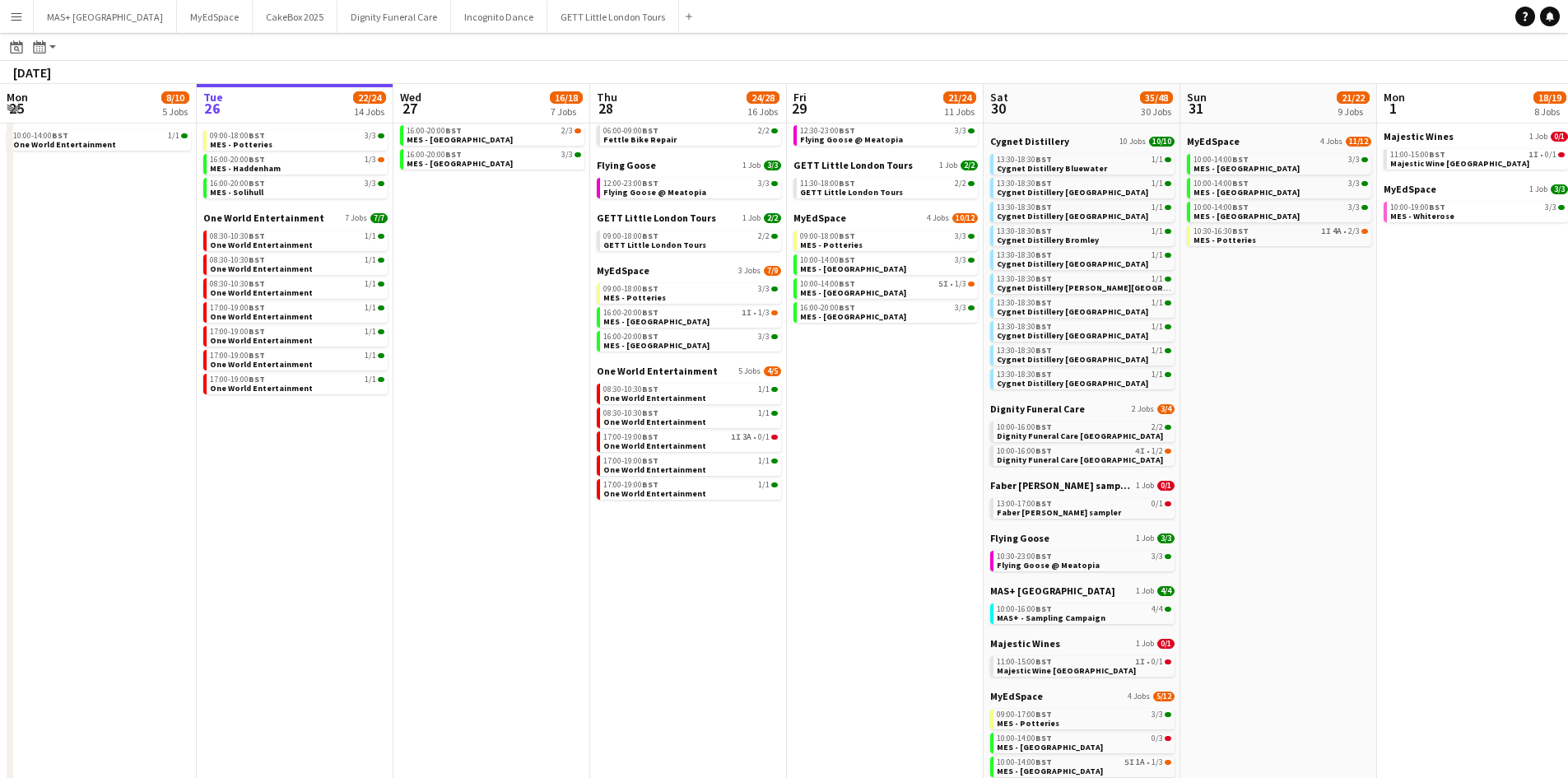
scroll to position [0, 426]
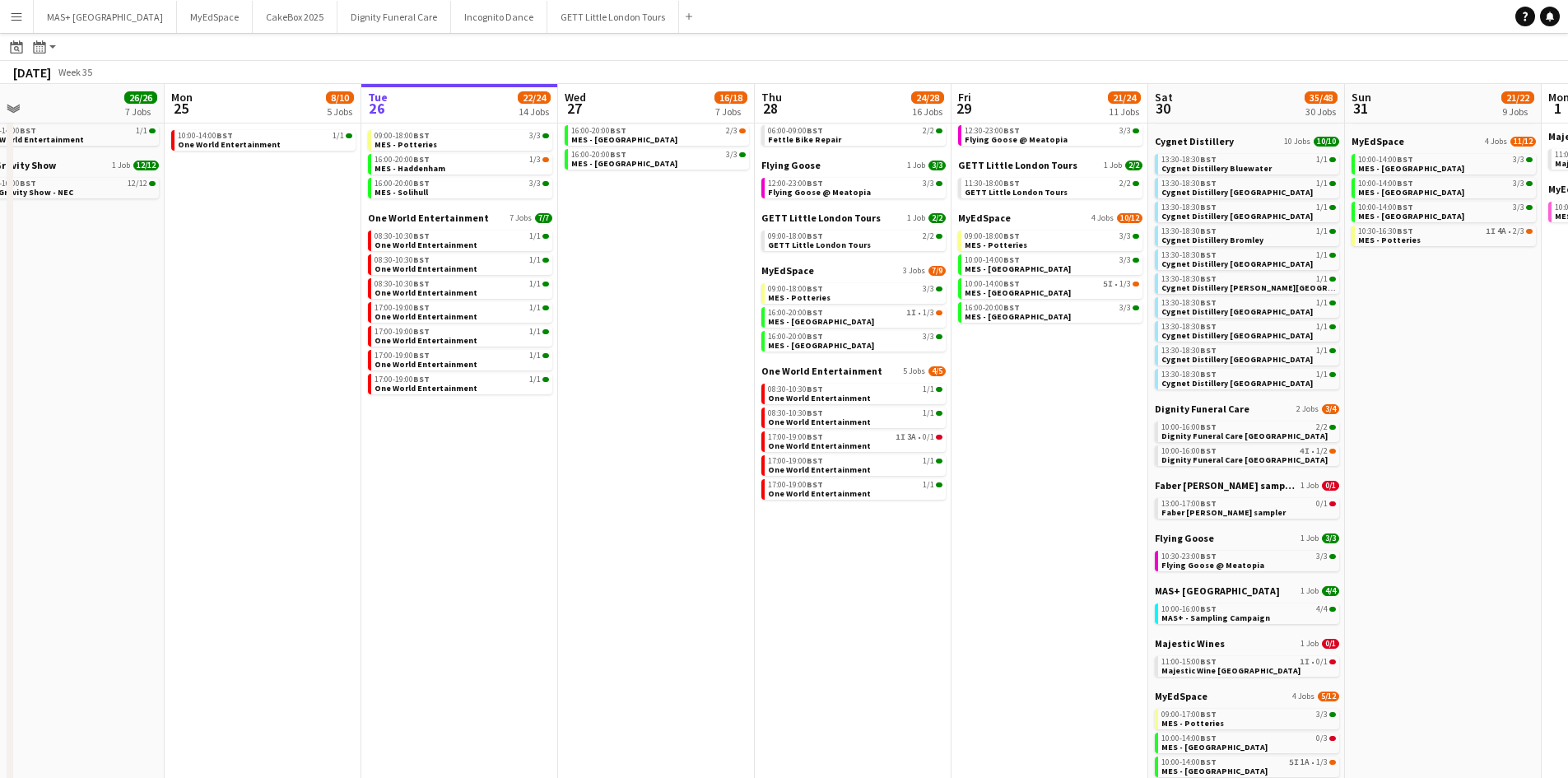
drag, startPoint x: 548, startPoint y: 529, endPoint x: 713, endPoint y: 537, distance: 165.2
click at [713, 537] on app-calendar-viewport "Fri 22 19/19 7 Jobs Sat 23 52/52 24 Jobs Sun 24 26/26 7 Jobs Mon 25 8/10 5 Jobs…" at bounding box center [784, 448] width 1568 height 1230
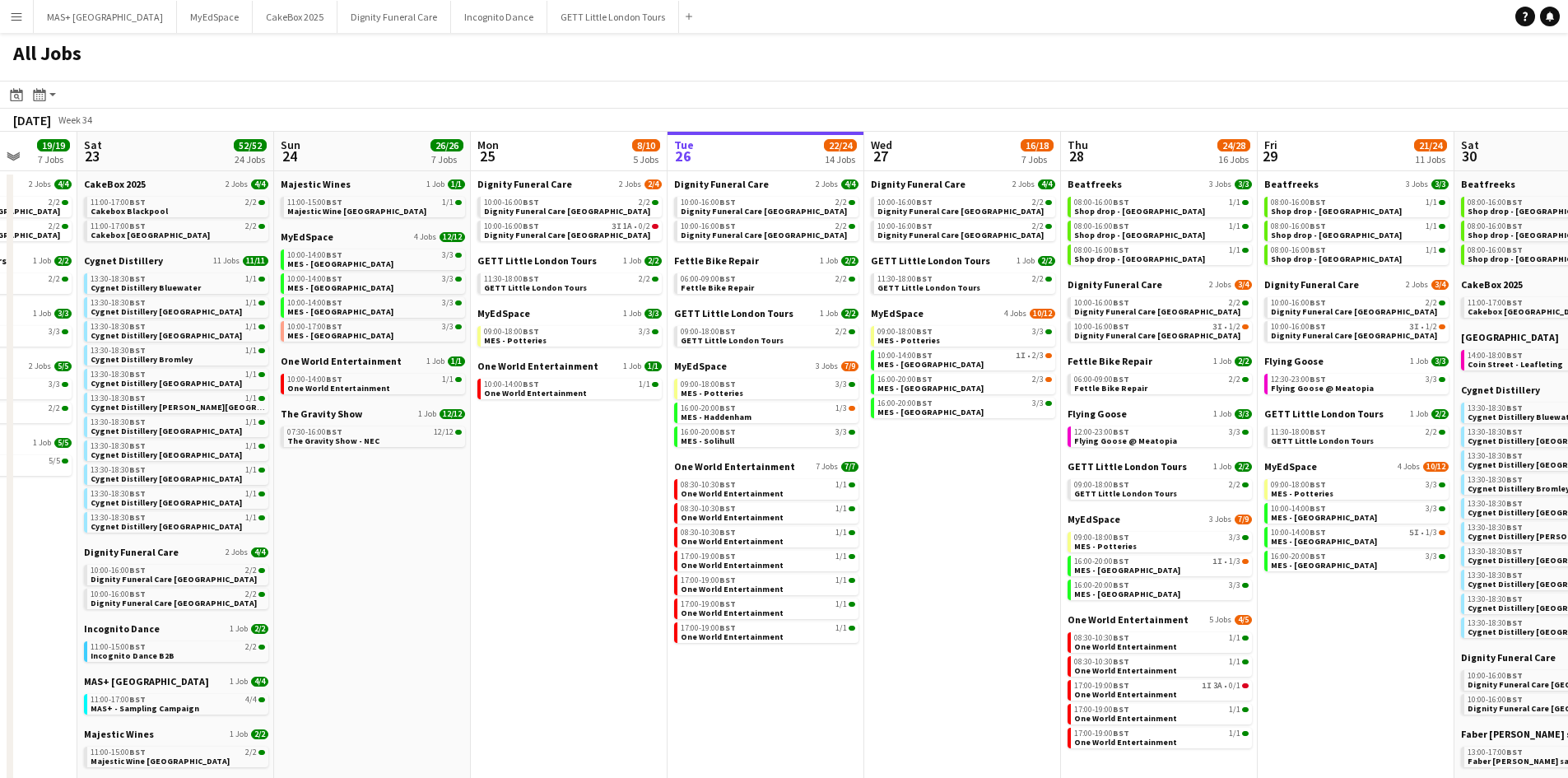
scroll to position [0, 429]
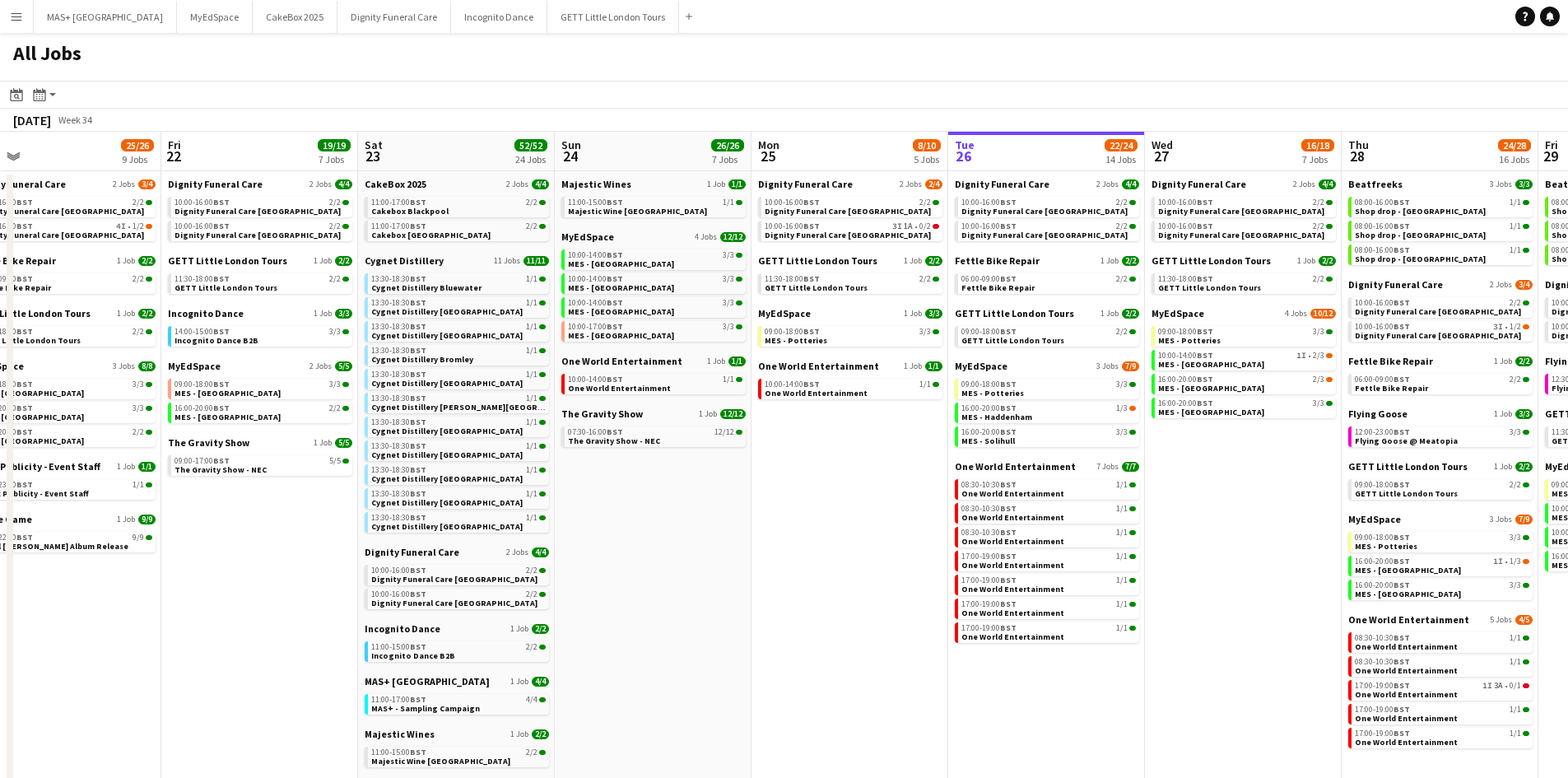
drag, startPoint x: 222, startPoint y: 534, endPoint x: 809, endPoint y: 574, distance: 588.4
click at [882, 574] on app-calendar-viewport "Tue 19 33/33 9 Jobs Wed 20 32/32 9 Jobs Thu 21 25/26 9 Jobs Fri 22 19/19 7 Jobs…" at bounding box center [784, 721] width 1568 height 1180
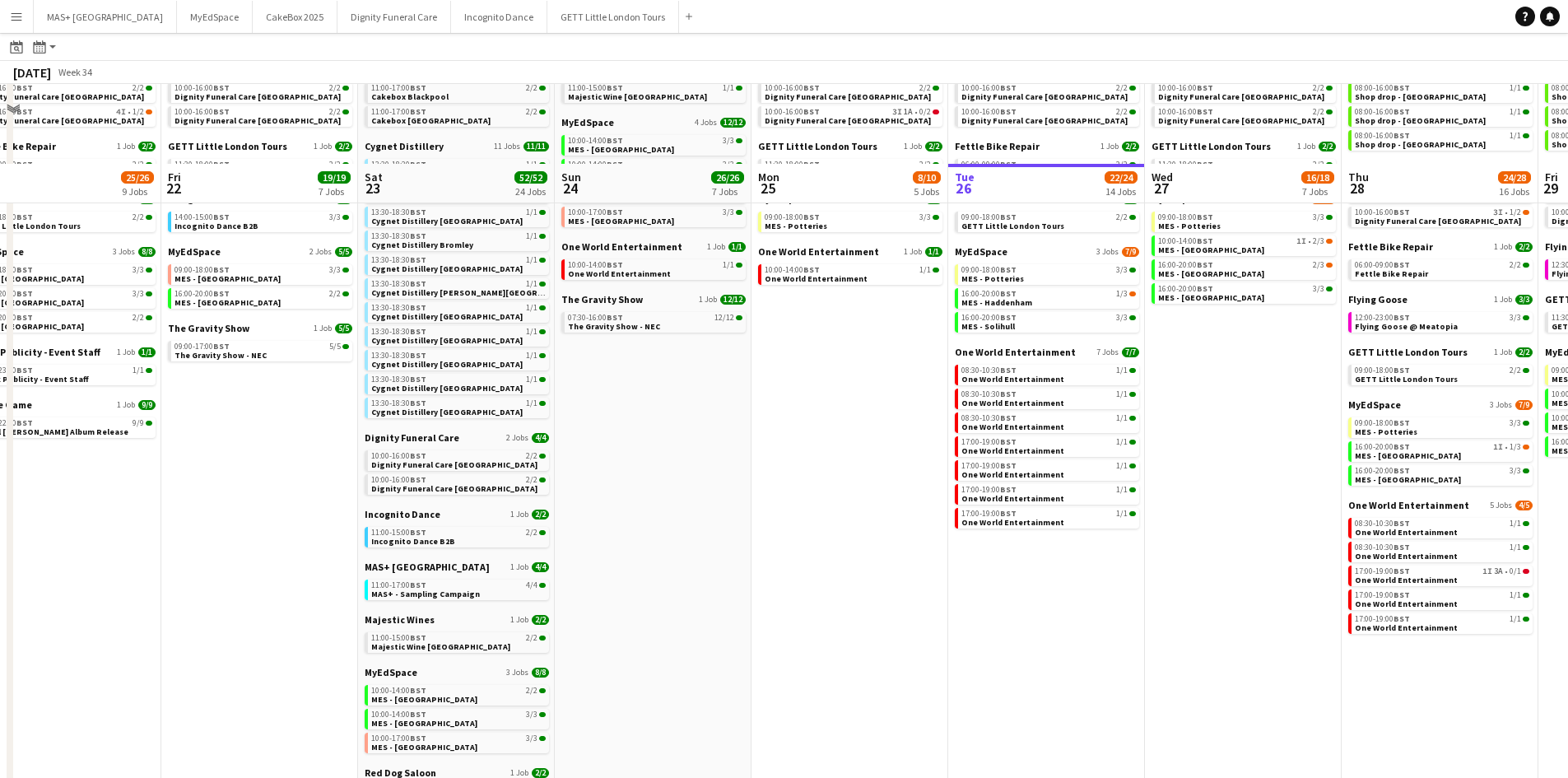
scroll to position [0, 0]
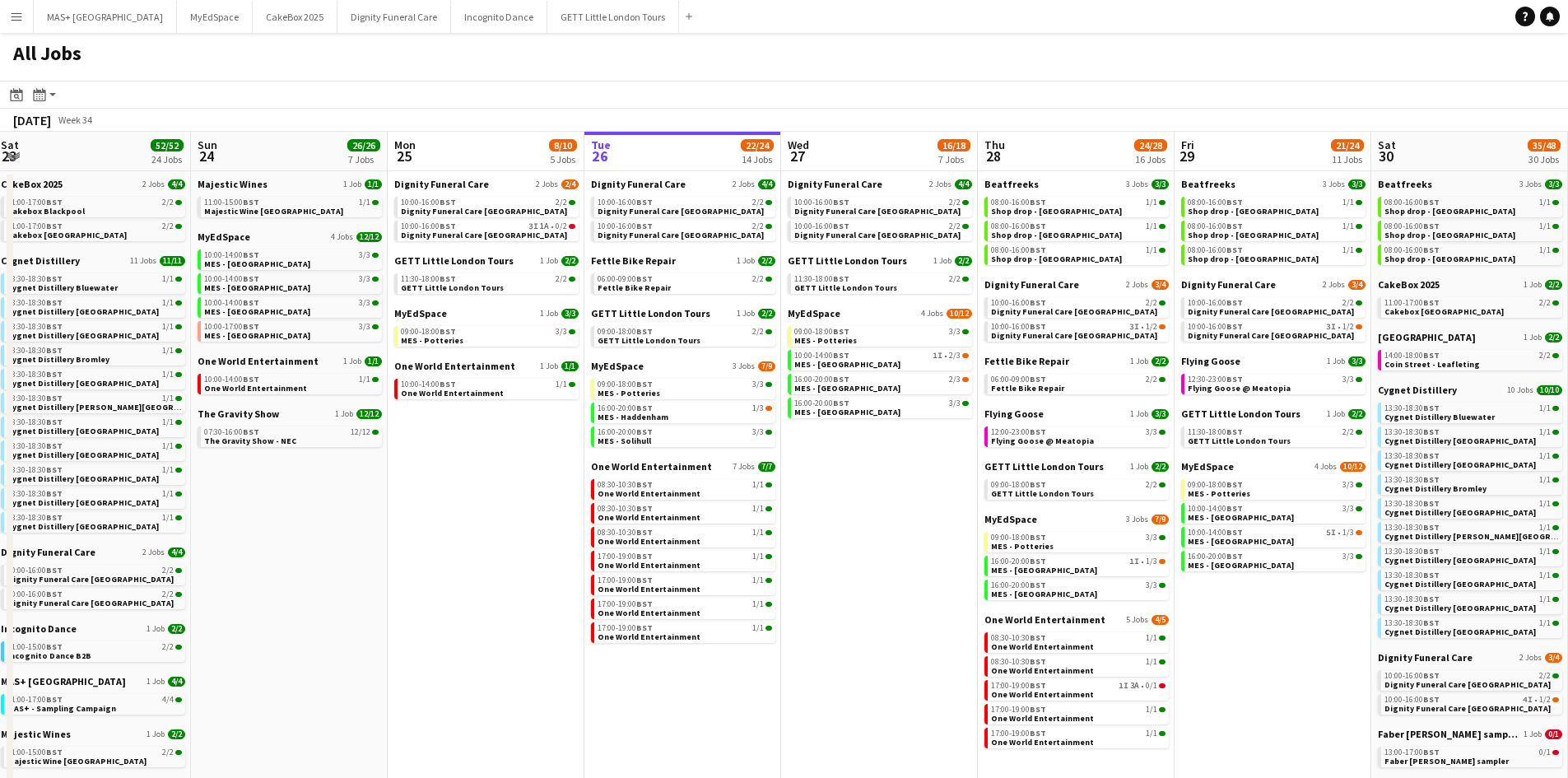
drag, startPoint x: 877, startPoint y: 567, endPoint x: 510, endPoint y: 564, distance: 367.0
click at [512, 567] on app-calendar-viewport "Tue 19 33/33 9 Jobs Wed 20 32/32 9 Jobs Thu 21 25/26 9 Jobs Fri 22 19/19 7 Jobs…" at bounding box center [784, 721] width 1568 height 1180
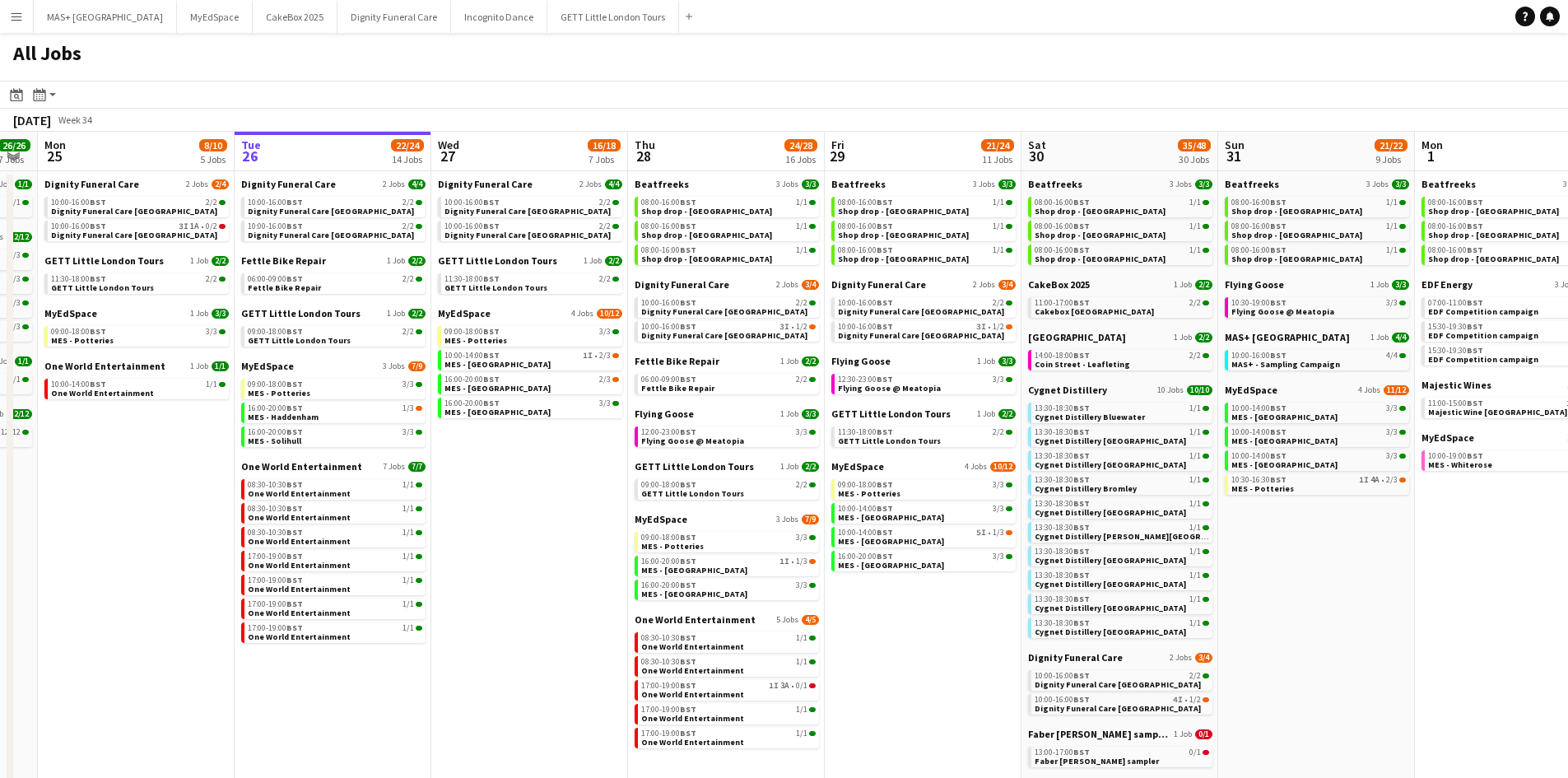
scroll to position [0, 750]
drag, startPoint x: 722, startPoint y: 548, endPoint x: 462, endPoint y: 545, distance: 260.0
click at [462, 545] on app-calendar-viewport "Thu 21 25/26 9 Jobs Fri 22 19/19 7 Jobs Sat 23 52/52 24 Jobs Sun 24 26/26 7 Job…" at bounding box center [784, 721] width 1568 height 1180
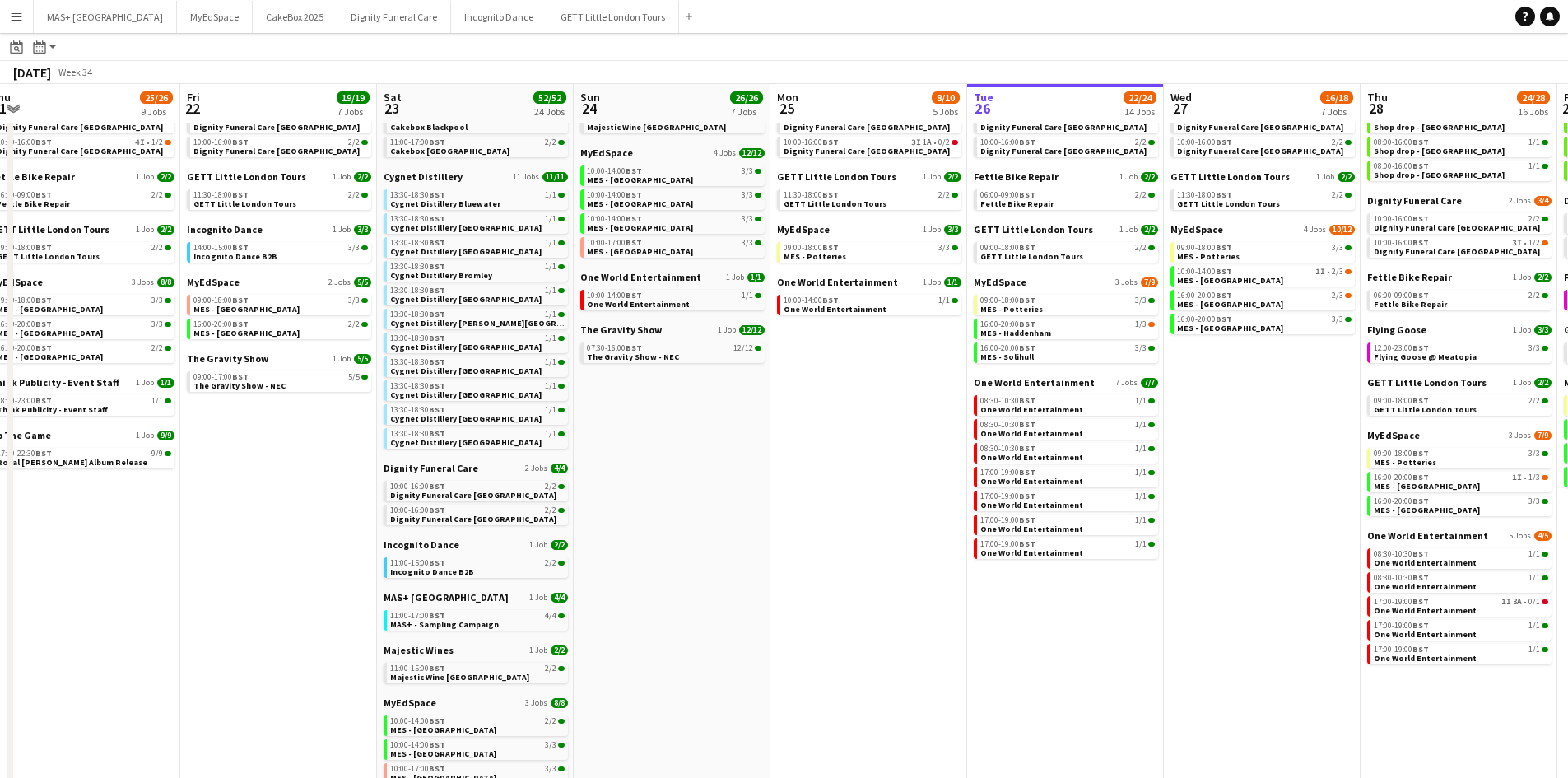
scroll to position [0, 411]
drag, startPoint x: 116, startPoint y: 484, endPoint x: 849, endPoint y: 485, distance: 733.0
click at [848, 485] on app-calendar-viewport "Tue 19 33/33 9 Jobs Wed 20 32/32 9 Jobs Thu 21 25/26 9 Jobs Fri 22 19/19 7 Jobs…" at bounding box center [784, 612] width 1568 height 1230
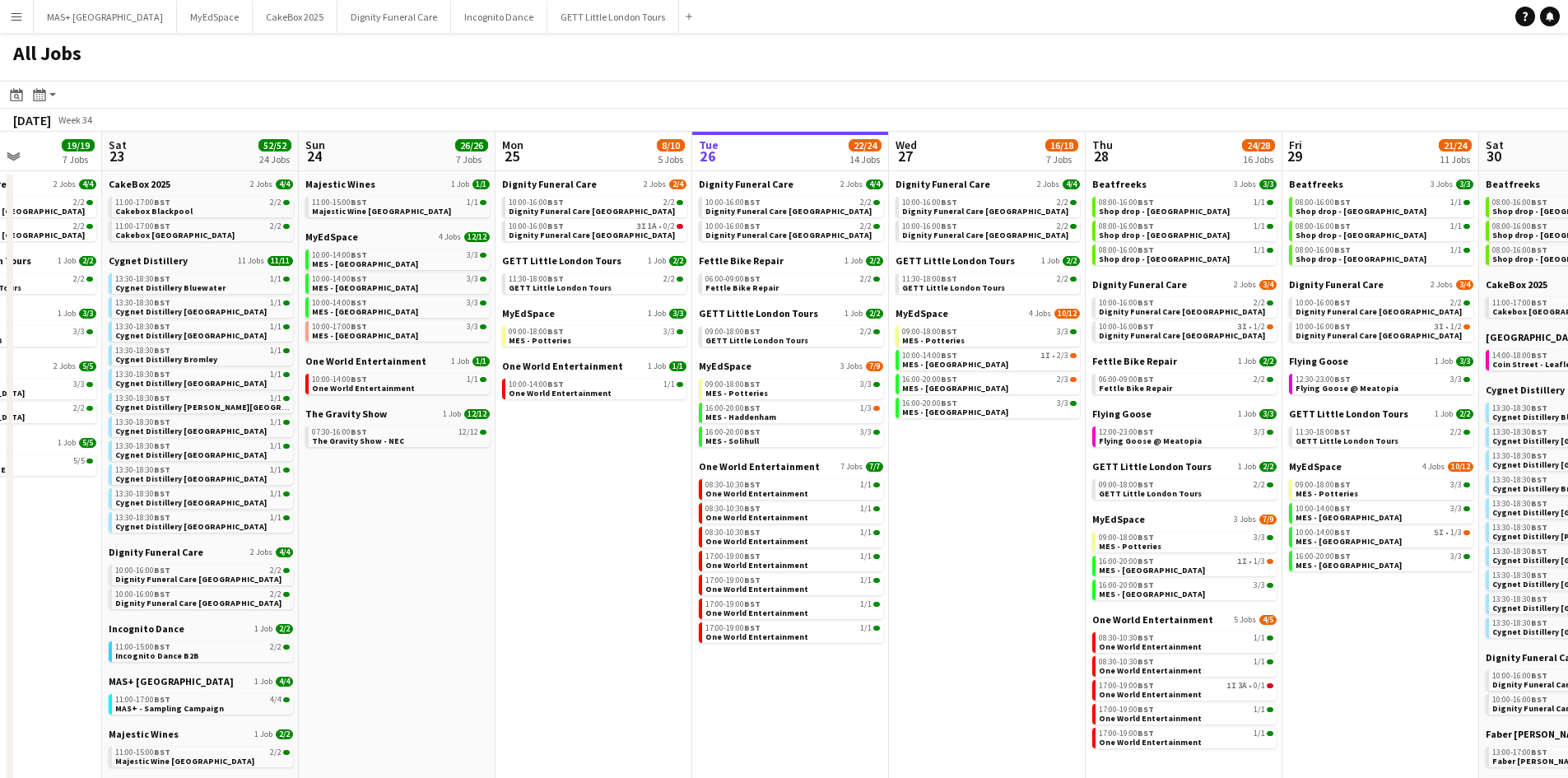
scroll to position [0, 764]
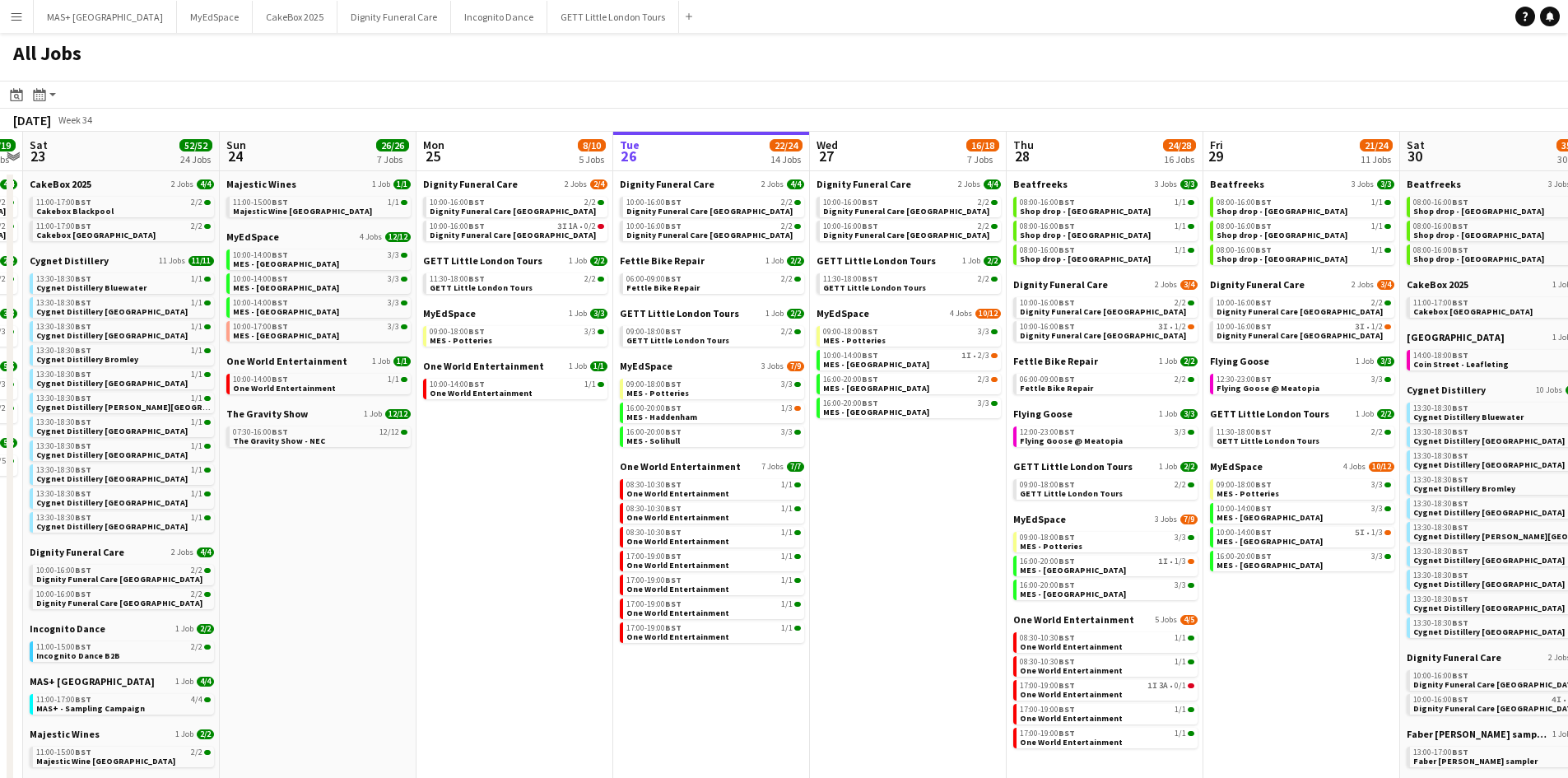
drag, startPoint x: 851, startPoint y: 460, endPoint x: 499, endPoint y: 452, distance: 352.1
click at [499, 452] on app-calendar-viewport "Tue 19 33/33 9 Jobs Wed 20 32/32 9 Jobs Thu 21 25/26 9 Jobs Fri 22 19/19 7 Jobs…" at bounding box center [784, 721] width 1568 height 1180
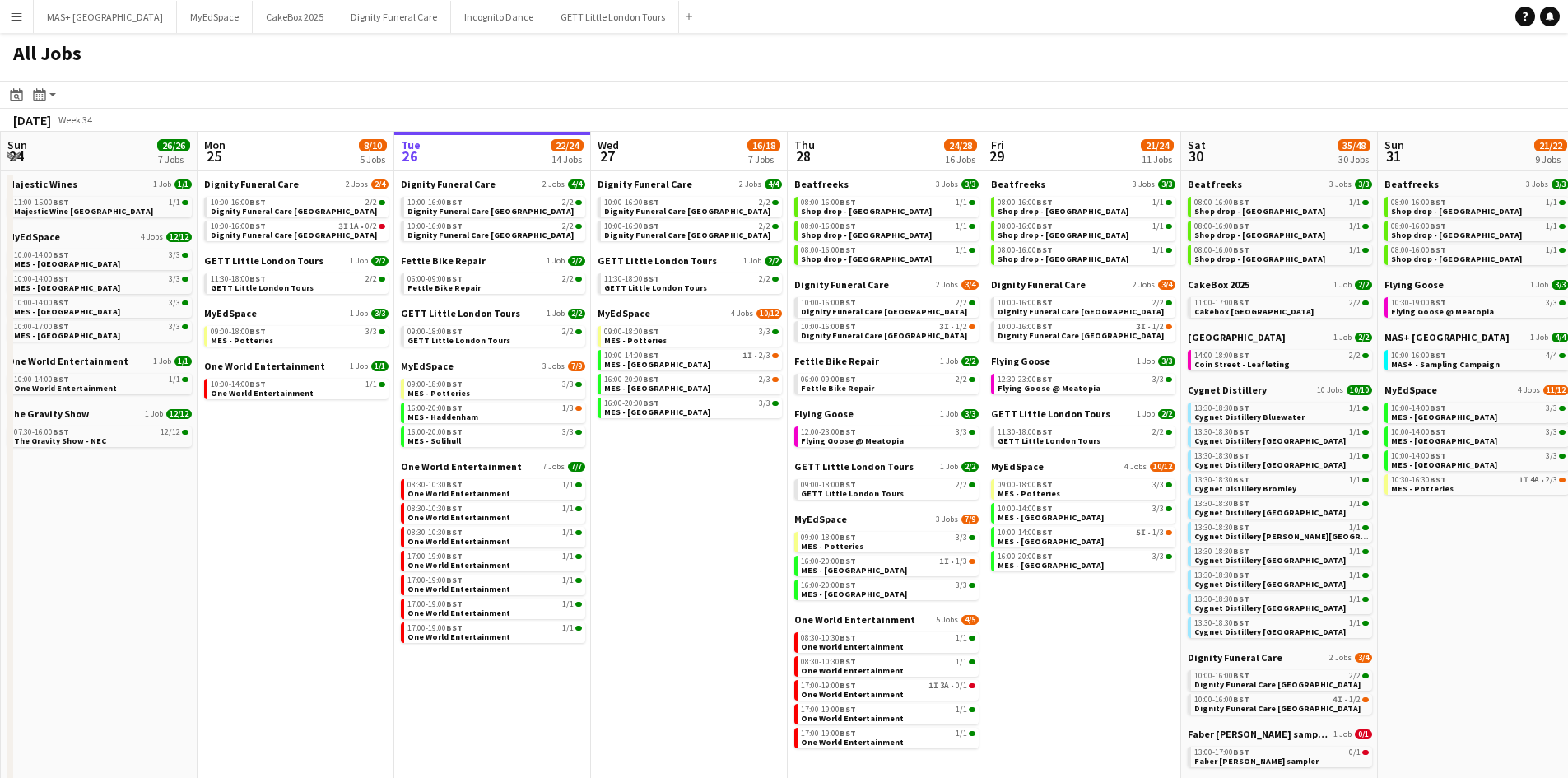
scroll to position [0, 590]
drag, startPoint x: 951, startPoint y: 470, endPoint x: 731, endPoint y: 460, distance: 220.2
click at [731, 460] on app-calendar-viewport "Thu 21 25/26 9 Jobs Fri 22 19/19 7 Jobs Sat 23 52/52 24 Jobs Sun 24 26/26 7 Job…" at bounding box center [784, 721] width 1568 height 1180
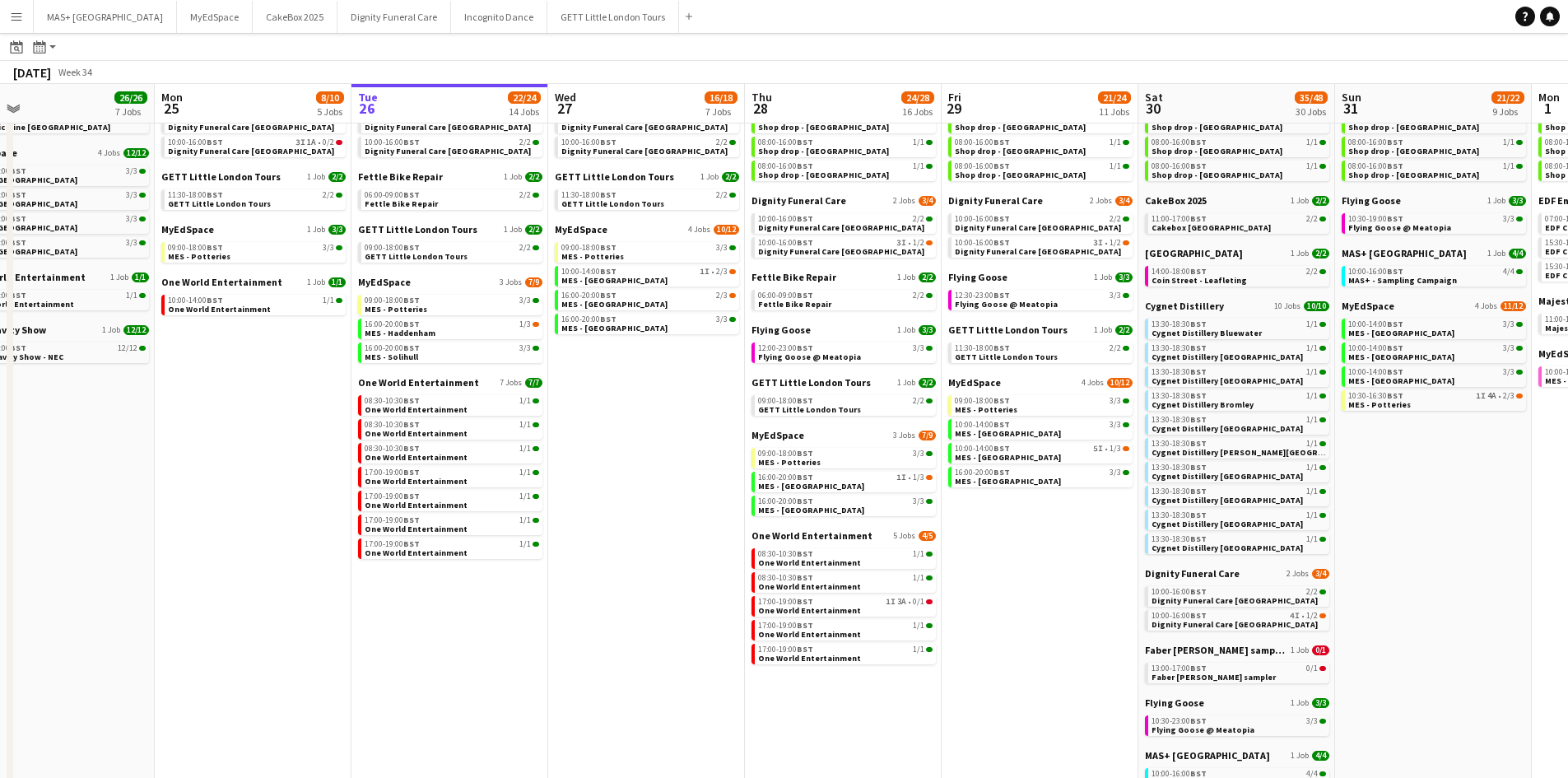
scroll to position [0, 645]
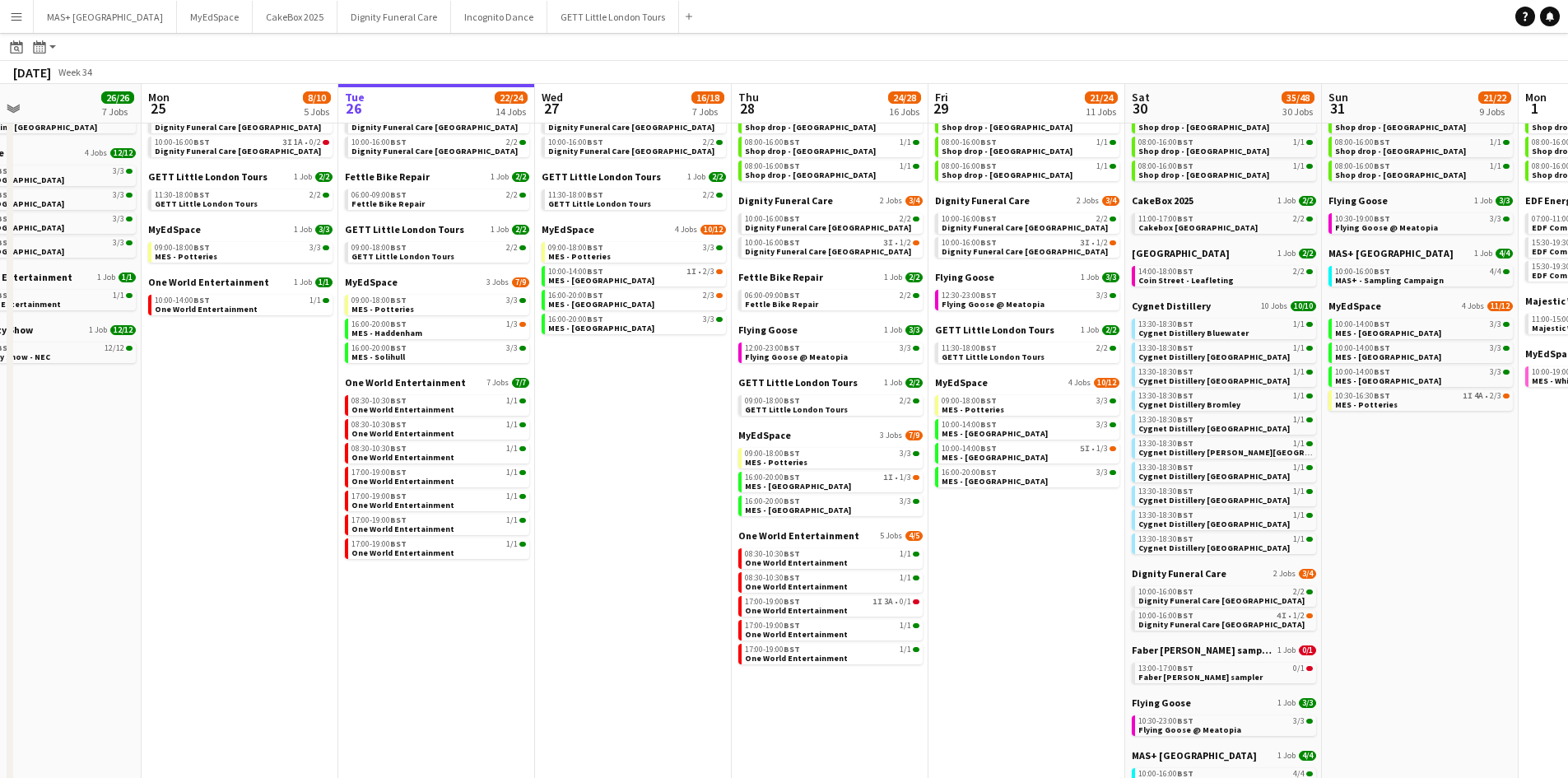
drag, startPoint x: 1071, startPoint y: 611, endPoint x: 1016, endPoint y: 611, distance: 55.0
click at [1016, 611] on app-calendar-viewport "Thu 21 25/26 9 Jobs Fri 22 19/19 7 Jobs Sat 23 52/52 24 Jobs Sun 24 26/26 7 Job…" at bounding box center [784, 612] width 1568 height 1230
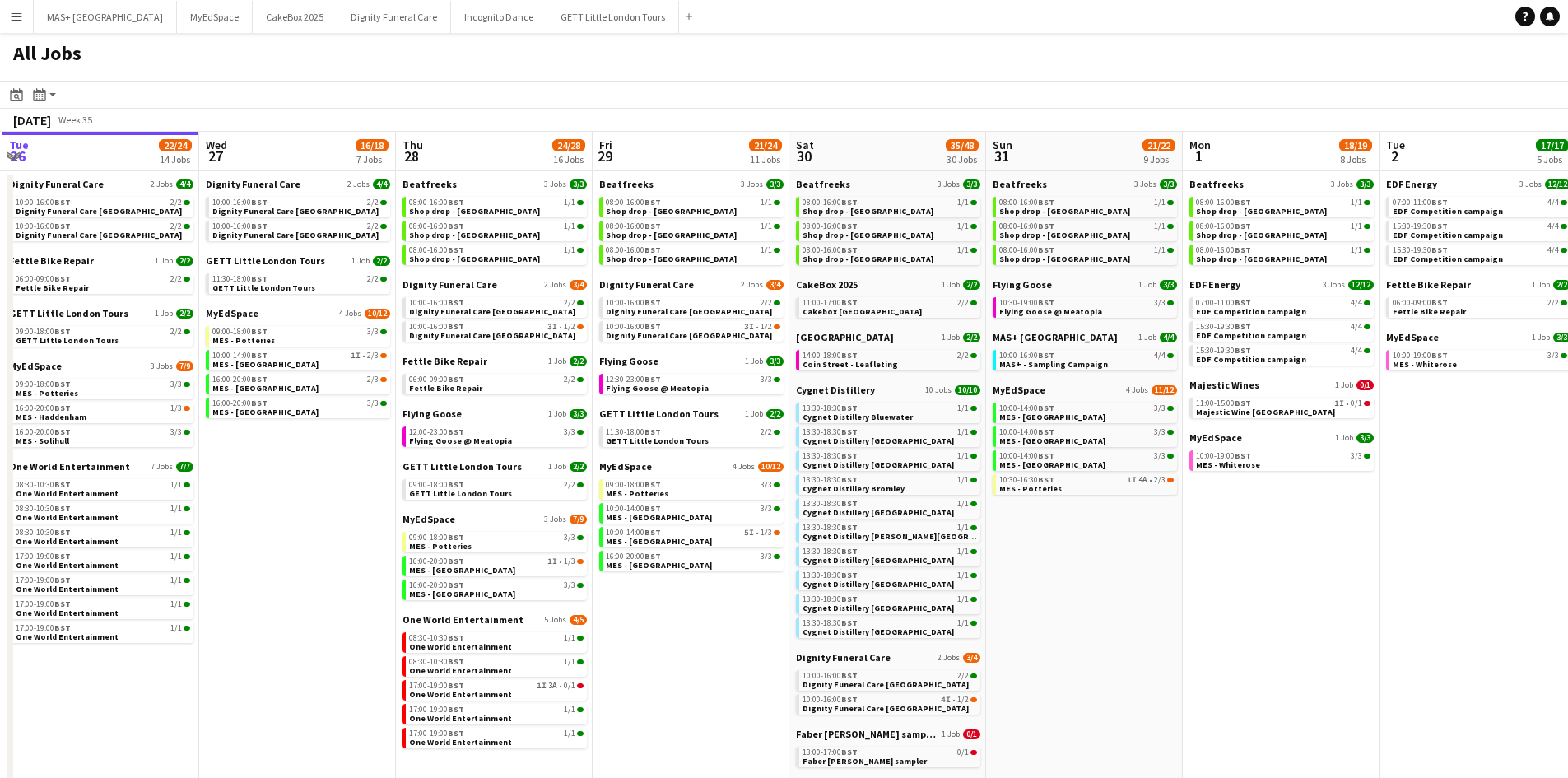
scroll to position [0, 600]
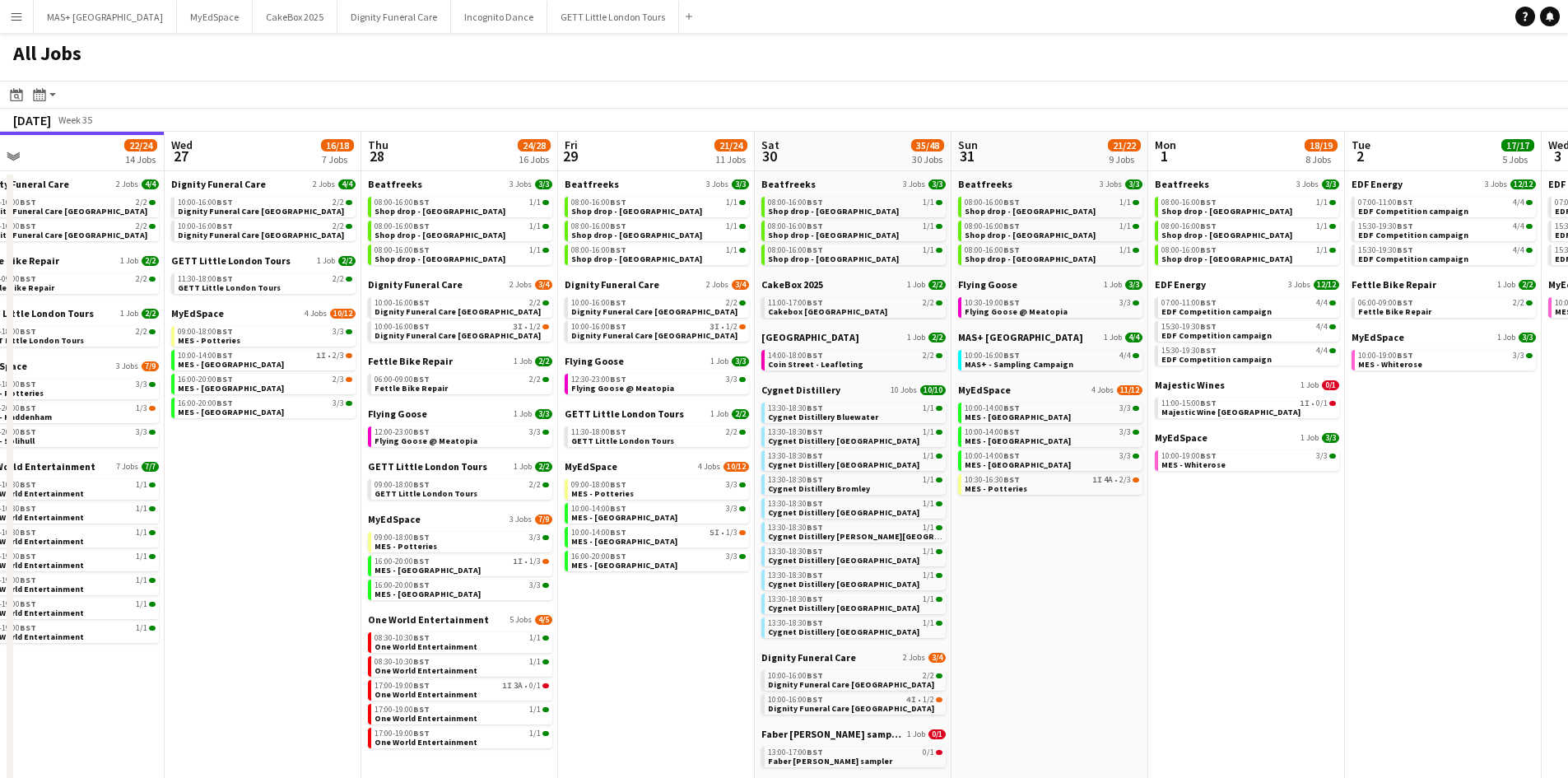
drag, startPoint x: 1000, startPoint y: 640, endPoint x: 920, endPoint y: 567, distance: 108.3
click at [724, 604] on app-calendar-viewport "Sat 23 52/52 24 Jobs Sun 24 26/26 7 Jobs Mon 25 8/10 5 Jobs Tue 26 22/24 14 Job…" at bounding box center [784, 721] width 1568 height 1180
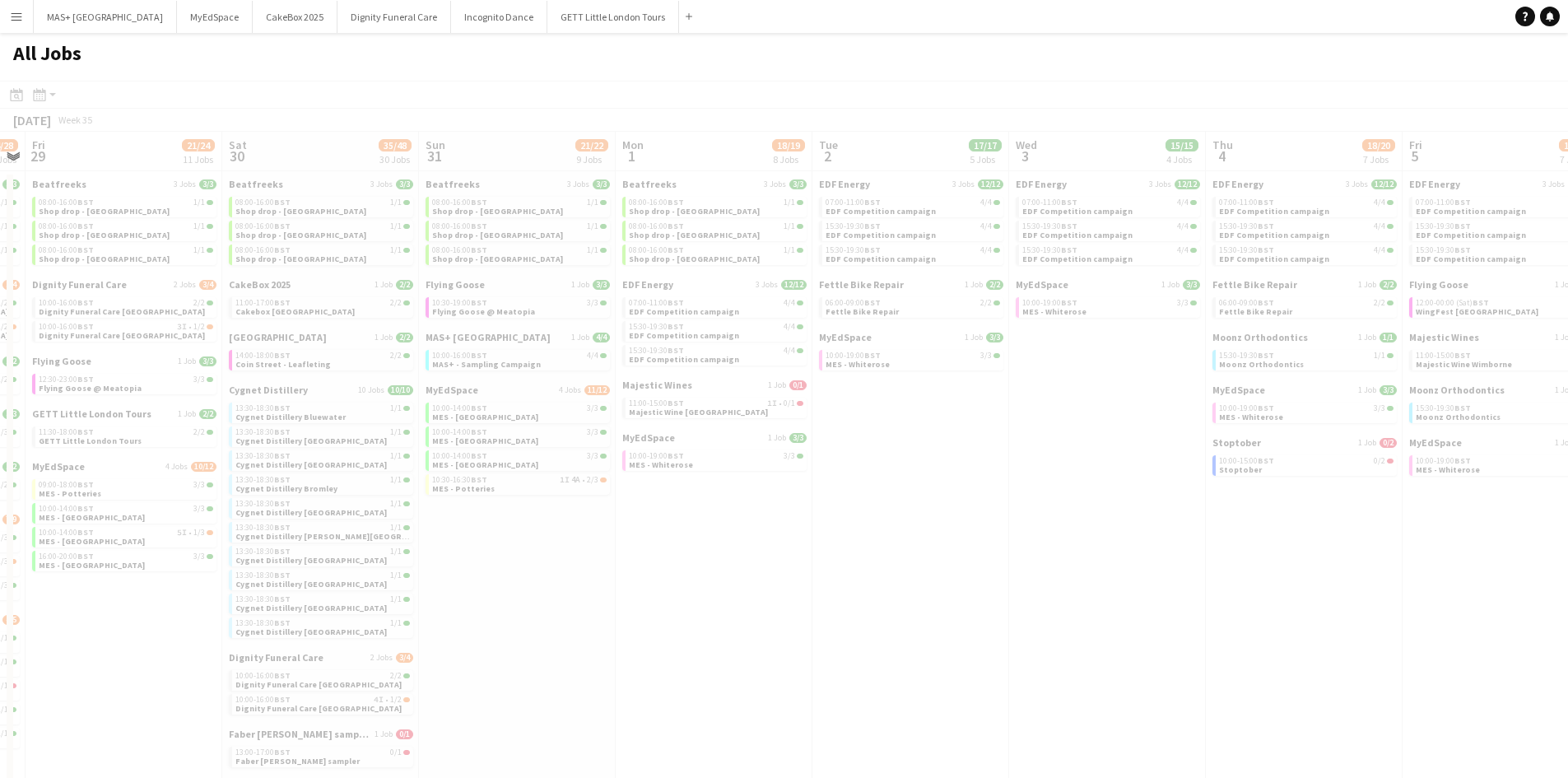
drag, startPoint x: 834, startPoint y: 560, endPoint x: 631, endPoint y: 530, distance: 205.2
click at [631, 530] on app-all-jobs "All Jobs Date picker AUG 2025 AUG 2025 Monday M Tuesday T Wednesday W Thursday …" at bounding box center [784, 672] width 1568 height 1279
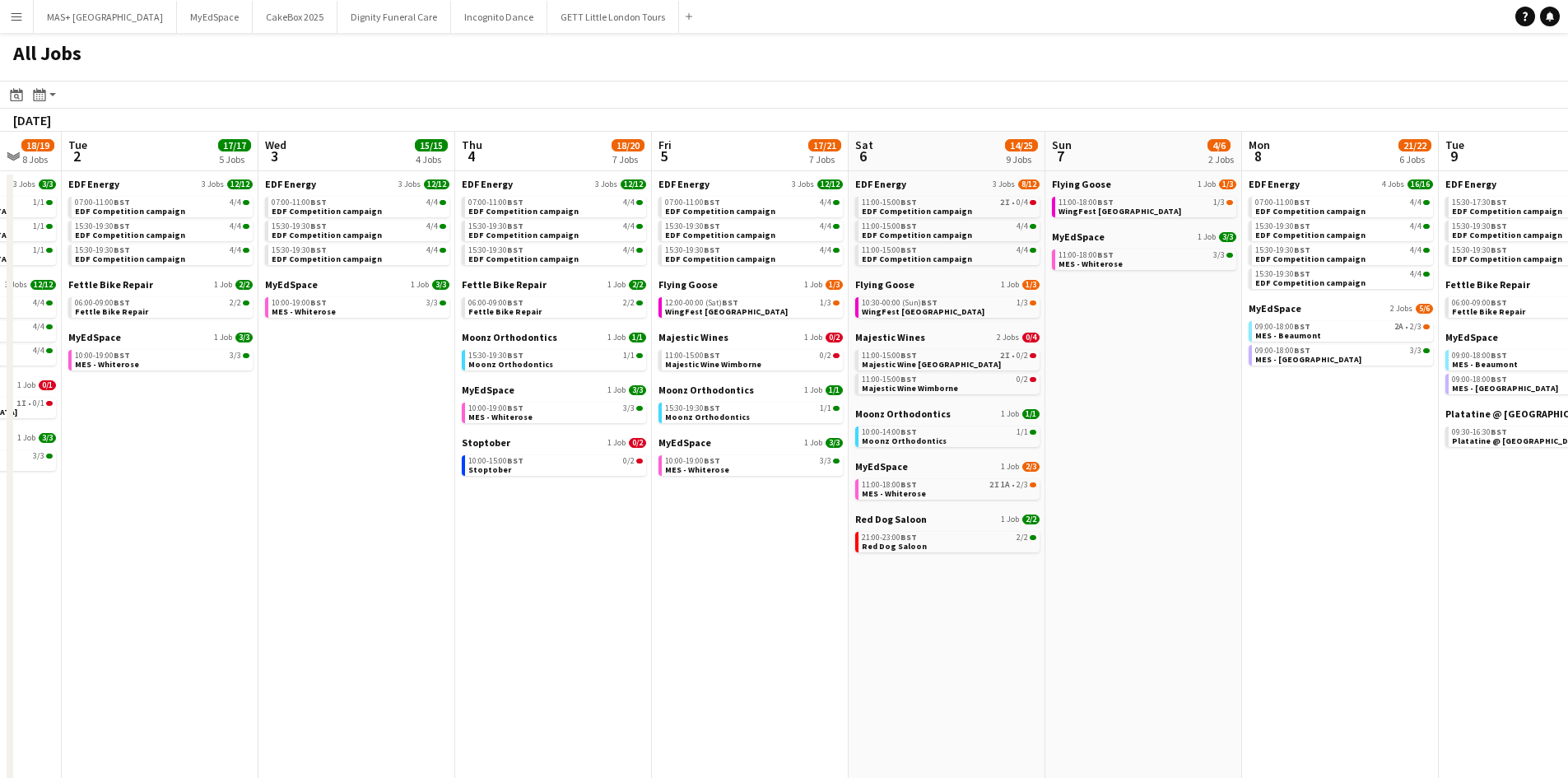
drag, startPoint x: 367, startPoint y: 522, endPoint x: 616, endPoint y: 579, distance: 255.4
click at [354, 521] on app-calendar-viewport "Fri 29 21/24 11 Jobs Sat 30 35/48 30 Jobs Sun 31 21/22 9 Jobs Mon 1 18/19 8 Job…" at bounding box center [784, 721] width 1568 height 1180
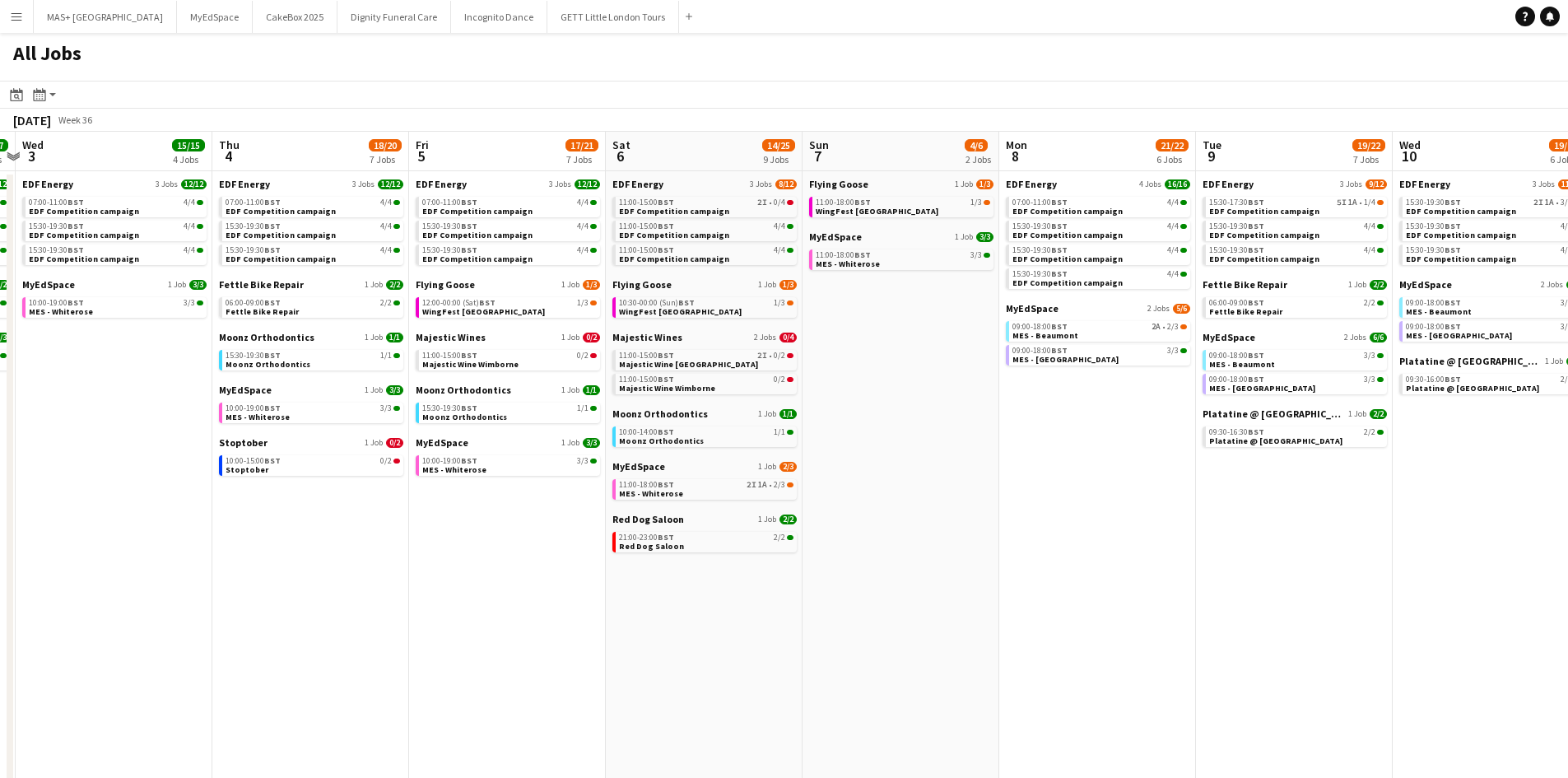
drag, startPoint x: 1033, startPoint y: 635, endPoint x: 790, endPoint y: 622, distance: 243.3
click at [597, 617] on app-calendar-viewport "Sun 31 21/22 9 Jobs Mon 1 18/19 8 Jobs Tue 2 17/17 5 Jobs Wed 3 15/15 4 Jobs Th…" at bounding box center [784, 721] width 1568 height 1180
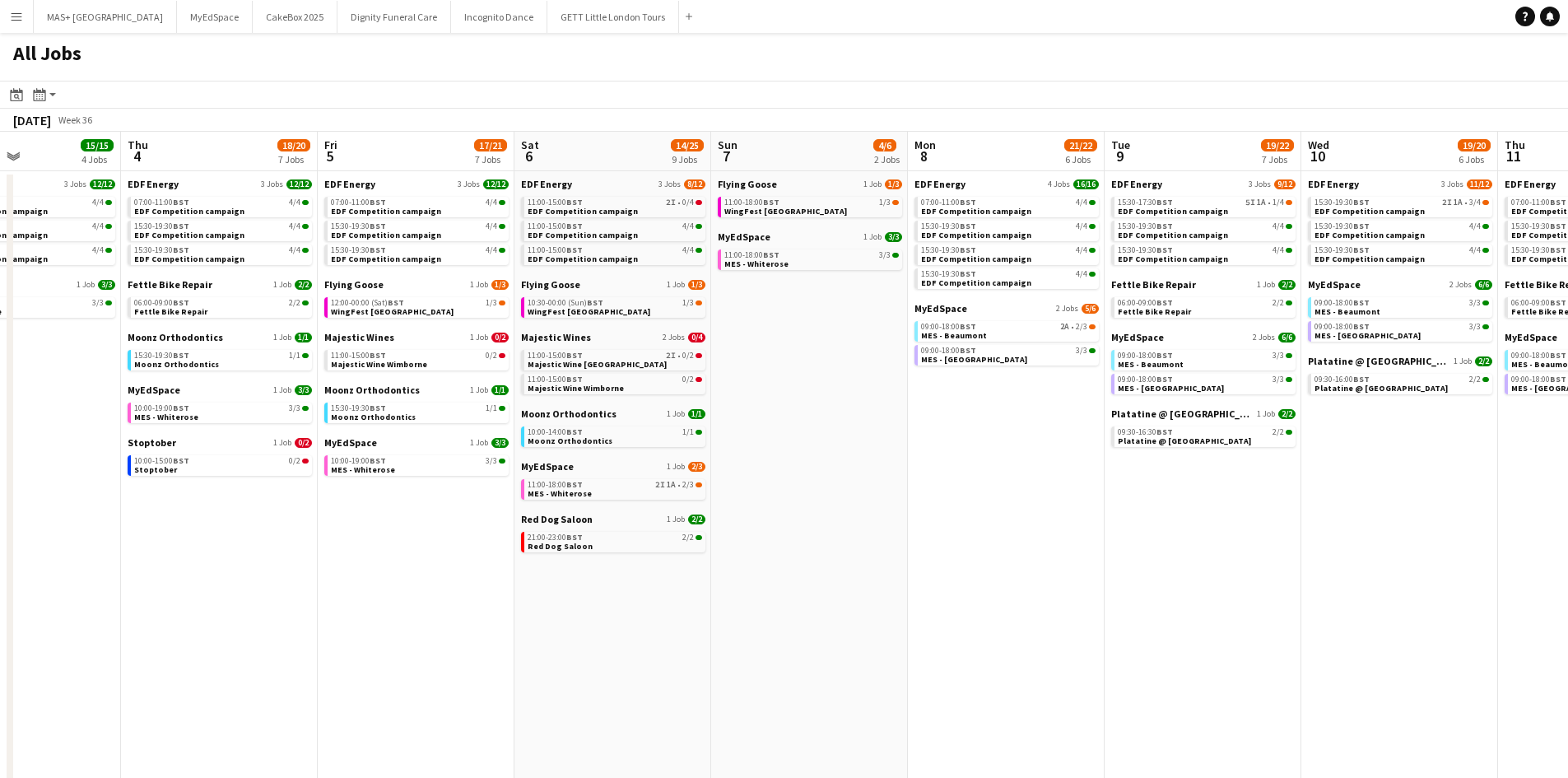
scroll to position [0, 720]
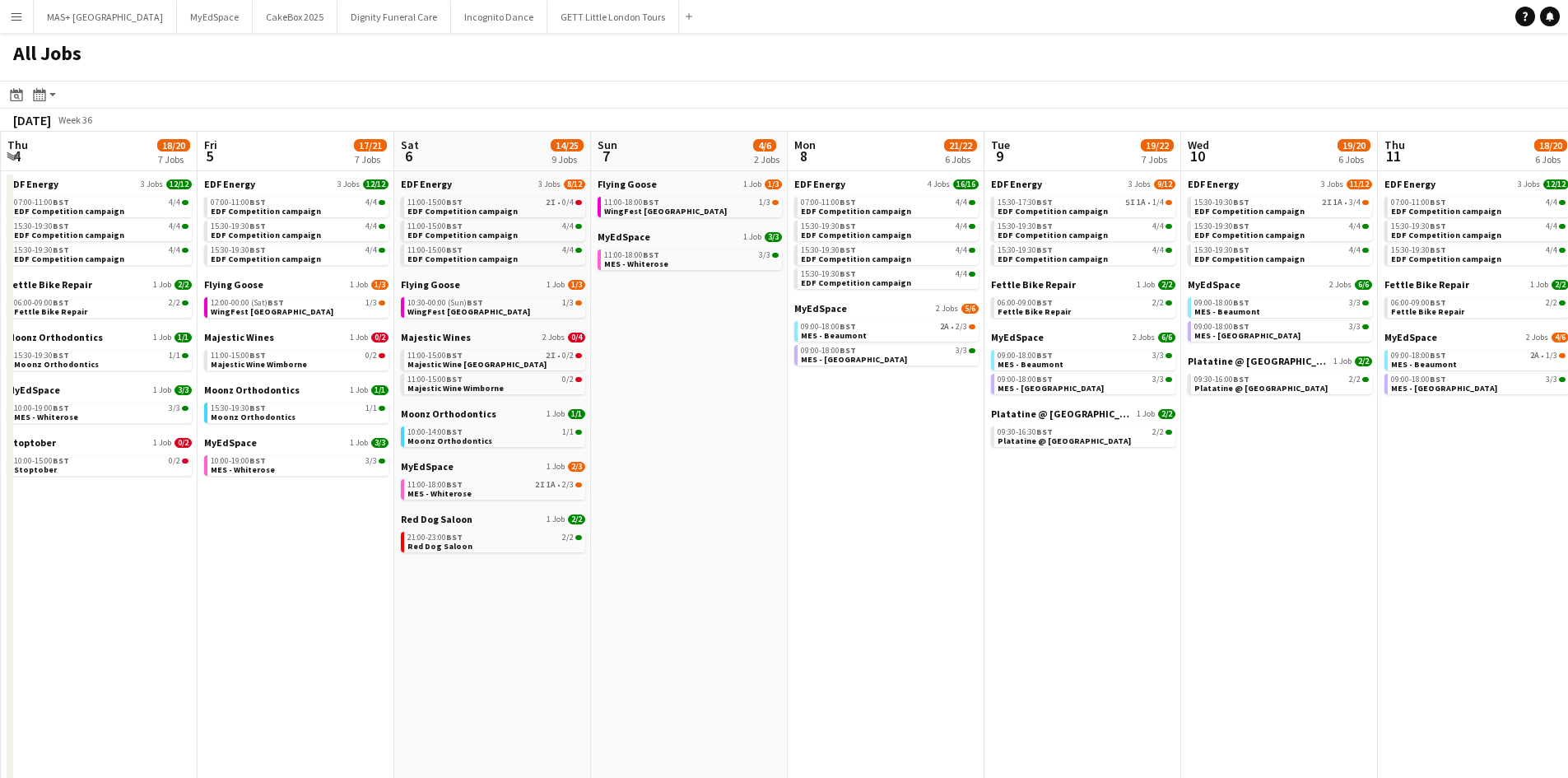
drag, startPoint x: 1089, startPoint y: 577, endPoint x: 875, endPoint y: 546, distance: 216.2
click at [875, 546] on app-calendar-viewport "Sun 31 21/22 9 Jobs Mon 1 18/19 8 Jobs Tue 2 17/17 5 Jobs Wed 3 15/15 4 Jobs Th…" at bounding box center [784, 721] width 1568 height 1180
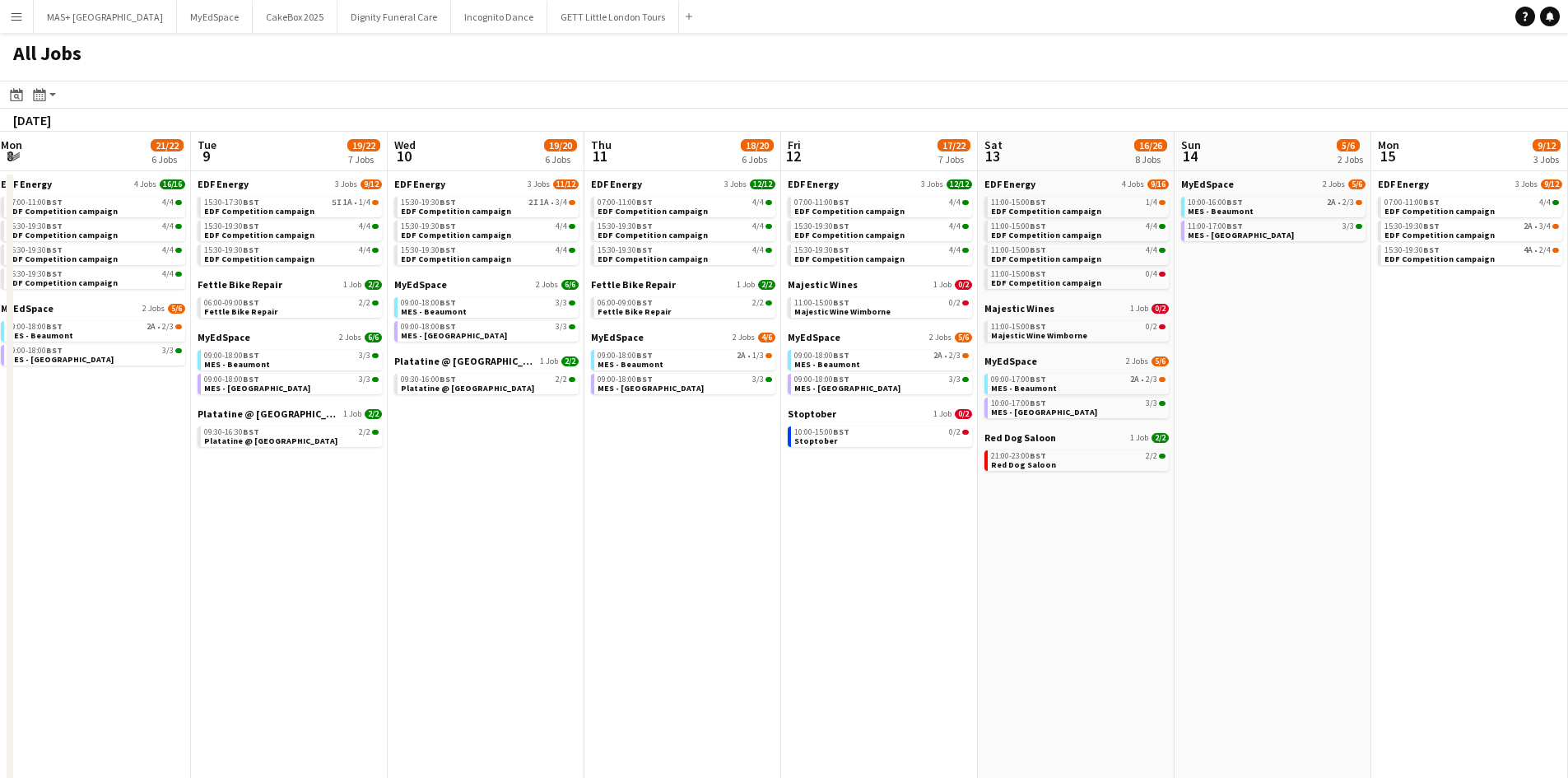
scroll to position [0, 802]
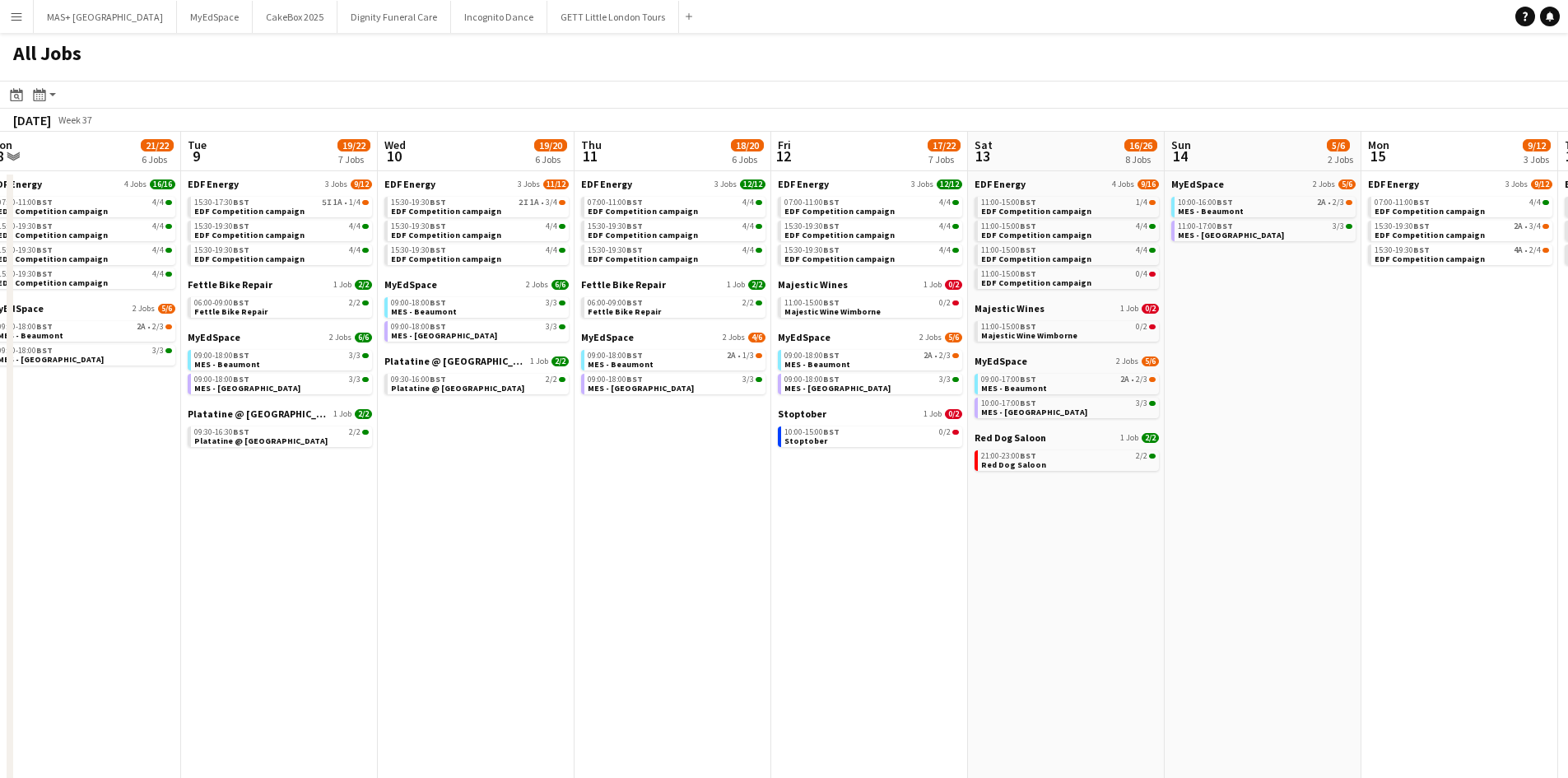
drag, startPoint x: 850, startPoint y: 522, endPoint x: 172, endPoint y: 451, distance: 681.7
click at [172, 451] on app-calendar-viewport "Thu 4 18/20 7 Jobs Fri 5 17/21 7 Jobs Sat 6 14/25 9 Jobs Sun 7 4/6 2 Jobs Mon 8…" at bounding box center [784, 721] width 1568 height 1180
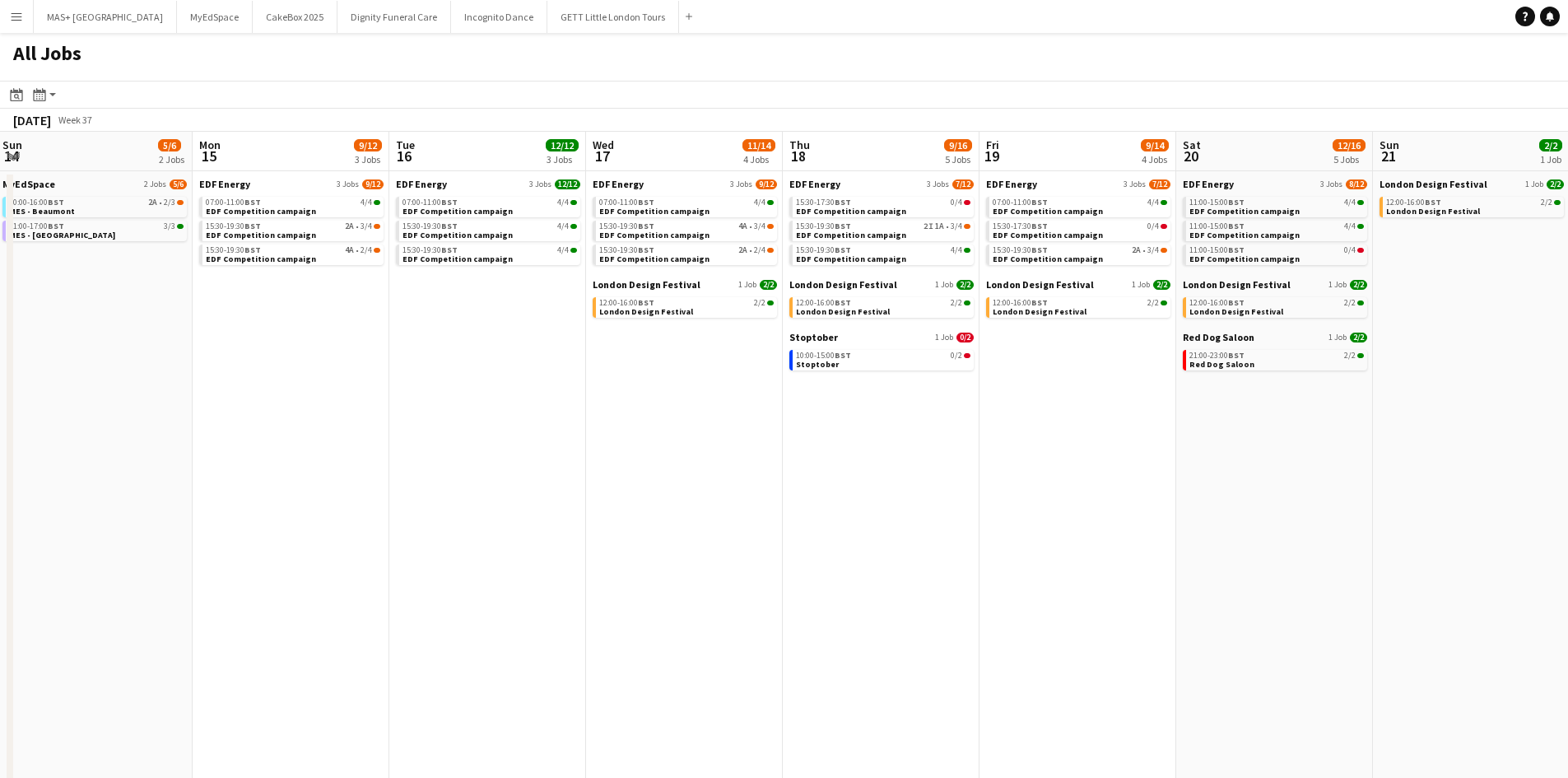
scroll to position [0, 595]
drag, startPoint x: 1478, startPoint y: 484, endPoint x: 357, endPoint y: 397, distance: 1124.4
click at [357, 397] on app-calendar-viewport "Thu 11 18/20 6 Jobs Fri 12 17/22 7 Jobs Sat 13 16/26 8 Jobs Sun 14 5/6 2 Jobs M…" at bounding box center [784, 721] width 1568 height 1180
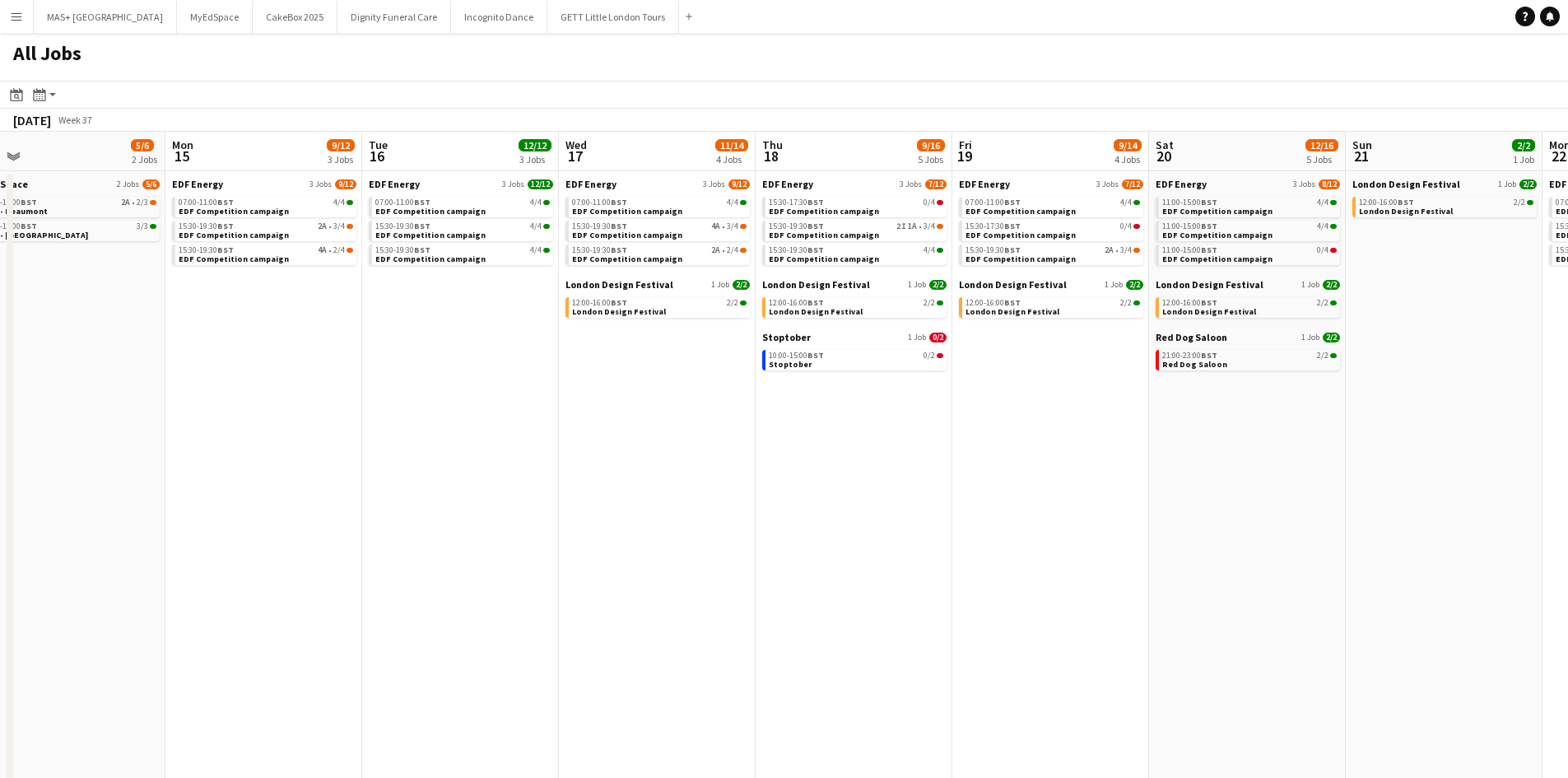
drag, startPoint x: 1243, startPoint y: 479, endPoint x: 1216, endPoint y: 479, distance: 27.0
click at [1216, 479] on app-calendar-viewport "Thu 11 18/20 6 Jobs Fri 12 17/22 7 Jobs Sat 13 16/26 8 Jobs Sun 14 5/6 2 Jobs M…" at bounding box center [784, 721] width 1568 height 1180
